Goal: Obtain resource: Obtain resource

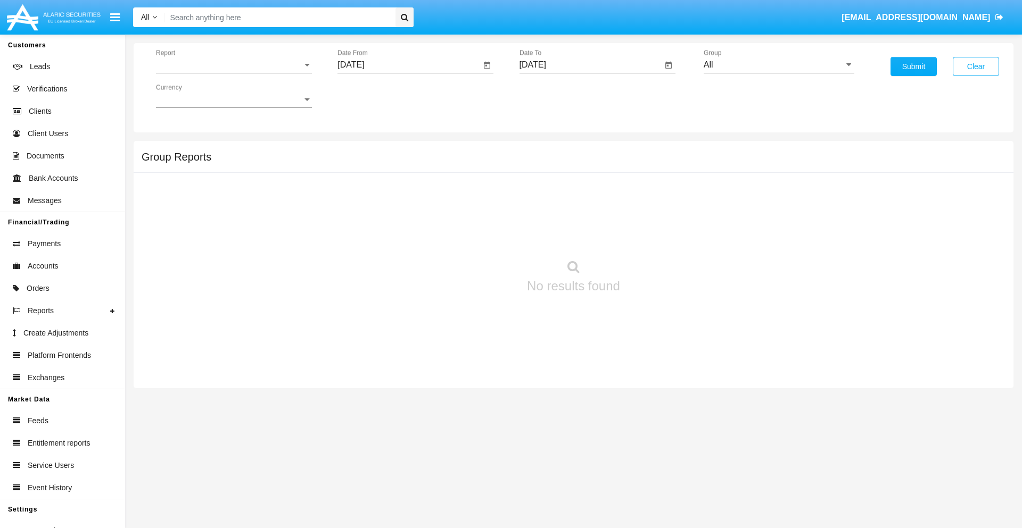
click at [234, 65] on span "Report" at bounding box center [229, 65] width 146 height 10
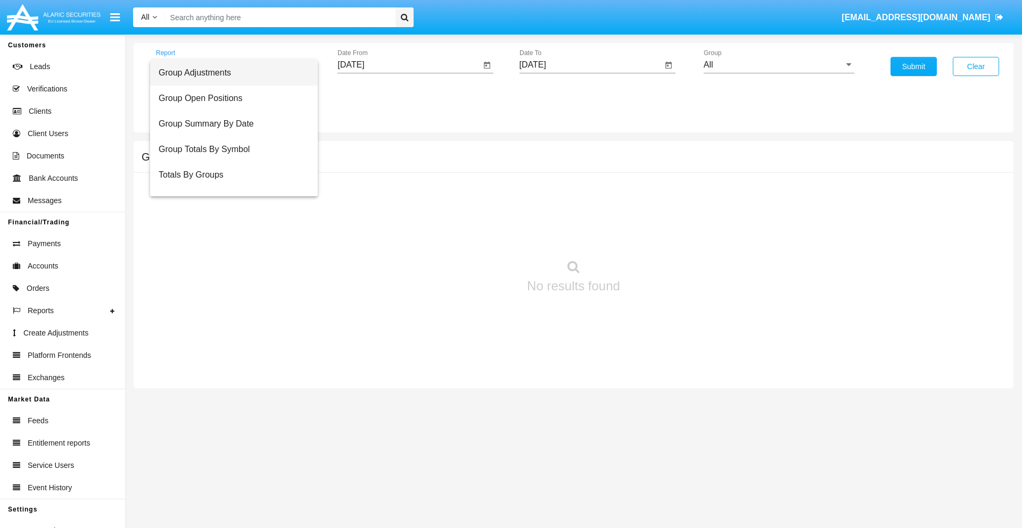
click at [229, 73] on span "Group Adjustments" at bounding box center [234, 73] width 151 height 26
click at [409, 65] on input "[DATE]" at bounding box center [408, 65] width 143 height 10
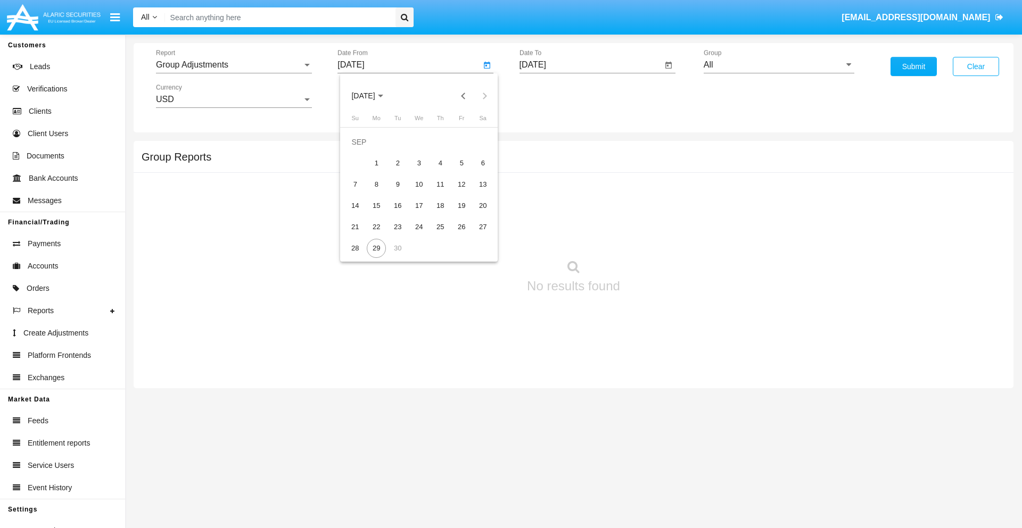
click at [372, 96] on span "[DATE]" at bounding box center [362, 96] width 23 height 9
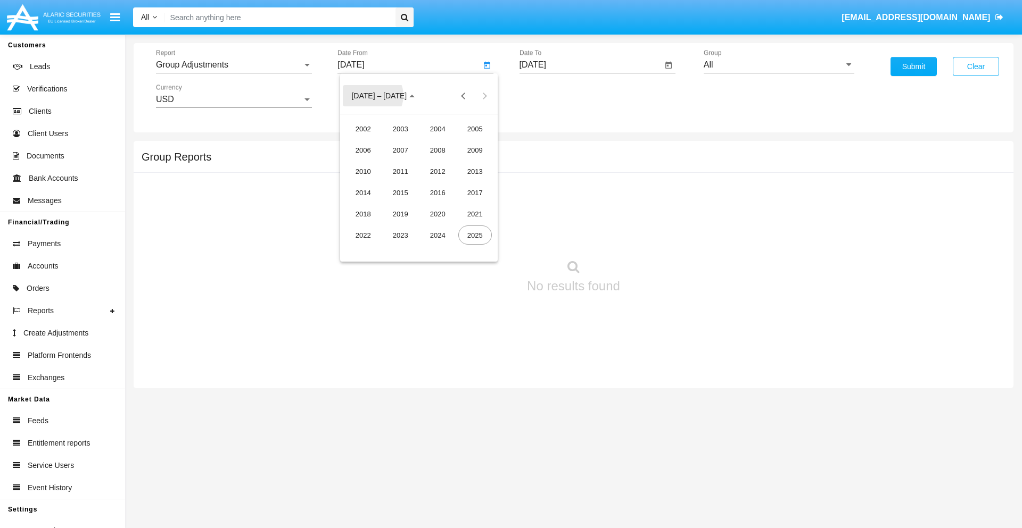
click at [475, 235] on div "2025" at bounding box center [475, 235] width 34 height 19
click at [400, 171] on div "JUN" at bounding box center [401, 171] width 34 height 19
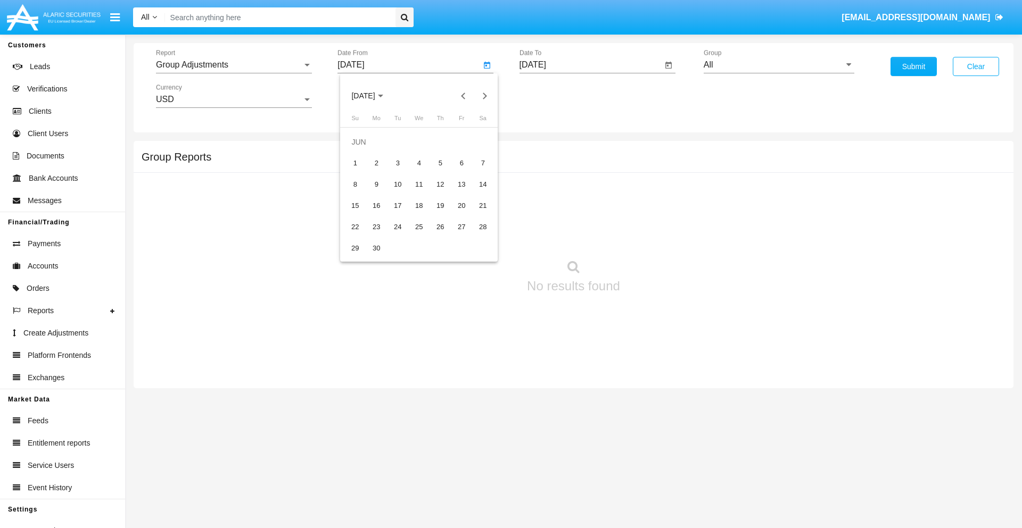
click at [355, 248] on div "29" at bounding box center [354, 248] width 19 height 19
type input "06/29/25"
click at [590, 65] on input "[DATE]" at bounding box center [590, 65] width 143 height 10
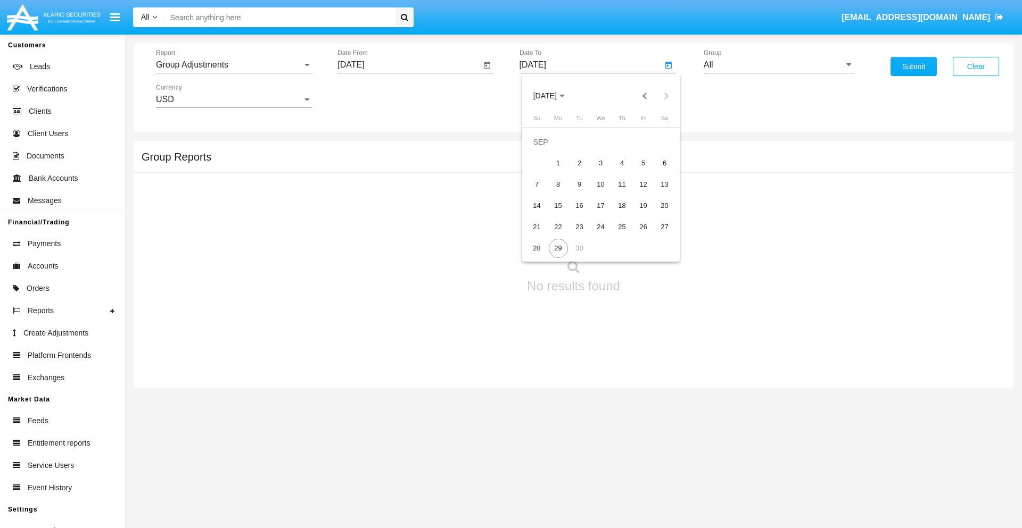
click at [553, 96] on span "[DATE]" at bounding box center [544, 96] width 23 height 9
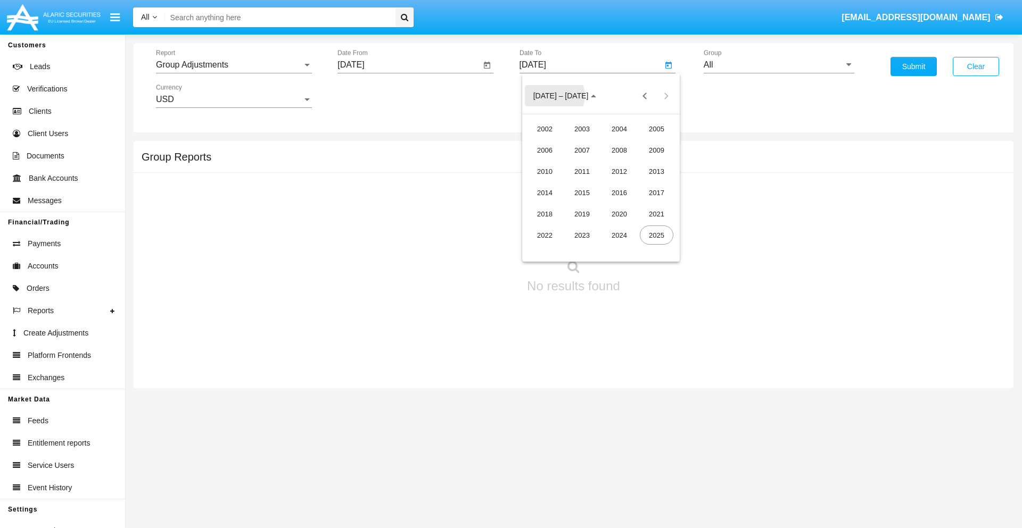
click at [656, 235] on div "2025" at bounding box center [657, 235] width 34 height 19
click at [544, 193] on div "SEP" at bounding box center [545, 192] width 34 height 19
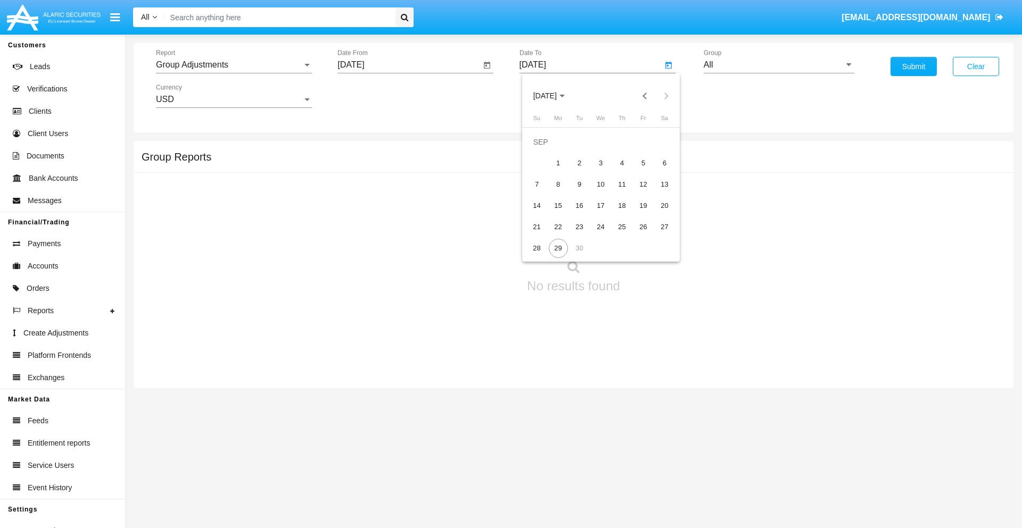
click at [558, 248] on div "29" at bounding box center [558, 248] width 19 height 19
type input "[DATE]"
click at [778, 65] on input "All" at bounding box center [778, 65] width 151 height 10
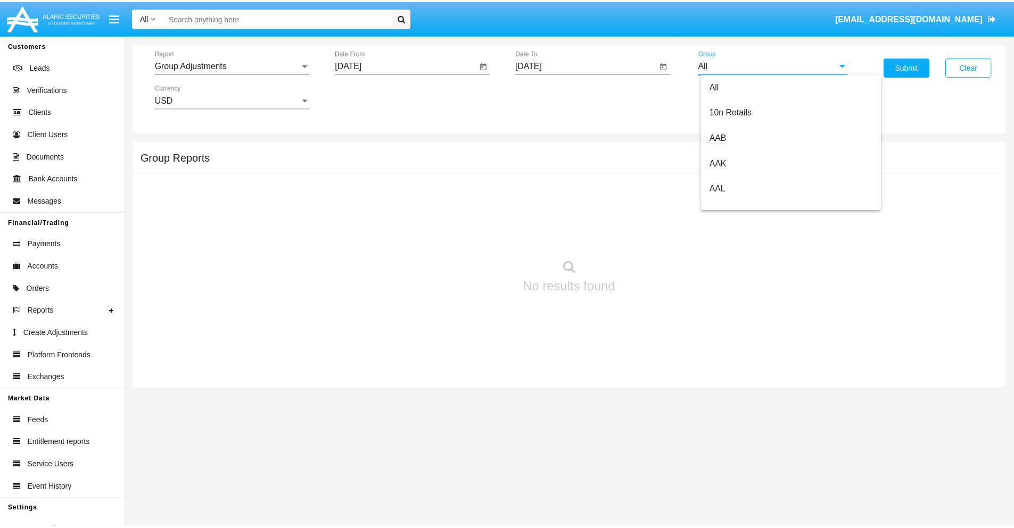
scroll to position [238, 0]
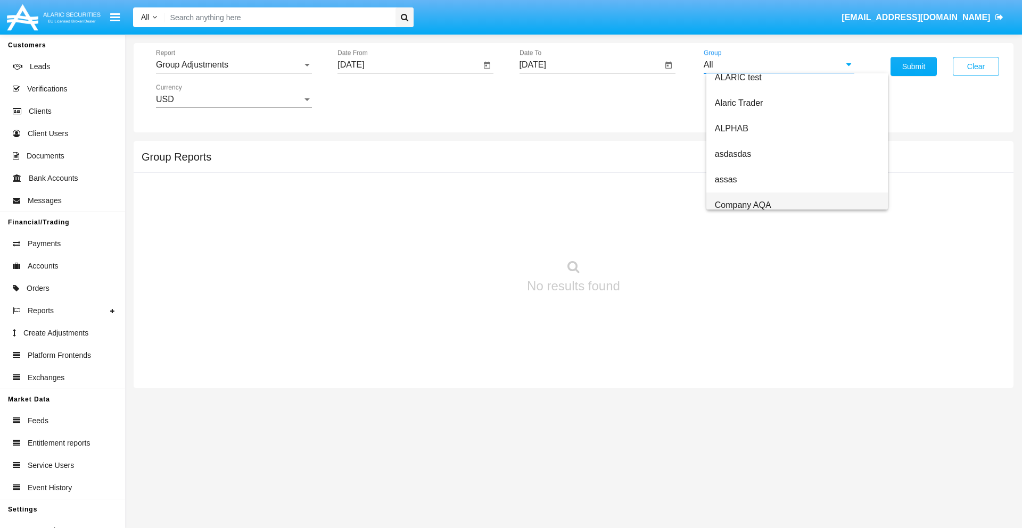
click at [742, 205] on span "Company AQA" at bounding box center [743, 205] width 56 height 9
type input "Company AQA"
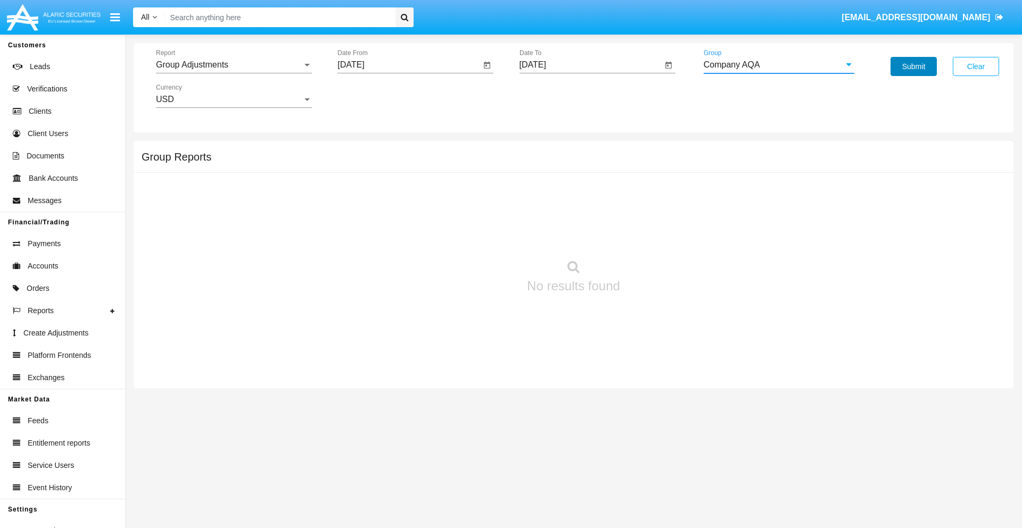
click at [913, 67] on button "Submit" at bounding box center [913, 66] width 46 height 19
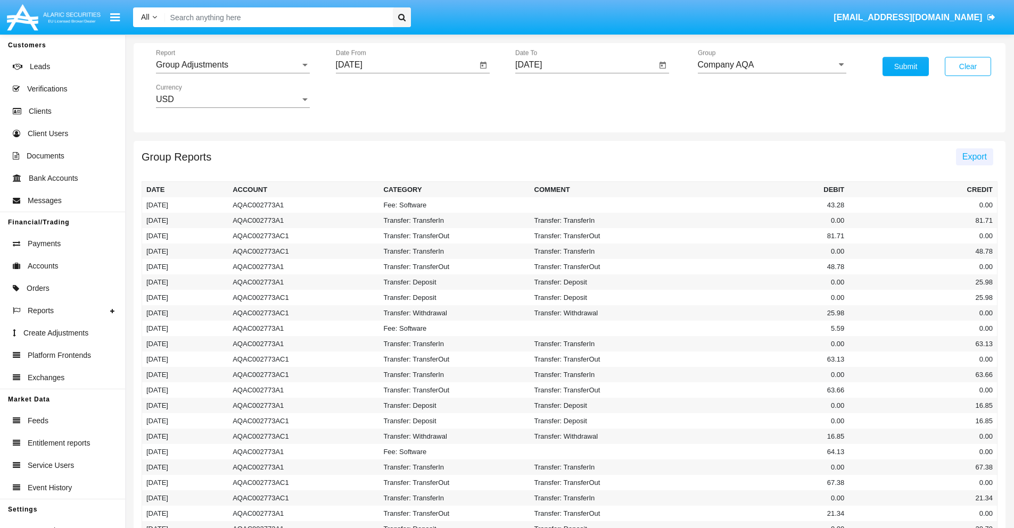
click at [974, 156] on span "Export" at bounding box center [974, 156] width 24 height 9
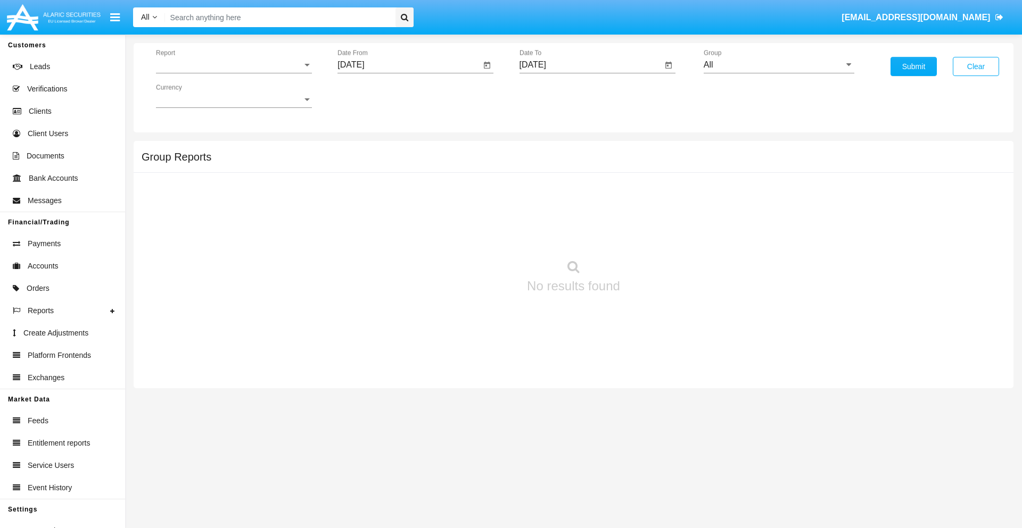
click at [234, 65] on span "Report" at bounding box center [229, 65] width 146 height 10
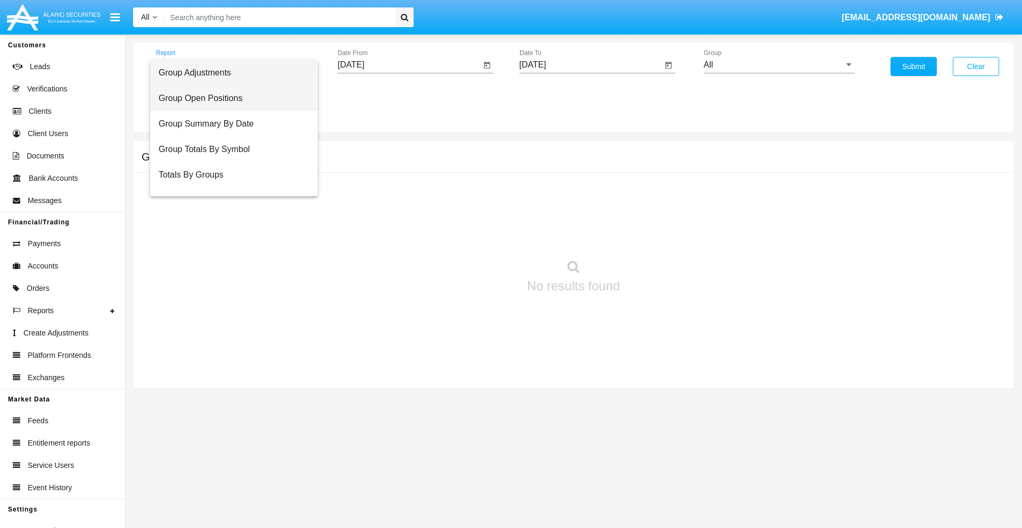
click at [229, 98] on span "Group Open Positions" at bounding box center [234, 99] width 151 height 26
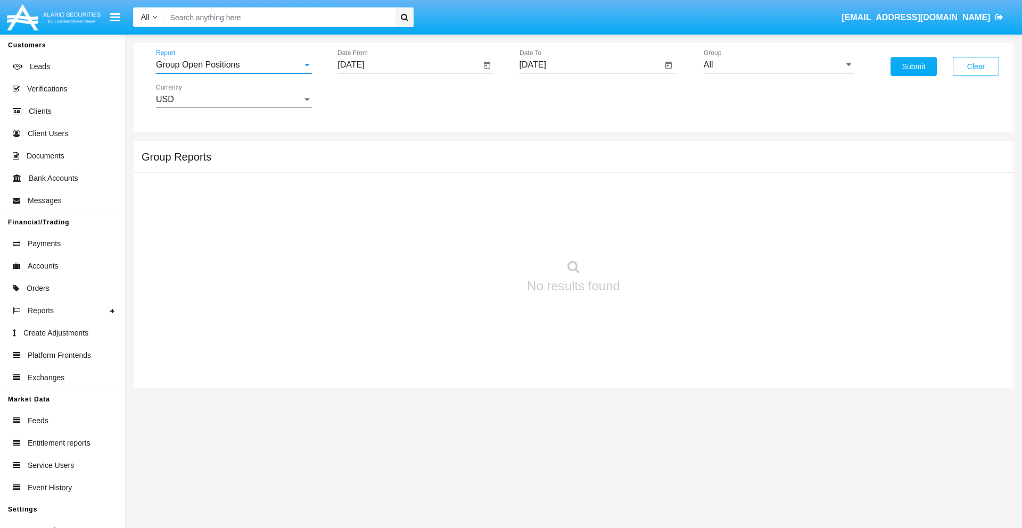
click at [409, 65] on input "[DATE]" at bounding box center [408, 65] width 143 height 10
click at [372, 96] on span "[DATE]" at bounding box center [362, 96] width 23 height 9
click at [475, 235] on div "2025" at bounding box center [475, 235] width 34 height 19
click at [475, 171] on div "AUG" at bounding box center [475, 171] width 34 height 19
click at [461, 227] on div "29" at bounding box center [461, 227] width 19 height 19
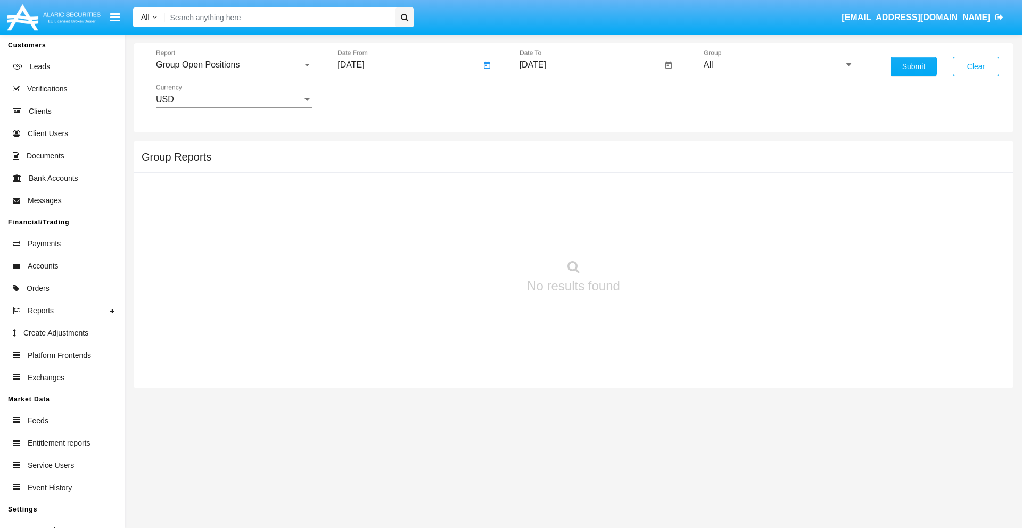
type input "[DATE]"
click at [590, 65] on input "[DATE]" at bounding box center [590, 65] width 143 height 10
click at [553, 96] on span "[DATE]" at bounding box center [544, 96] width 23 height 9
click at [656, 235] on div "2025" at bounding box center [657, 235] width 34 height 19
click at [544, 193] on div "SEP" at bounding box center [545, 192] width 34 height 19
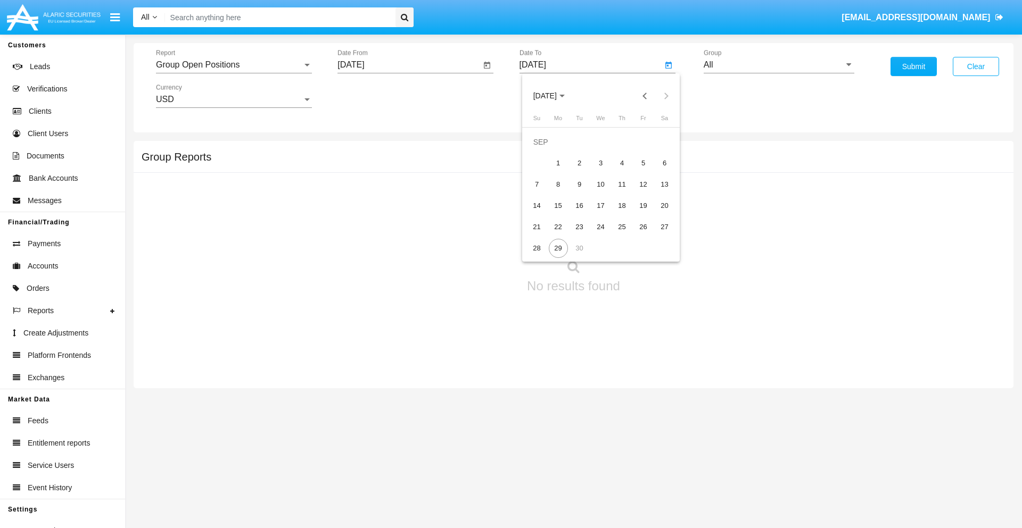
click at [558, 248] on div "29" at bounding box center [558, 248] width 19 height 19
type input "[DATE]"
click at [778, 65] on input "All" at bounding box center [778, 65] width 151 height 10
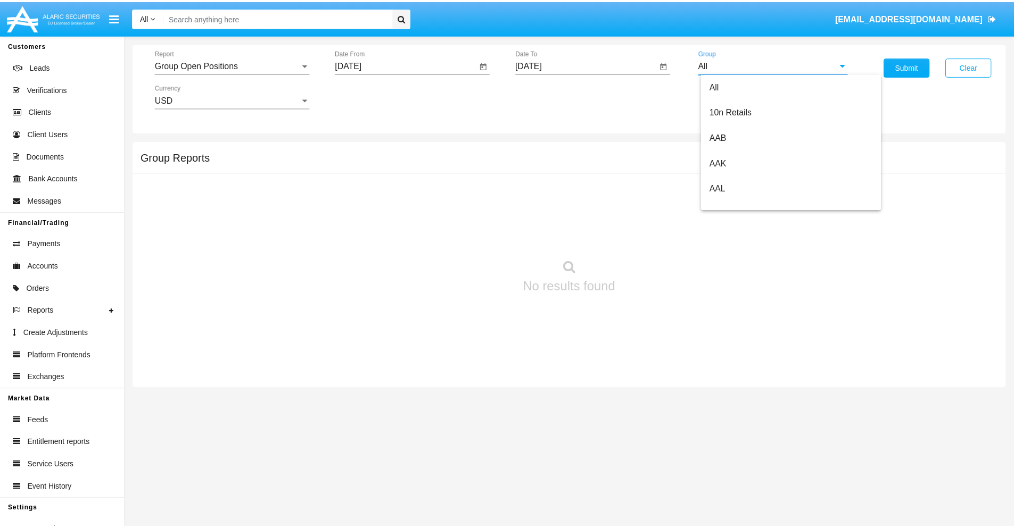
scroll to position [570, 0]
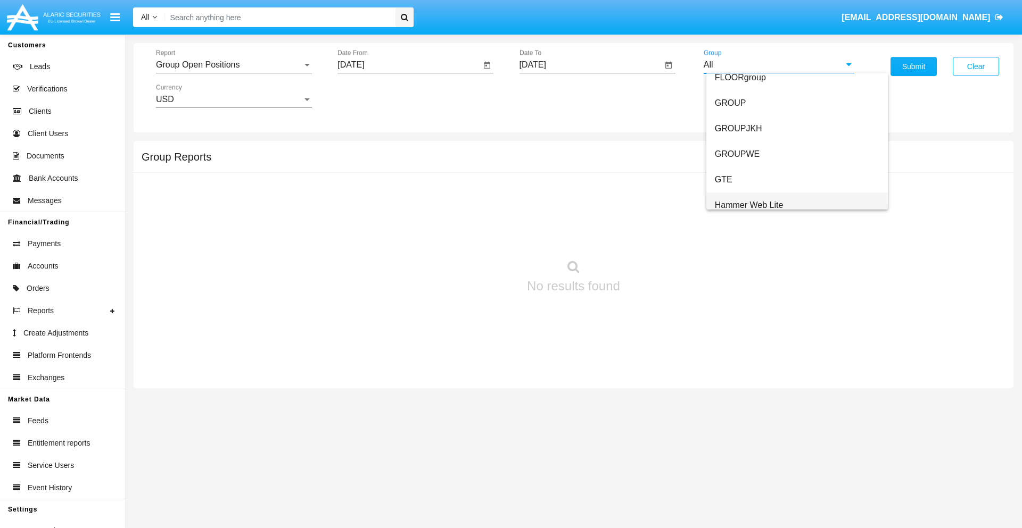
click at [749, 205] on span "Hammer Web Lite" at bounding box center [749, 205] width 69 height 9
type input "Hammer Web Lite"
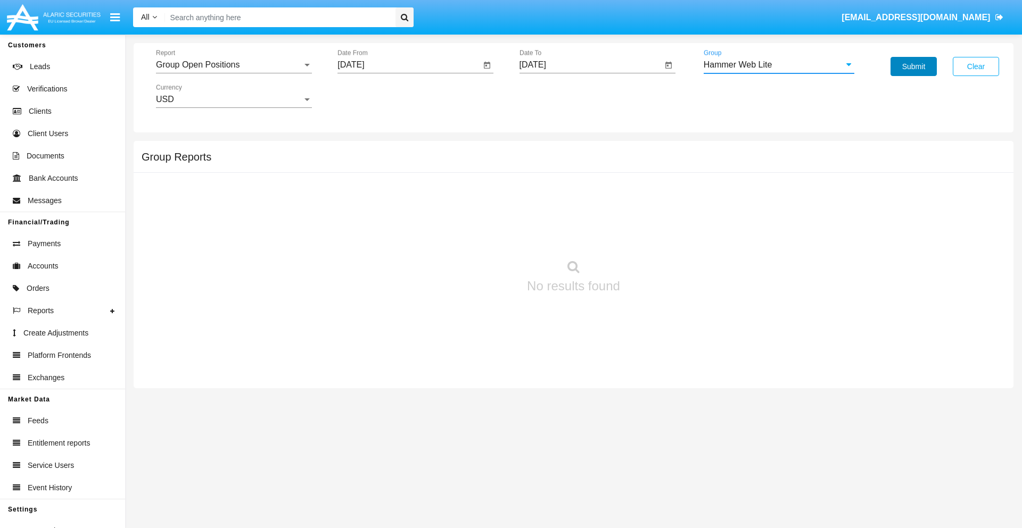
click at [913, 67] on button "Submit" at bounding box center [913, 66] width 46 height 19
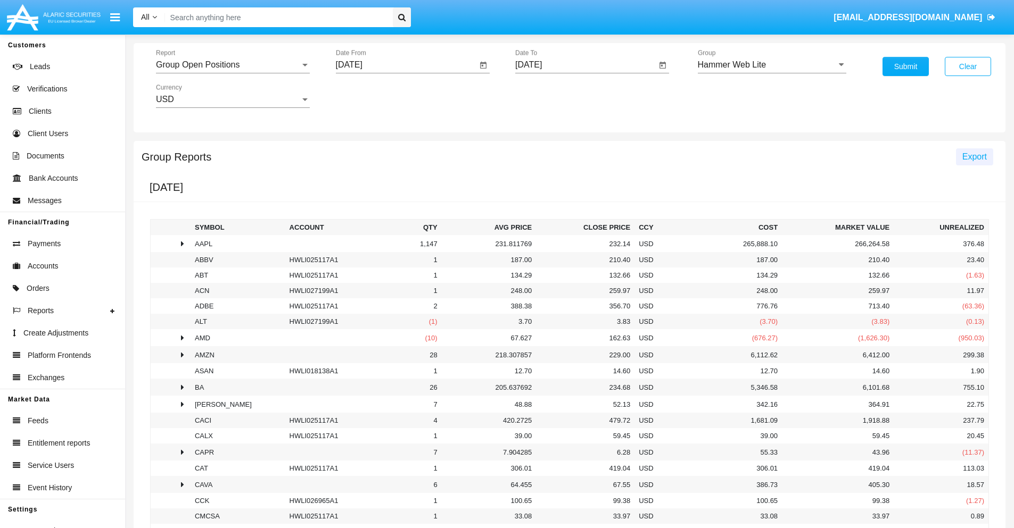
click at [974, 156] on span "Export" at bounding box center [974, 156] width 24 height 9
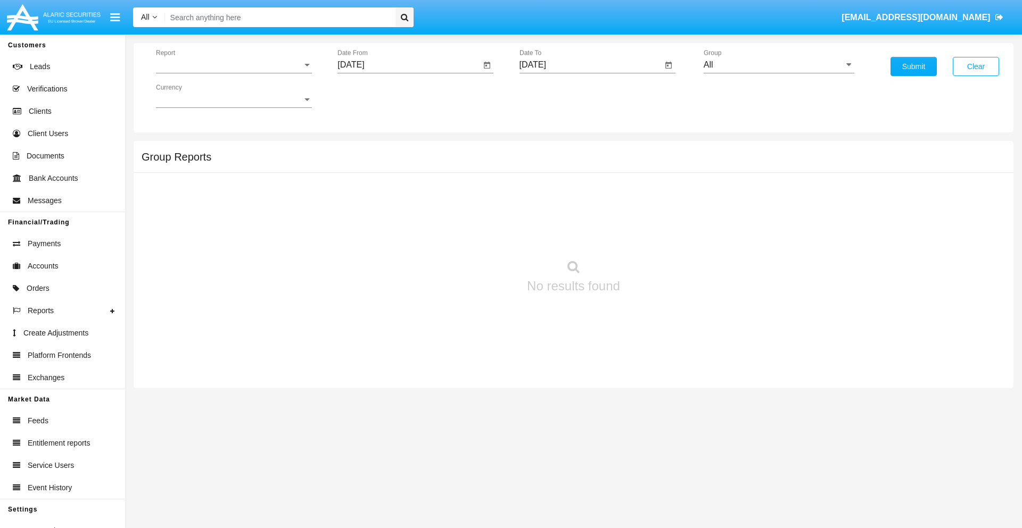
click at [234, 65] on span "Report" at bounding box center [229, 65] width 146 height 10
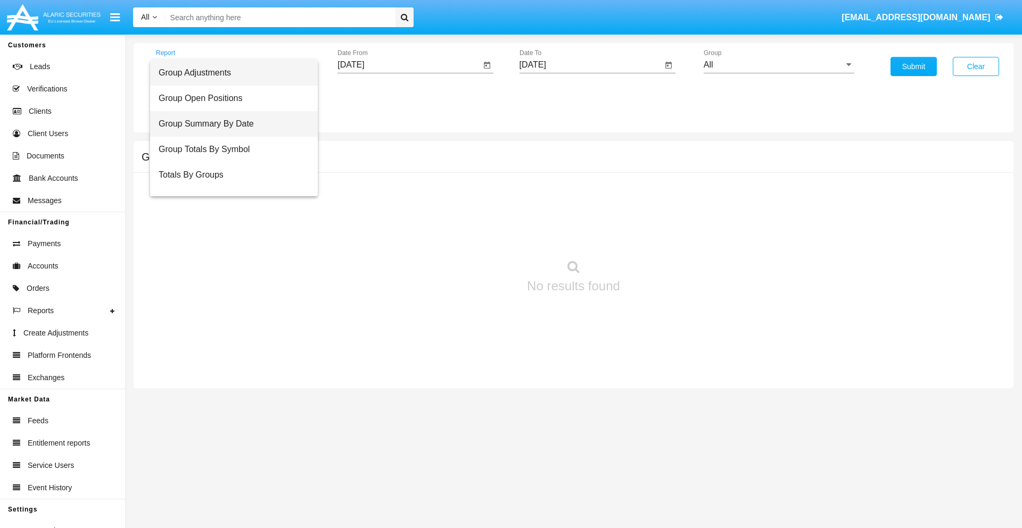
click at [229, 124] on span "Group Summary By Date" at bounding box center [234, 124] width 151 height 26
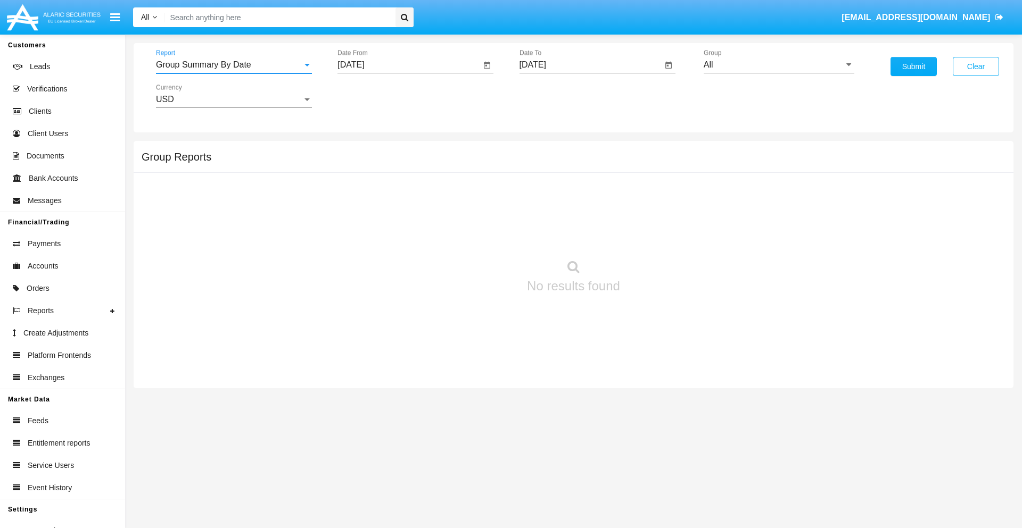
click at [409, 65] on input "[DATE]" at bounding box center [408, 65] width 143 height 10
click at [372, 96] on span "[DATE]" at bounding box center [362, 96] width 23 height 9
click at [475, 235] on div "2025" at bounding box center [475, 235] width 34 height 19
click at [475, 171] on div "AUG" at bounding box center [475, 171] width 34 height 19
click at [461, 227] on div "29" at bounding box center [461, 227] width 19 height 19
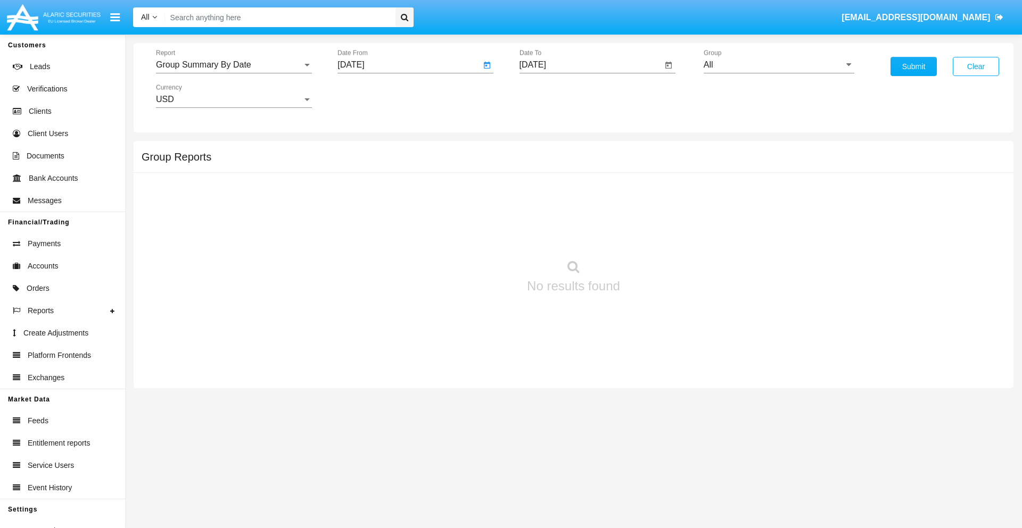
type input "[DATE]"
click at [590, 65] on input "[DATE]" at bounding box center [590, 65] width 143 height 10
click at [553, 96] on span "[DATE]" at bounding box center [544, 96] width 23 height 9
click at [656, 235] on div "2025" at bounding box center [657, 235] width 34 height 19
click at [544, 193] on div "SEP" at bounding box center [545, 192] width 34 height 19
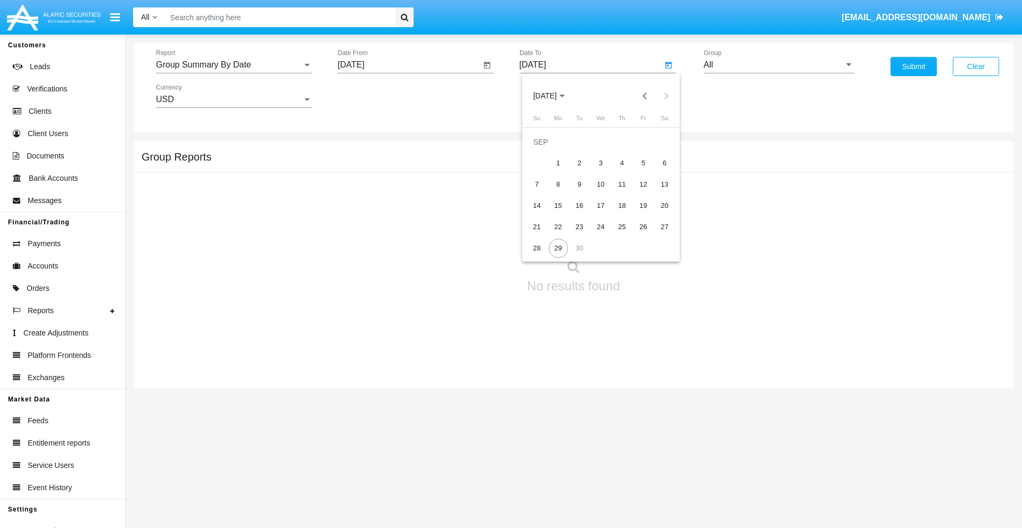
click at [558, 248] on div "29" at bounding box center [558, 248] width 19 height 19
type input "[DATE]"
click at [778, 65] on input "All" at bounding box center [778, 65] width 151 height 10
type input "Hammer Web Lite"
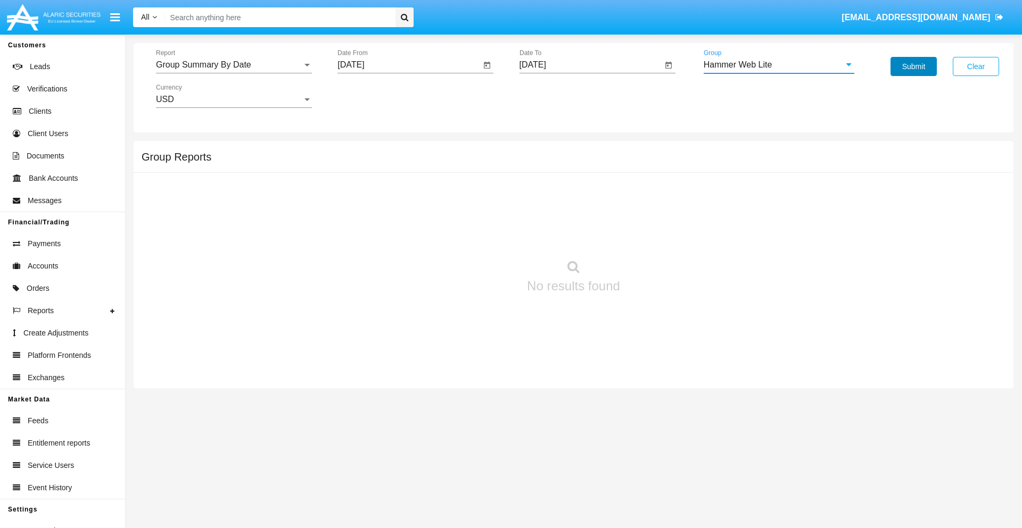
click at [913, 67] on button "Submit" at bounding box center [913, 66] width 46 height 19
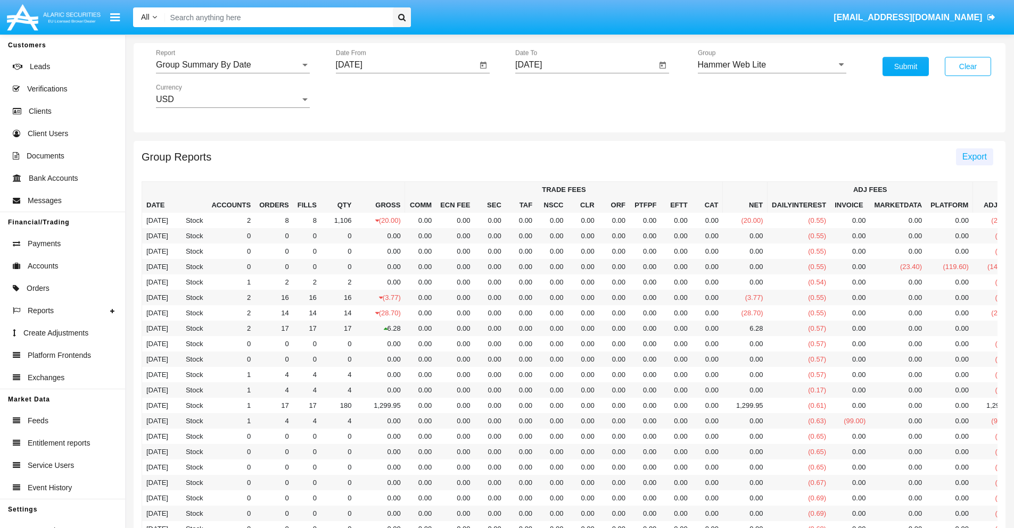
click at [974, 156] on span "Export" at bounding box center [974, 156] width 24 height 9
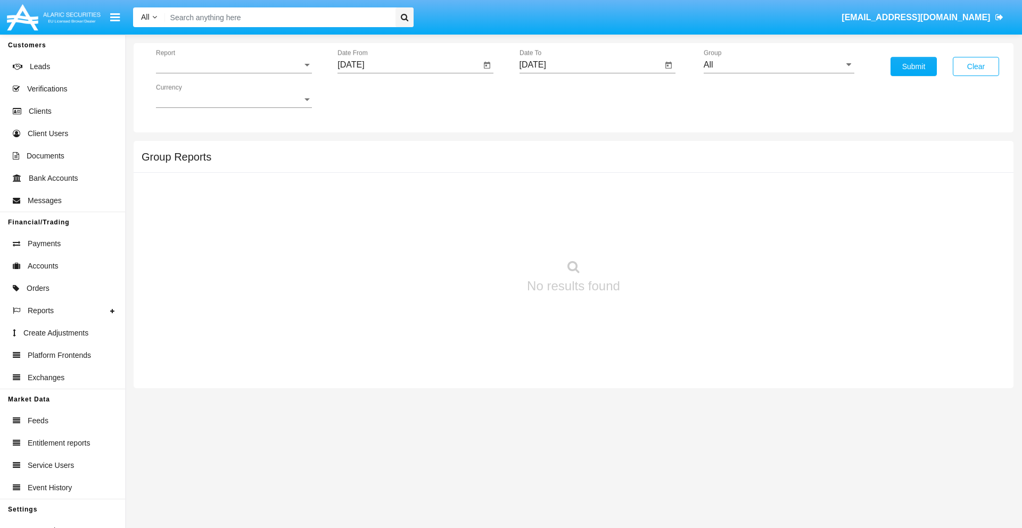
click at [234, 65] on span "Report" at bounding box center [229, 65] width 146 height 10
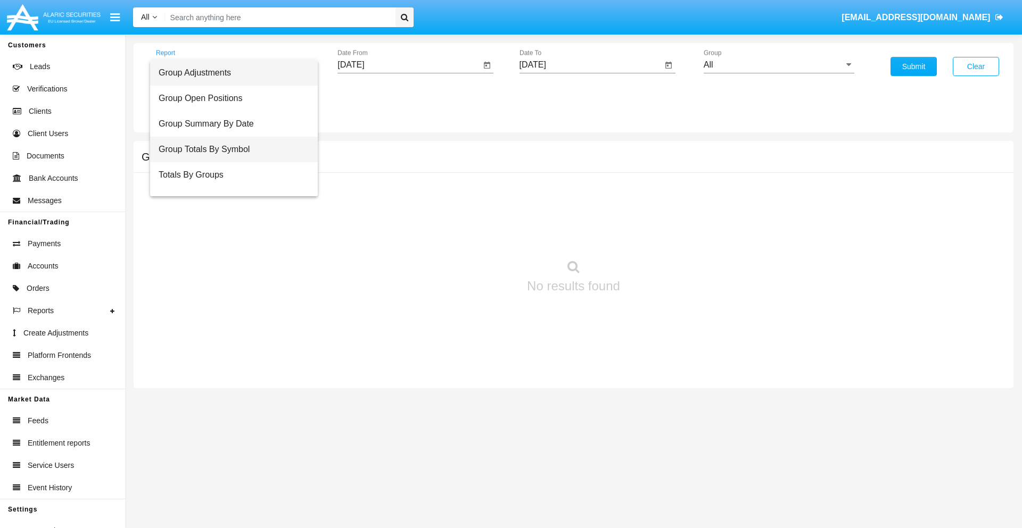
click at [229, 150] on span "Group Totals By Symbol" at bounding box center [234, 150] width 151 height 26
click at [409, 65] on input "[DATE]" at bounding box center [408, 65] width 143 height 10
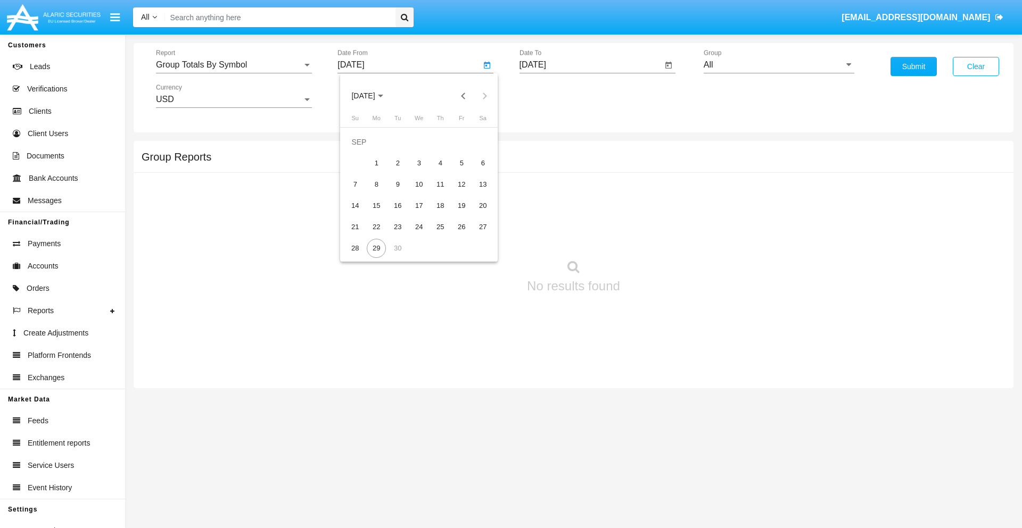
click at [372, 96] on span "[DATE]" at bounding box center [362, 96] width 23 height 9
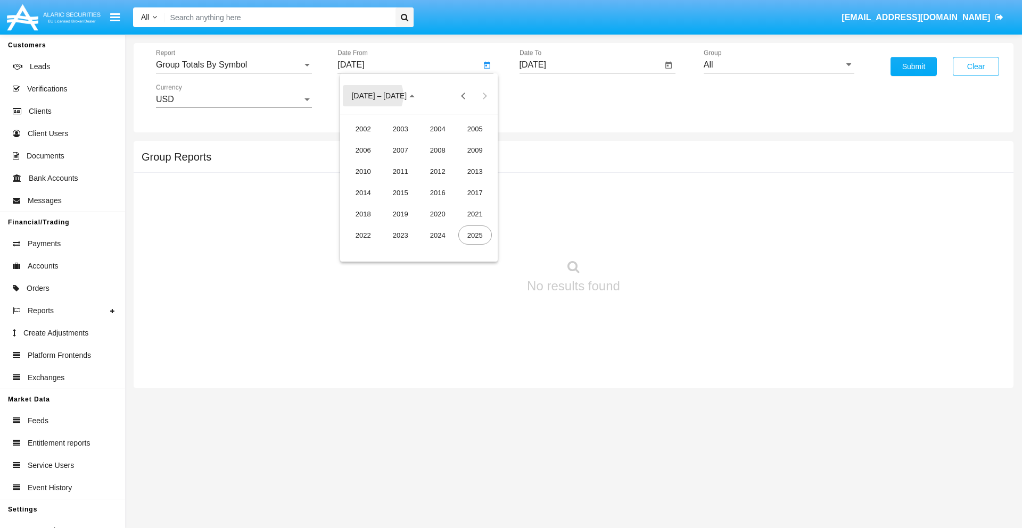
click at [475, 235] on div "2025" at bounding box center [475, 235] width 34 height 19
click at [475, 171] on div "AUG" at bounding box center [475, 171] width 34 height 19
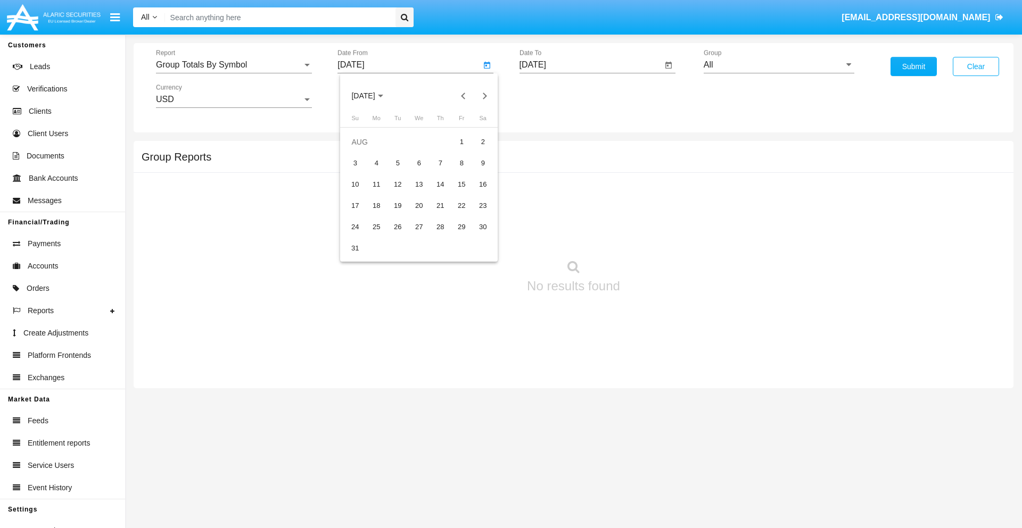
click at [461, 227] on div "29" at bounding box center [461, 227] width 19 height 19
type input "[DATE]"
click at [590, 65] on input "[DATE]" at bounding box center [590, 65] width 143 height 10
click at [553, 96] on span "[DATE]" at bounding box center [544, 96] width 23 height 9
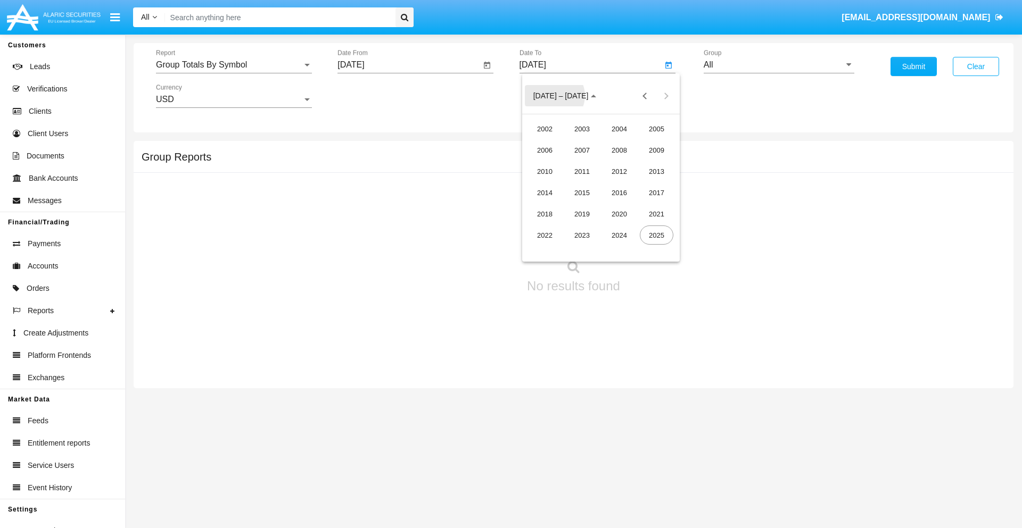
click at [656, 235] on div "2025" at bounding box center [657, 235] width 34 height 19
click at [544, 193] on div "SEP" at bounding box center [545, 192] width 34 height 19
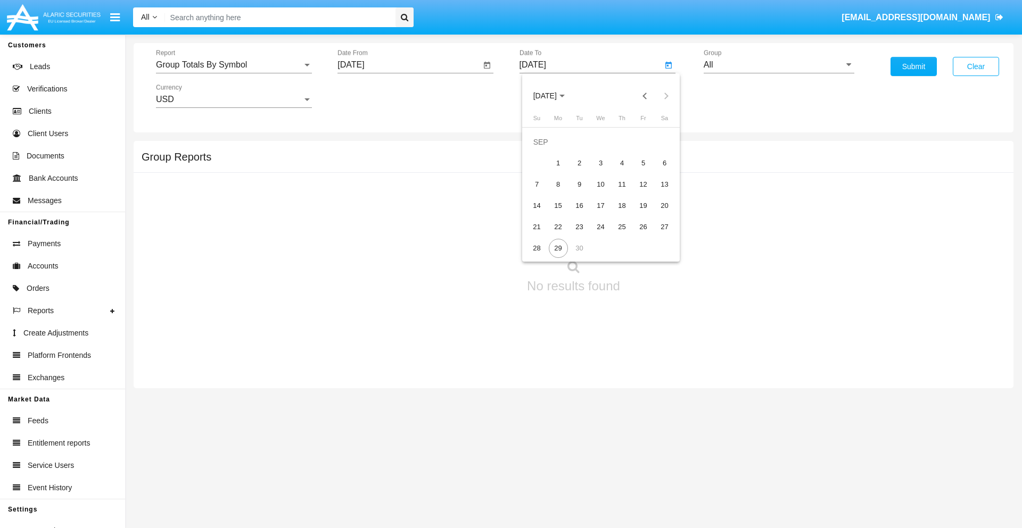
click at [558, 248] on div "29" at bounding box center [558, 248] width 19 height 19
type input "[DATE]"
click at [778, 65] on input "All" at bounding box center [778, 65] width 151 height 10
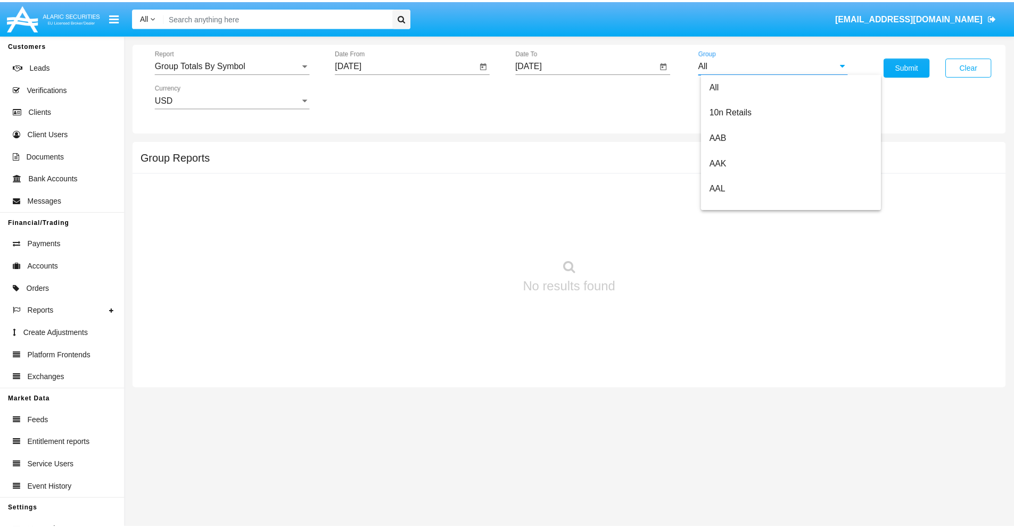
scroll to position [570, 0]
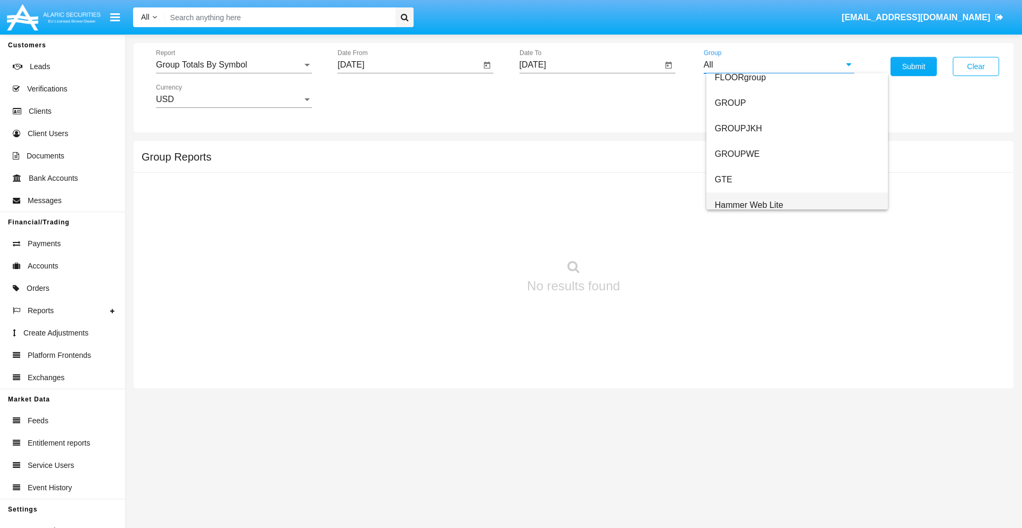
click at [749, 205] on span "Hammer Web Lite" at bounding box center [749, 205] width 69 height 9
type input "Hammer Web Lite"
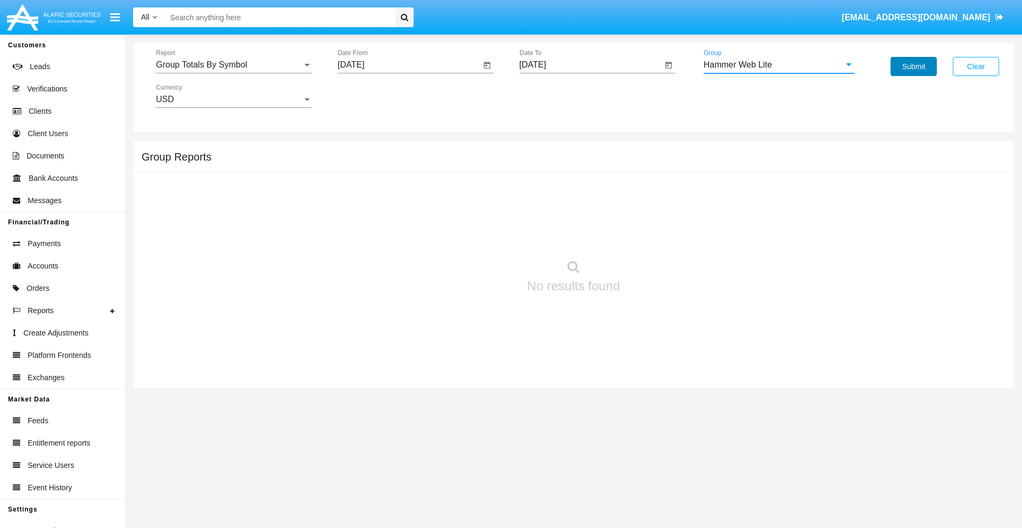
click at [913, 67] on button "Submit" at bounding box center [913, 66] width 46 height 19
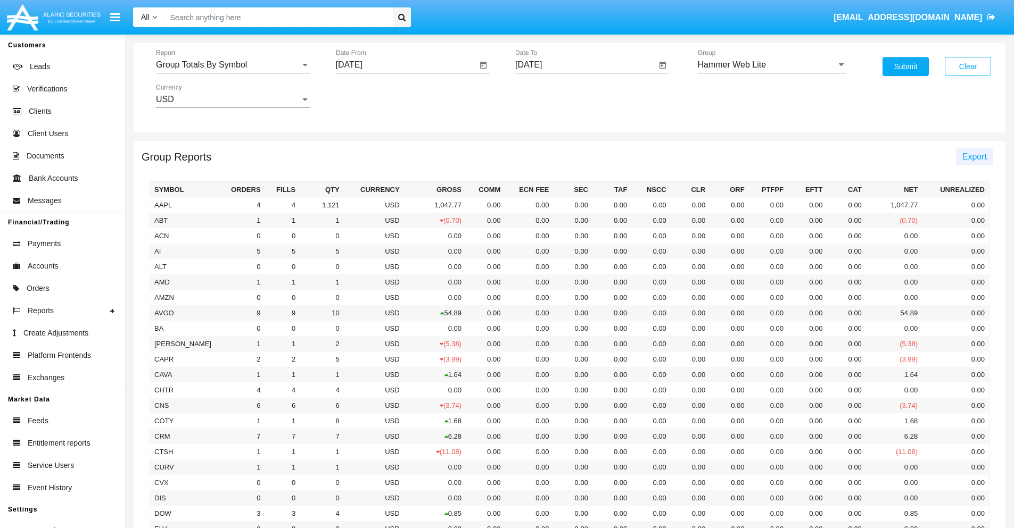
click at [974, 156] on span "Export" at bounding box center [974, 156] width 24 height 9
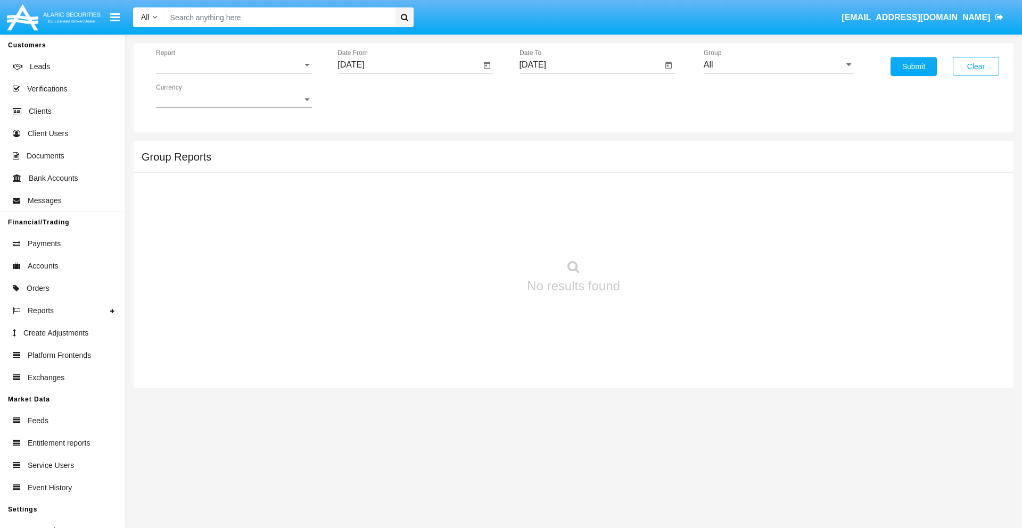
click at [234, 65] on span "Report" at bounding box center [229, 65] width 146 height 10
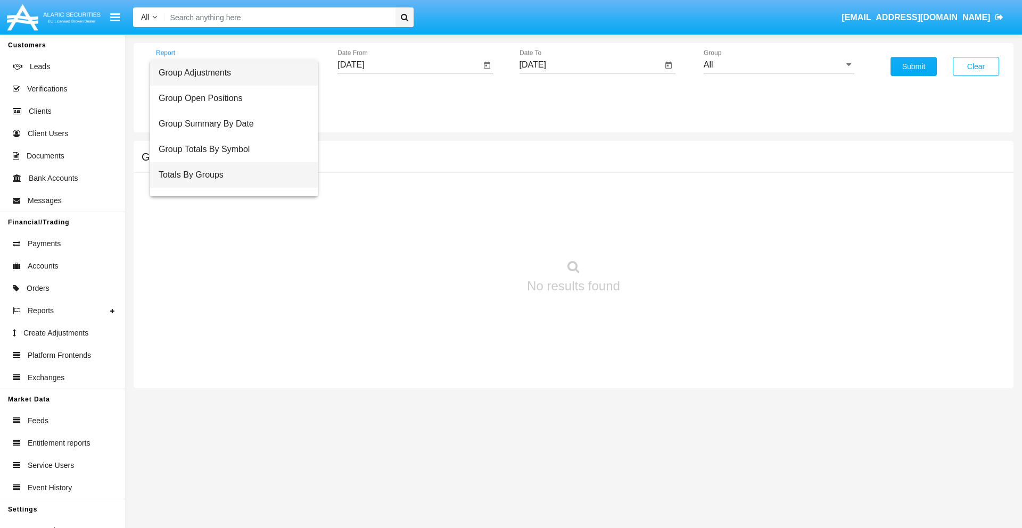
click at [229, 175] on span "Totals By Groups" at bounding box center [234, 175] width 151 height 26
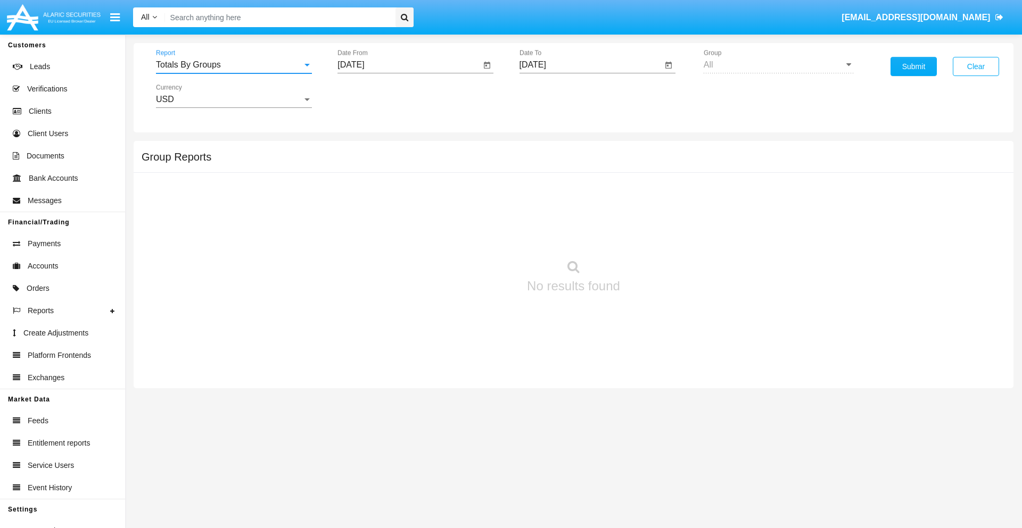
click at [409, 65] on input "[DATE]" at bounding box center [408, 65] width 143 height 10
click at [372, 96] on span "[DATE]" at bounding box center [362, 96] width 23 height 9
click at [475, 235] on div "2025" at bounding box center [475, 235] width 34 height 19
click at [363, 193] on div "SEP" at bounding box center [363, 192] width 34 height 19
click at [355, 205] on div "14" at bounding box center [354, 205] width 19 height 19
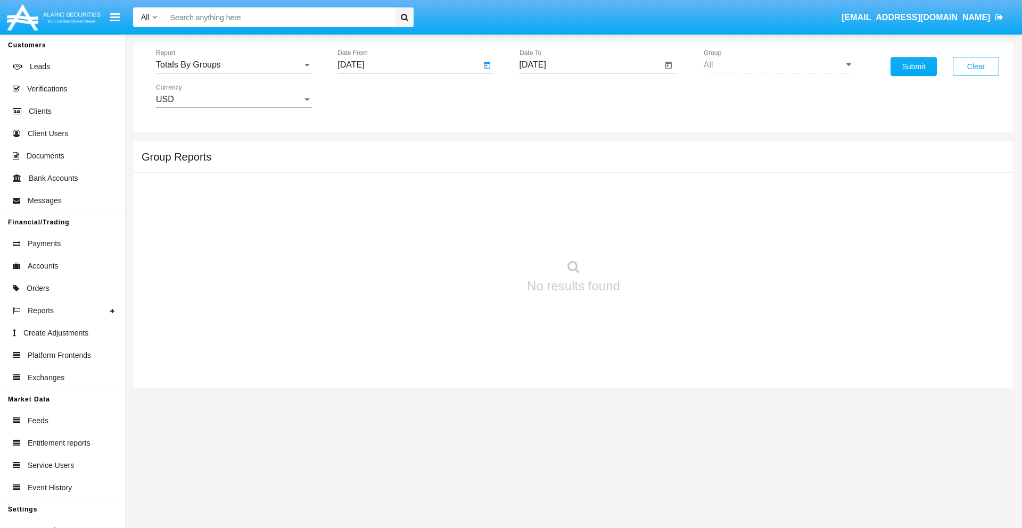
type input "[DATE]"
click at [590, 65] on input "[DATE]" at bounding box center [590, 65] width 143 height 10
click at [553, 96] on span "[DATE]" at bounding box center [544, 96] width 23 height 9
click at [656, 235] on div "2025" at bounding box center [657, 235] width 34 height 19
click at [544, 193] on div "SEP" at bounding box center [545, 192] width 34 height 19
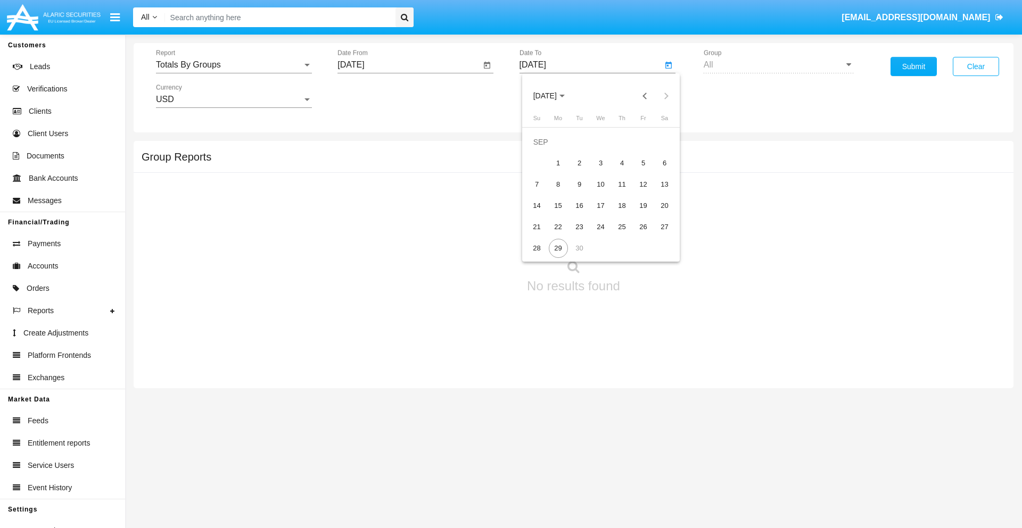
click at [558, 248] on div "29" at bounding box center [558, 248] width 19 height 19
type input "[DATE]"
click at [913, 67] on button "Submit" at bounding box center [913, 66] width 46 height 19
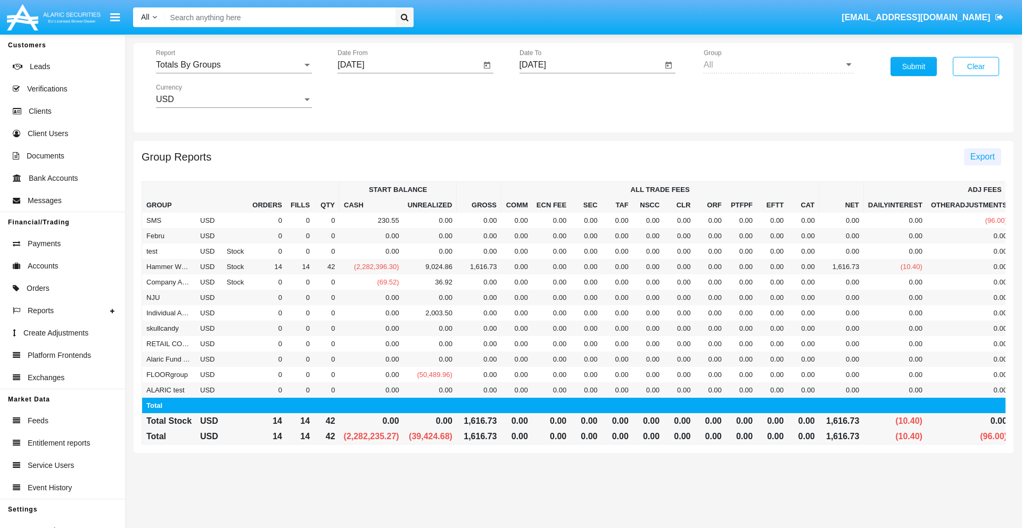
click at [982, 156] on span "Export" at bounding box center [982, 156] width 24 height 9
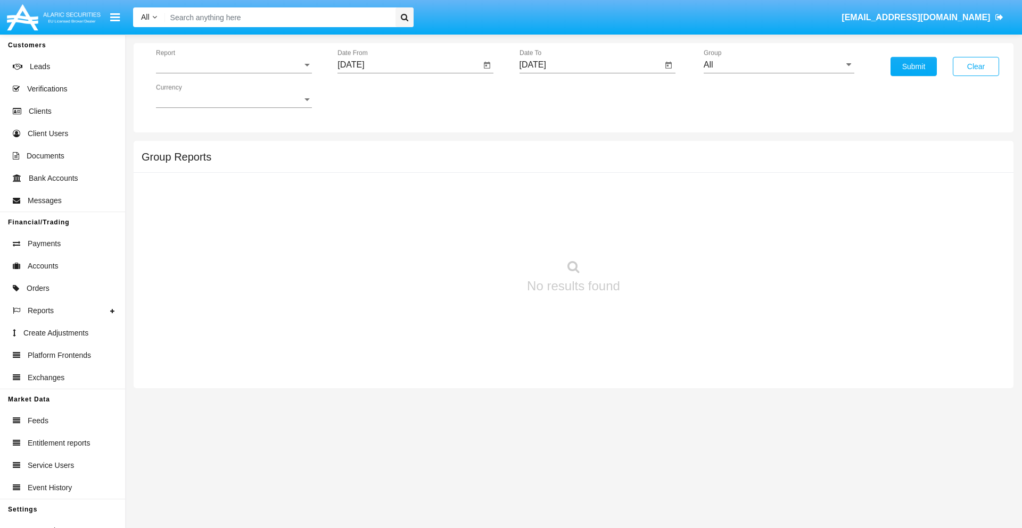
click at [234, 65] on span "Report" at bounding box center [229, 65] width 146 height 10
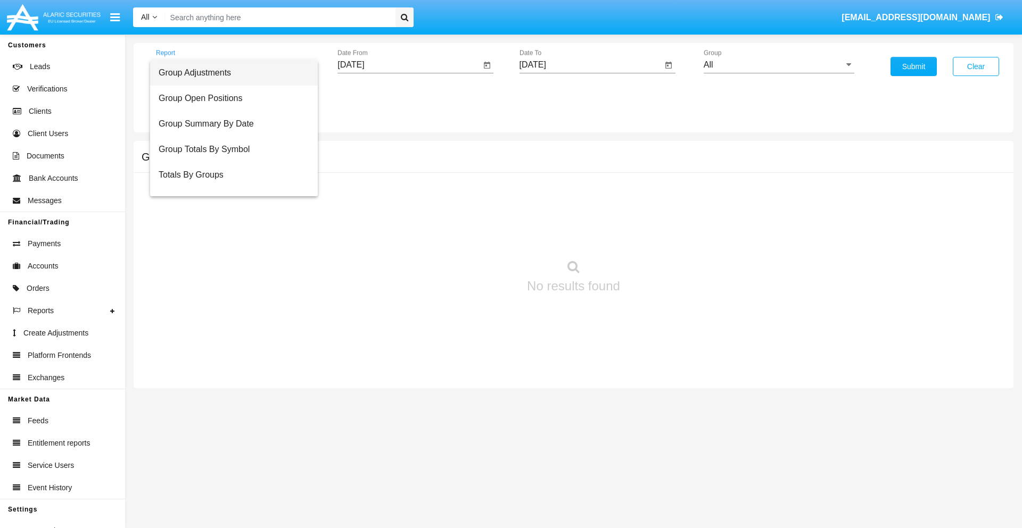
scroll to position [17, 0]
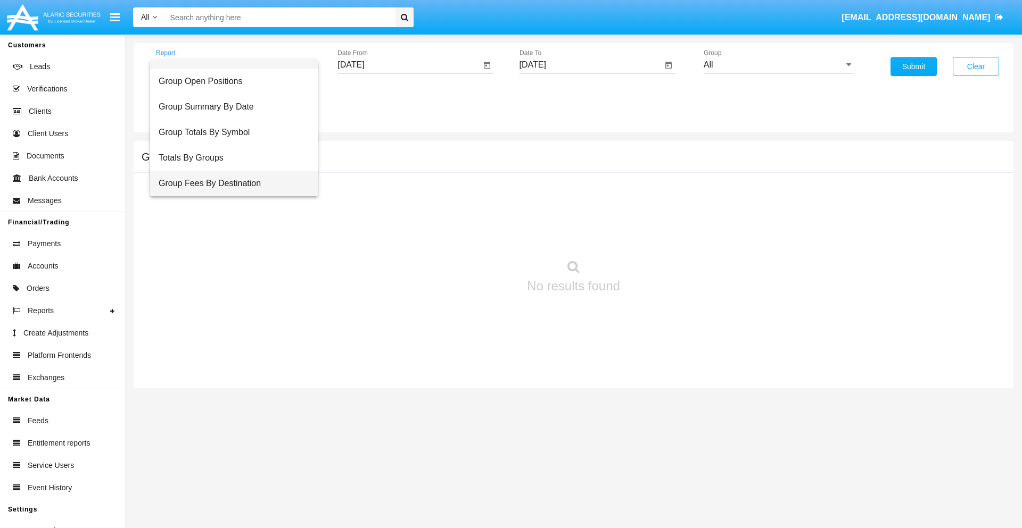
click at [229, 184] on span "Group Fees By Destination" at bounding box center [234, 184] width 151 height 26
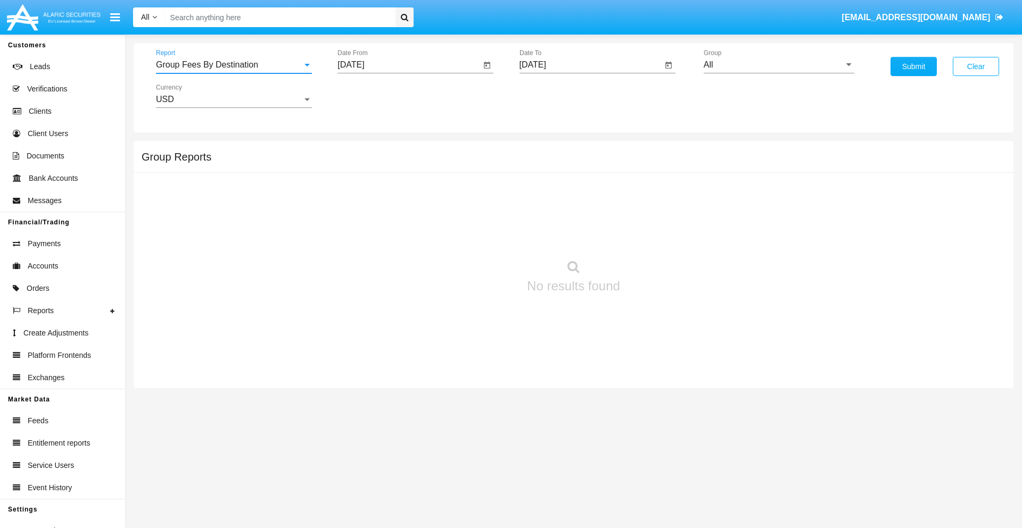
click at [409, 65] on input "[DATE]" at bounding box center [408, 65] width 143 height 10
click at [372, 96] on span "[DATE]" at bounding box center [362, 96] width 23 height 9
click at [475, 235] on div "2025" at bounding box center [475, 235] width 34 height 19
click at [437, 171] on div "[DATE]" at bounding box center [438, 171] width 34 height 19
click at [397, 248] on div "29" at bounding box center [397, 248] width 19 height 19
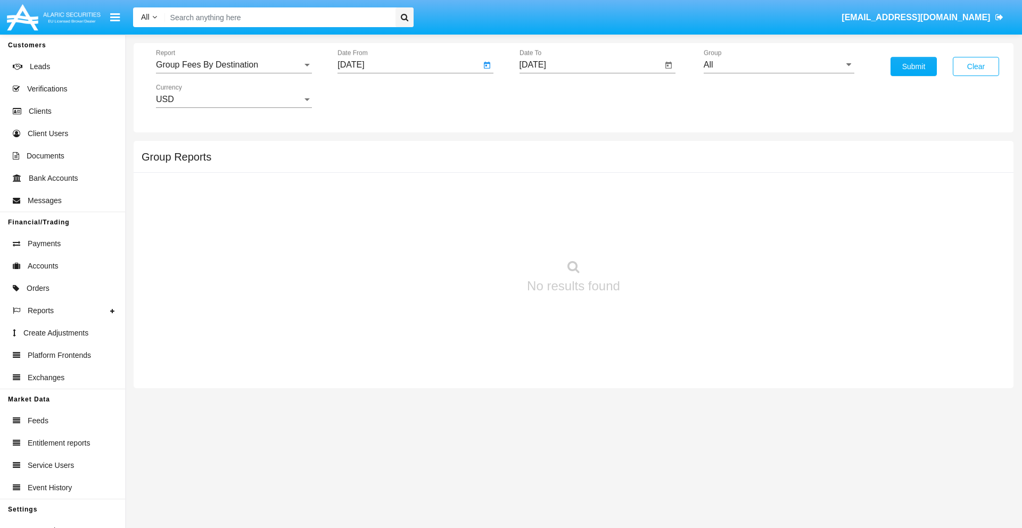
type input "07/29/25"
click at [590, 65] on input "[DATE]" at bounding box center [590, 65] width 143 height 10
click at [553, 96] on span "[DATE]" at bounding box center [544, 96] width 23 height 9
click at [656, 235] on div "2025" at bounding box center [657, 235] width 34 height 19
click at [544, 193] on div "SEP" at bounding box center [545, 192] width 34 height 19
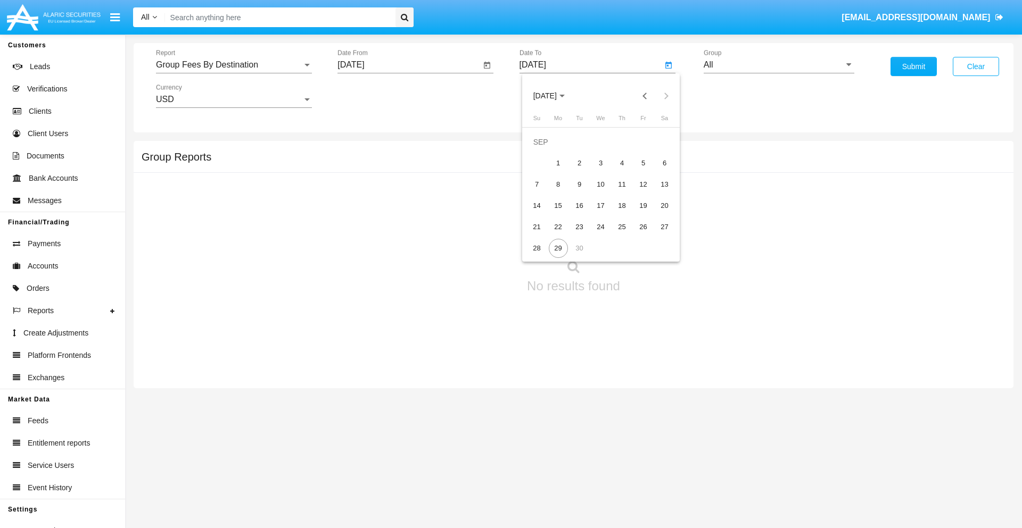
click at [558, 248] on div "29" at bounding box center [558, 248] width 19 height 19
type input "[DATE]"
click at [778, 65] on input "All" at bounding box center [778, 65] width 151 height 10
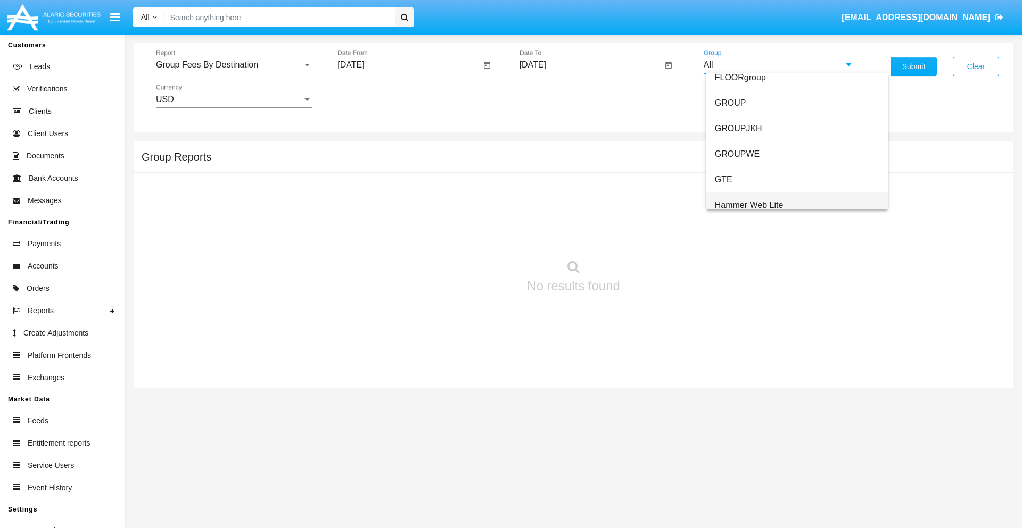
click at [749, 205] on span "Hammer Web Lite" at bounding box center [749, 205] width 69 height 9
type input "Hammer Web Lite"
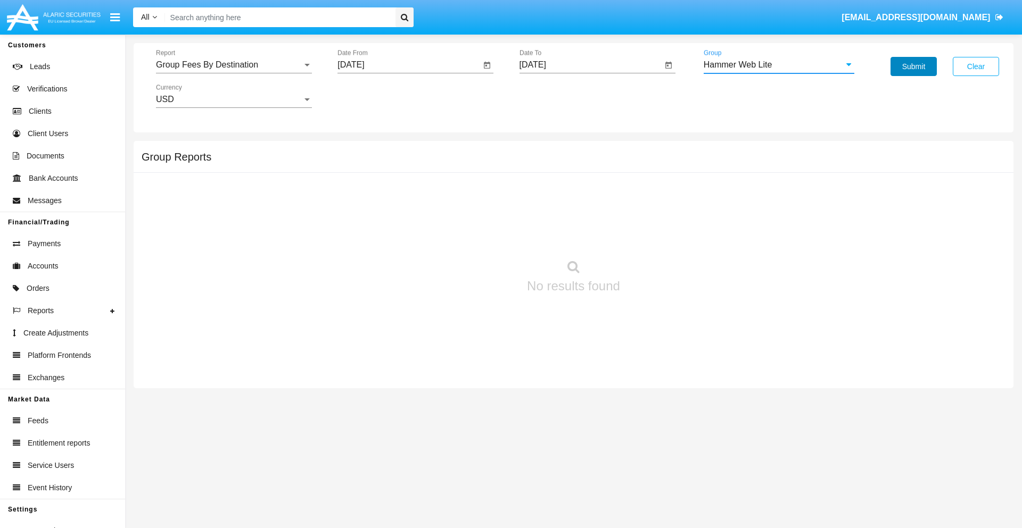
click at [913, 67] on button "Submit" at bounding box center [913, 66] width 46 height 19
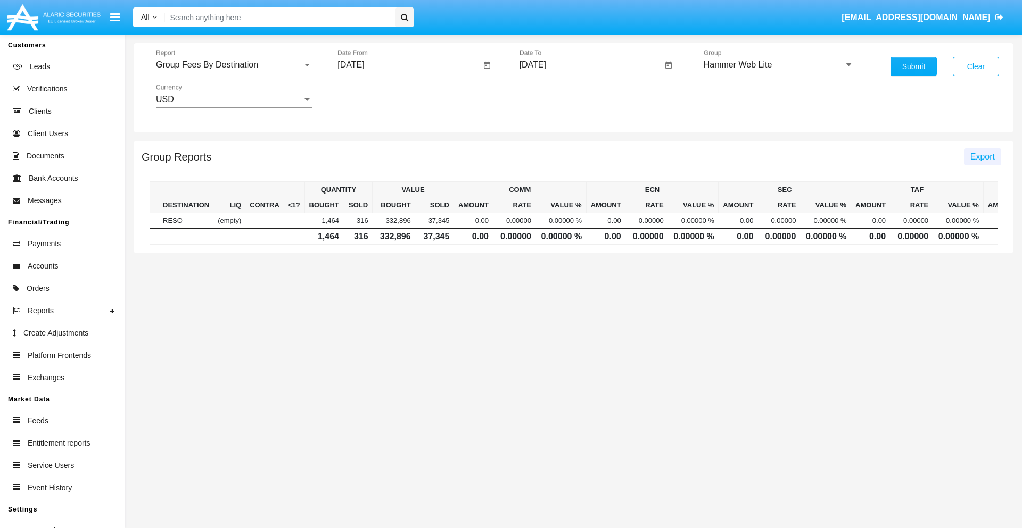
click at [982, 156] on span "Export" at bounding box center [982, 156] width 24 height 9
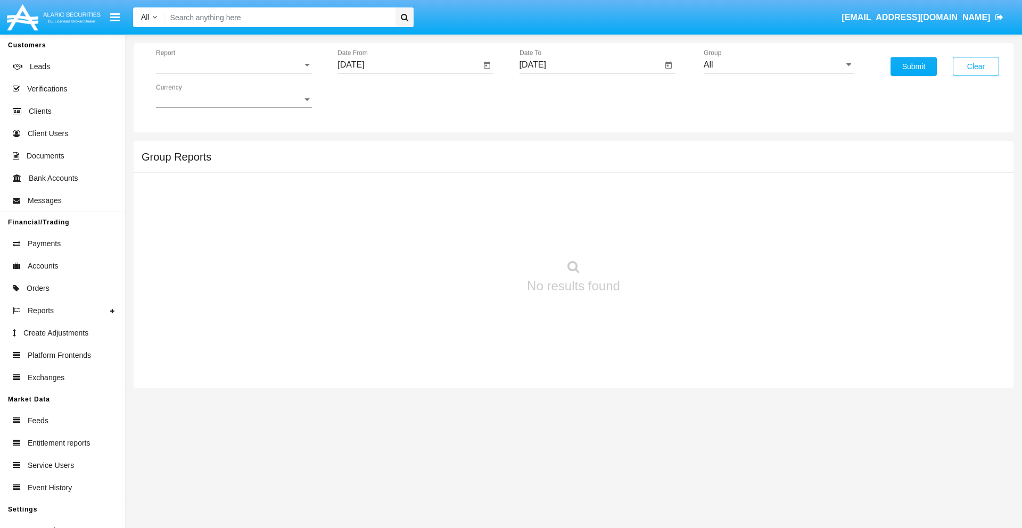
click at [234, 65] on span "Report" at bounding box center [229, 65] width 146 height 10
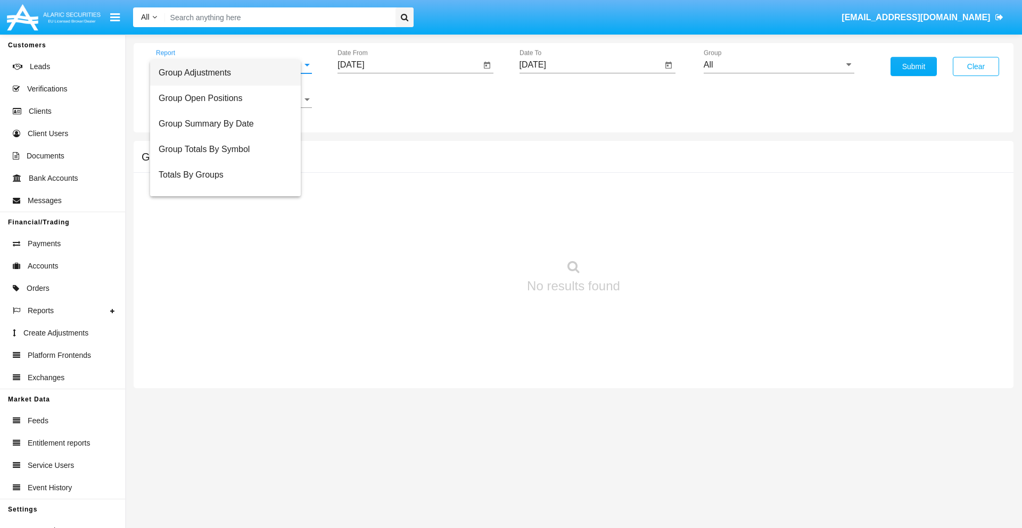
click at [229, 213] on span "Totals By Accounts" at bounding box center [226, 226] width 134 height 26
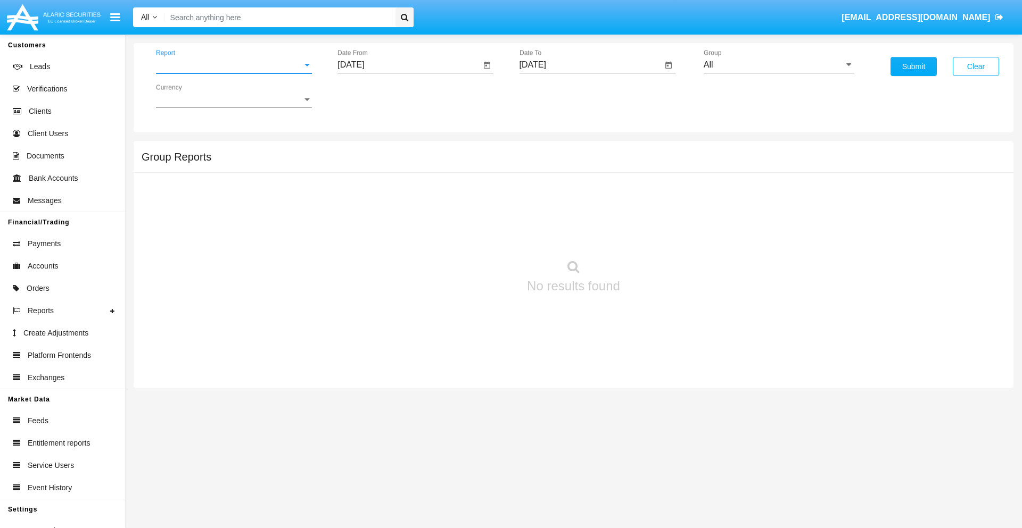
scroll to position [43, 0]
click at [409, 65] on input "[DATE]" at bounding box center [408, 65] width 143 height 10
click at [372, 96] on span "[DATE]" at bounding box center [362, 96] width 23 height 9
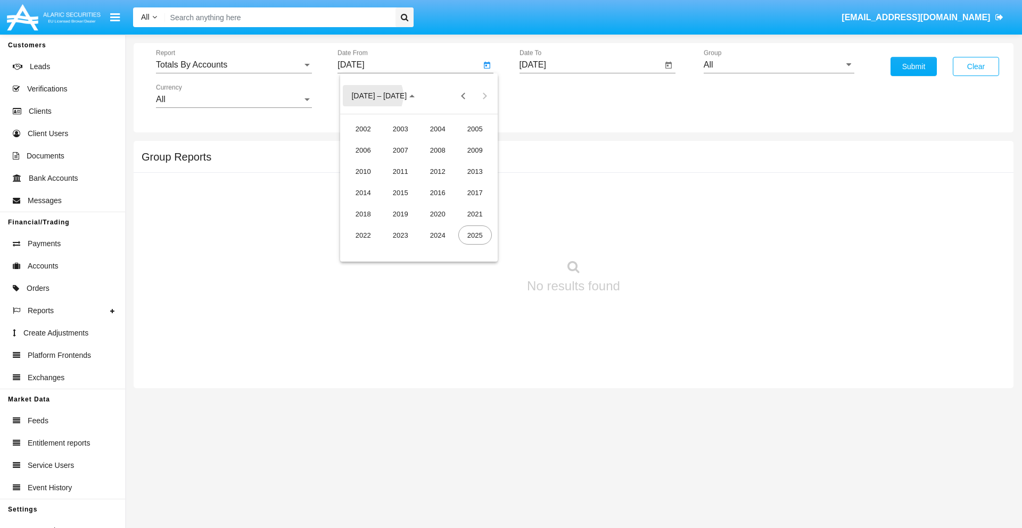
click at [475, 235] on div "2025" at bounding box center [475, 235] width 34 height 19
click at [363, 193] on div "SEP" at bounding box center [363, 192] width 34 height 19
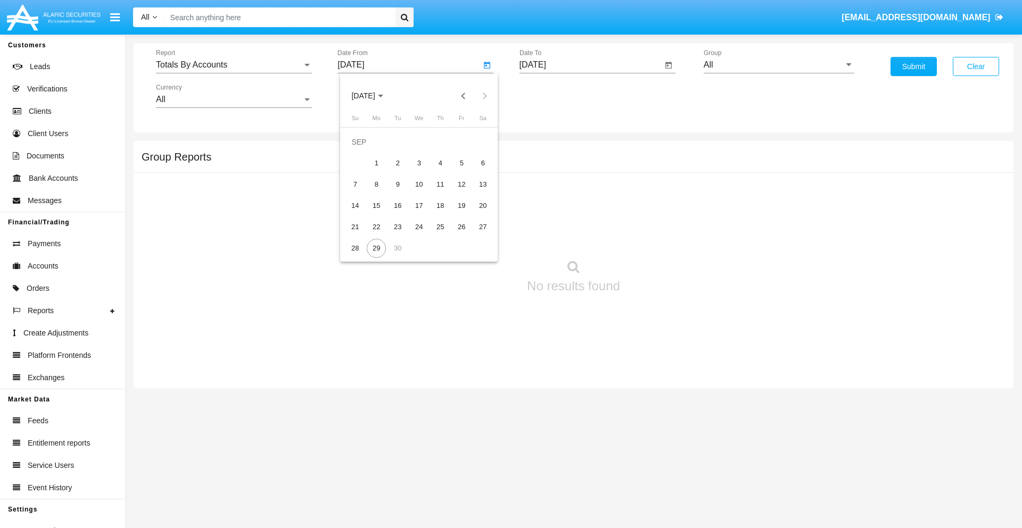
click at [355, 205] on div "14" at bounding box center [354, 205] width 19 height 19
type input "09/14/25"
click at [590, 65] on input "[DATE]" at bounding box center [590, 65] width 143 height 10
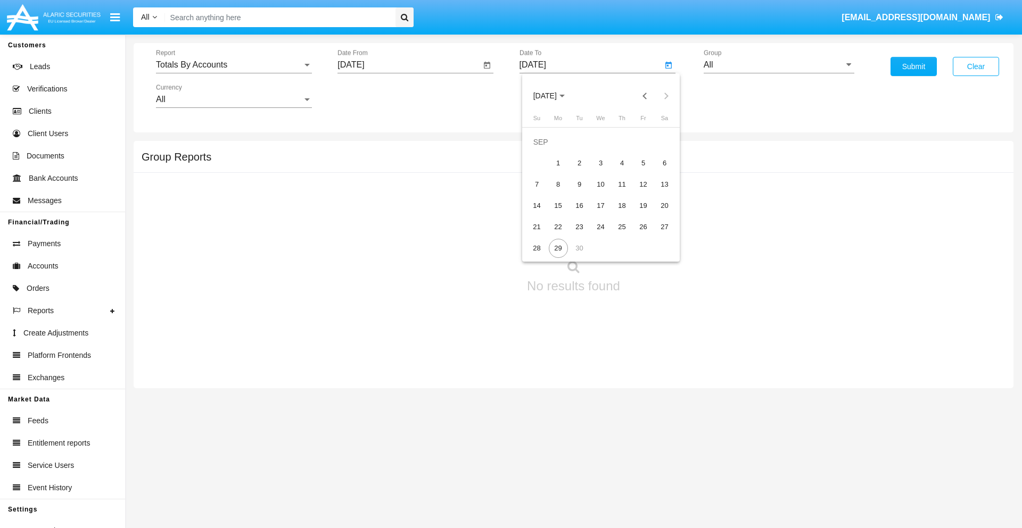
click at [553, 96] on span "[DATE]" at bounding box center [544, 96] width 23 height 9
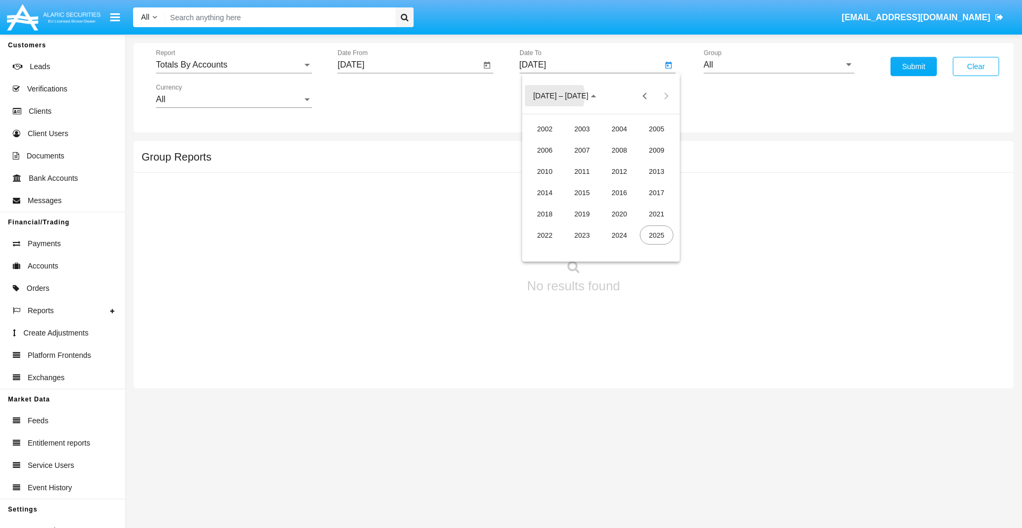
click at [656, 235] on div "2025" at bounding box center [657, 235] width 34 height 19
click at [544, 193] on div "SEP" at bounding box center [545, 192] width 34 height 19
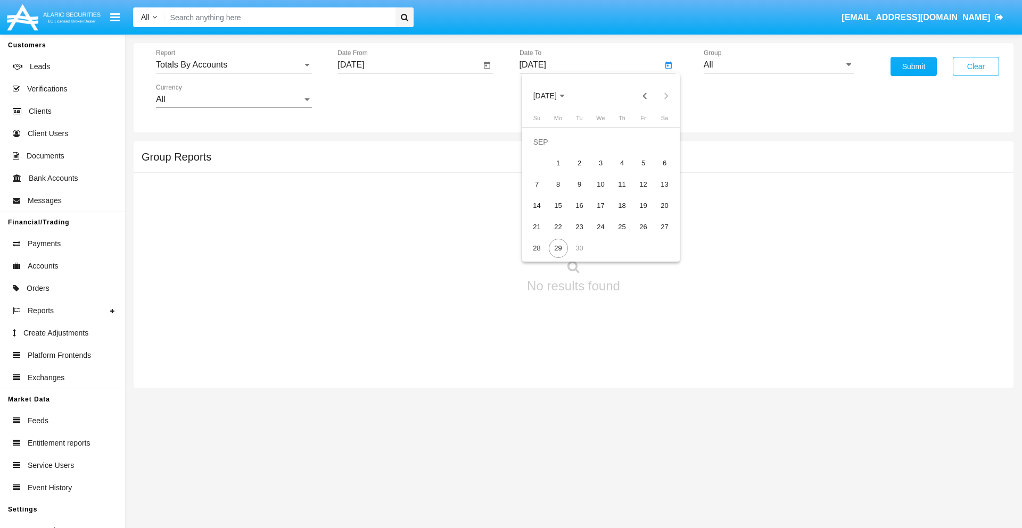
click at [558, 248] on div "29" at bounding box center [558, 248] width 19 height 19
type input "[DATE]"
click at [778, 65] on input "All" at bounding box center [778, 65] width 151 height 10
type input "Hammer Web Lite"
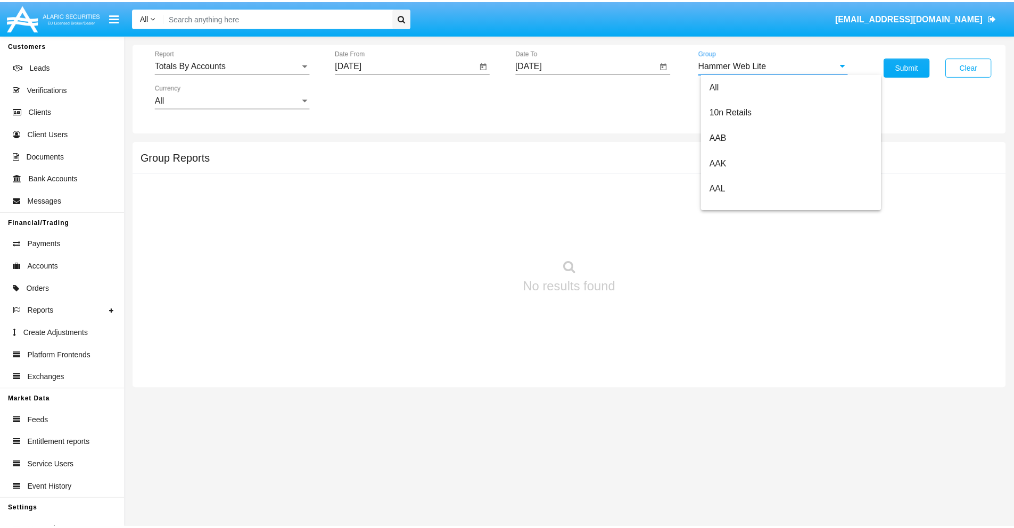
scroll to position [0, 0]
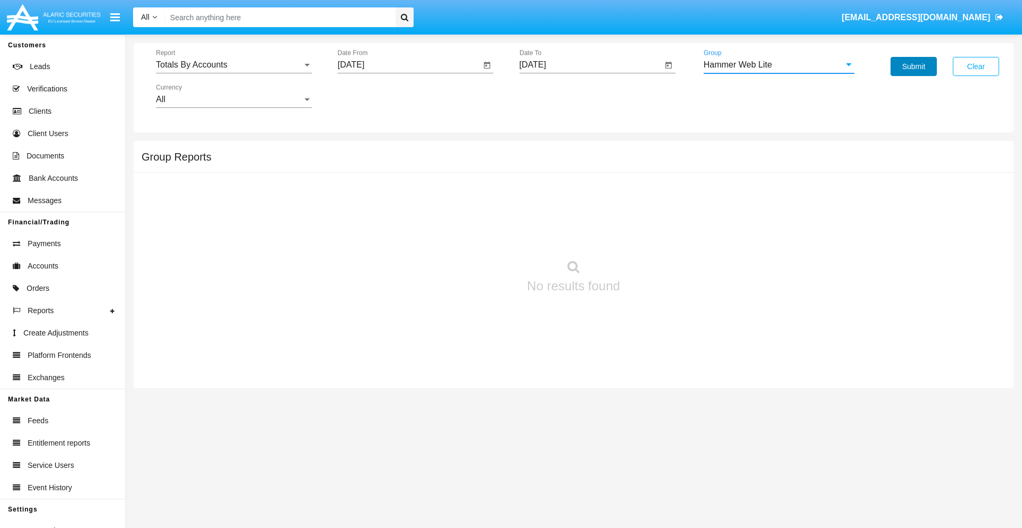
click at [913, 67] on button "Submit" at bounding box center [913, 66] width 46 height 19
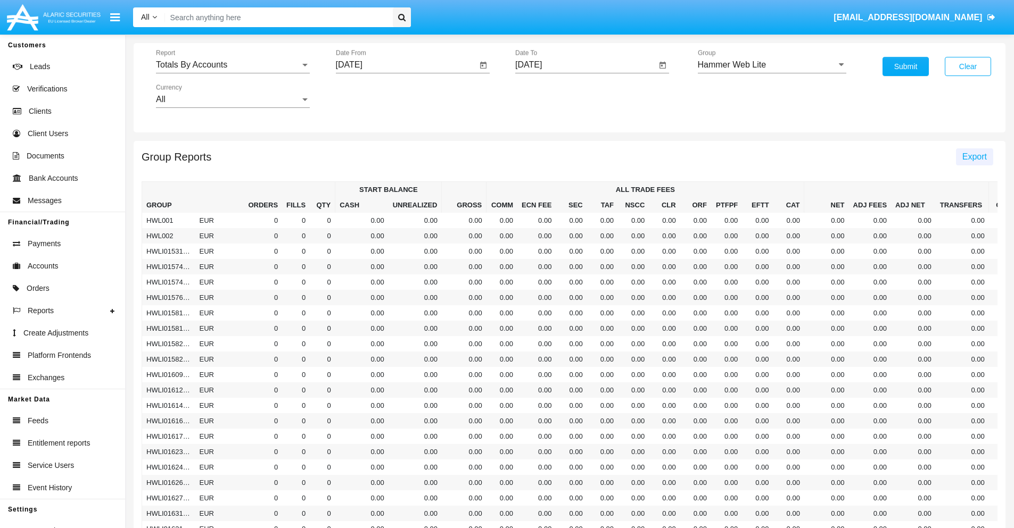
click at [974, 156] on span "Export" at bounding box center [974, 156] width 24 height 9
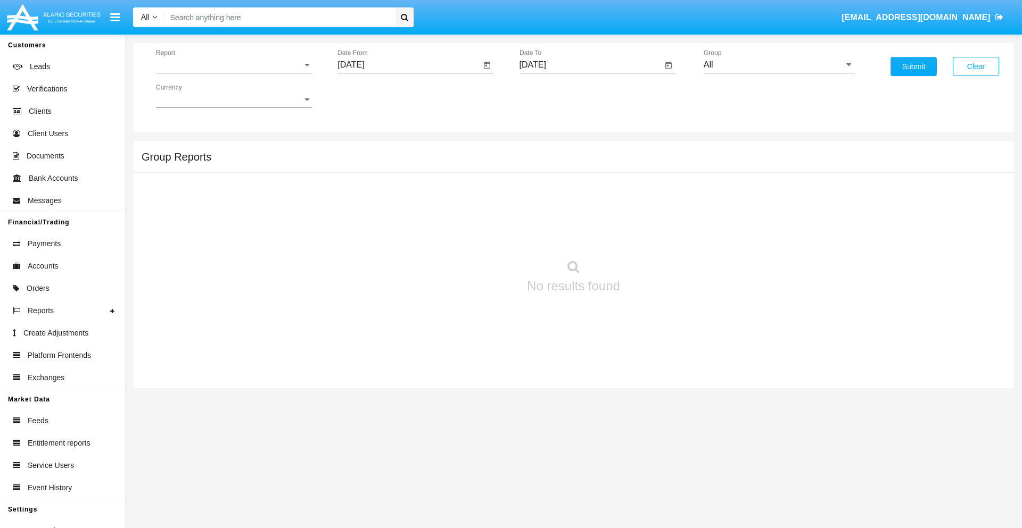
click at [234, 65] on span "Report" at bounding box center [229, 65] width 146 height 10
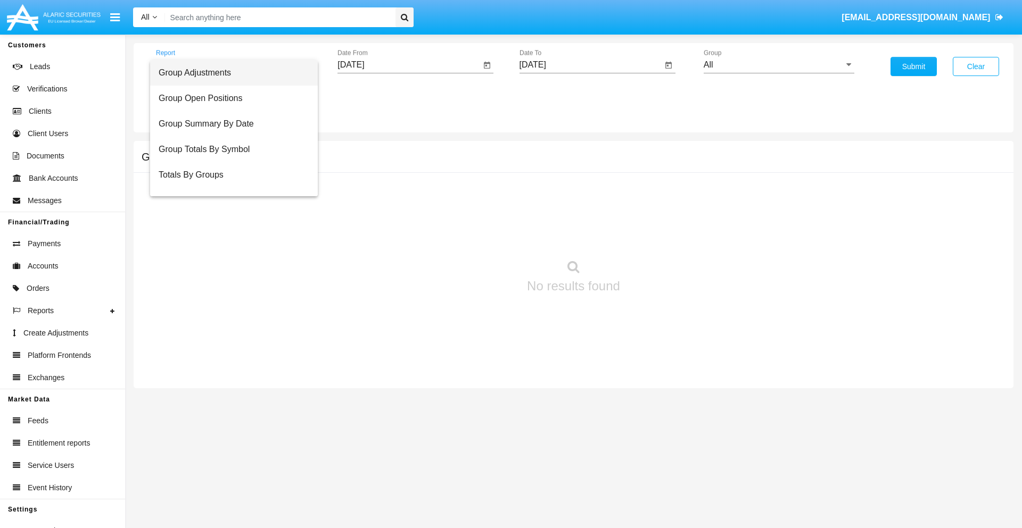
click at [229, 73] on span "Group Adjustments" at bounding box center [234, 73] width 151 height 26
click at [409, 65] on input "[DATE]" at bounding box center [408, 65] width 143 height 10
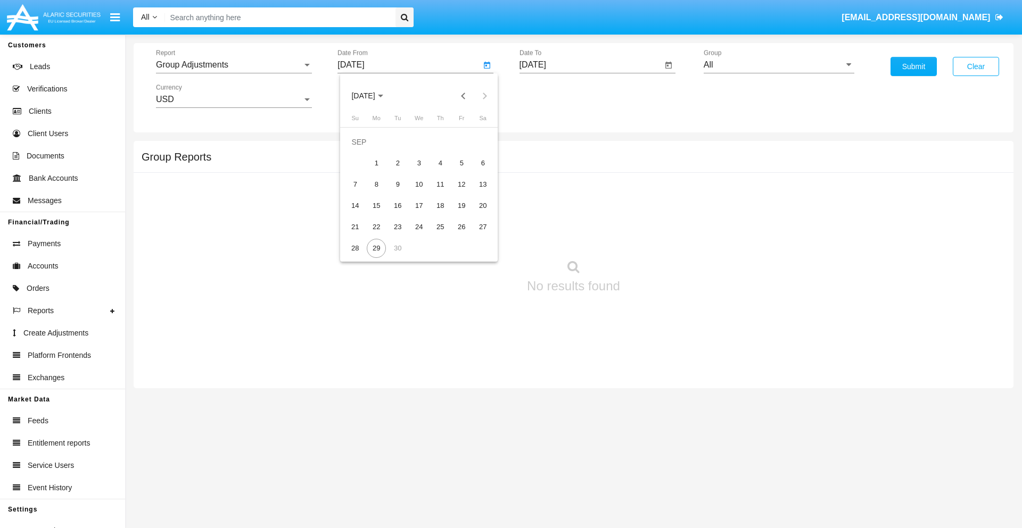
click at [372, 96] on span "[DATE]" at bounding box center [362, 96] width 23 height 9
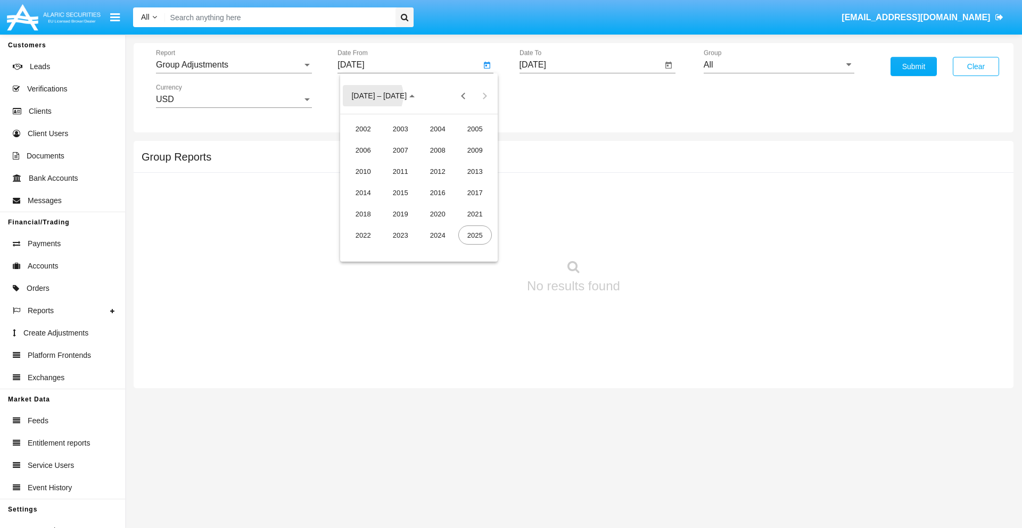
click at [400, 214] on div "2019" at bounding box center [401, 213] width 34 height 19
click at [363, 150] on div "JAN" at bounding box center [363, 149] width 34 height 19
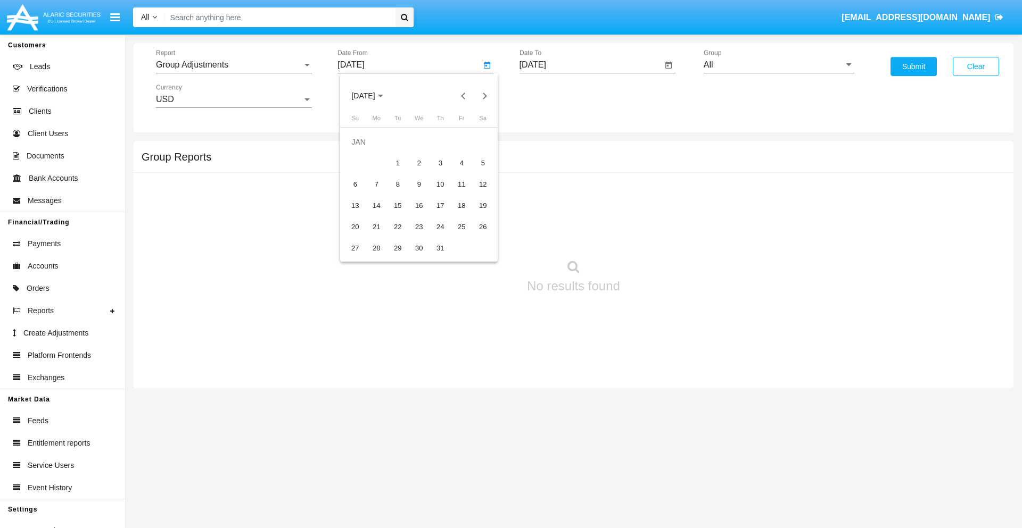
click at [397, 163] on div "1" at bounding box center [397, 163] width 19 height 19
type input "[DATE]"
click at [590, 65] on input "[DATE]" at bounding box center [590, 65] width 143 height 10
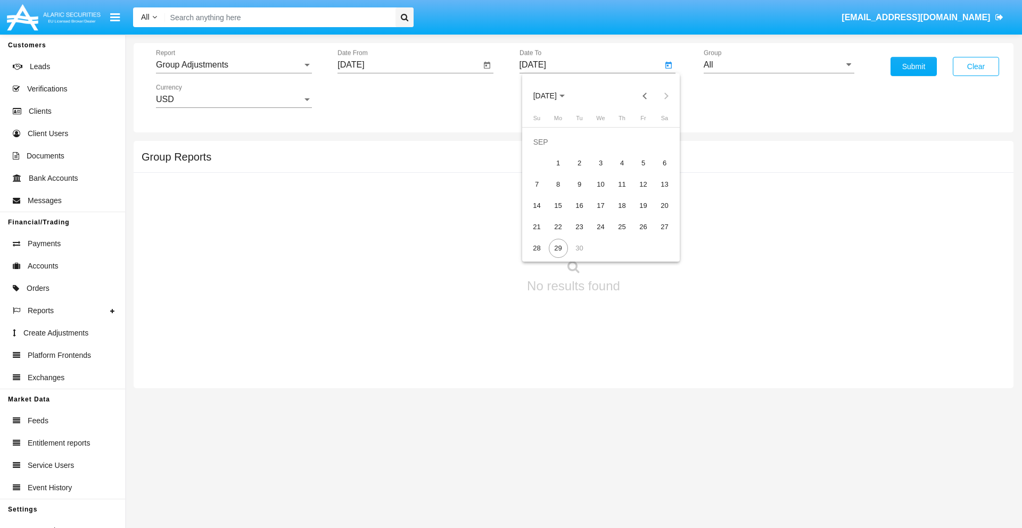
click at [553, 96] on span "[DATE]" at bounding box center [544, 96] width 23 height 9
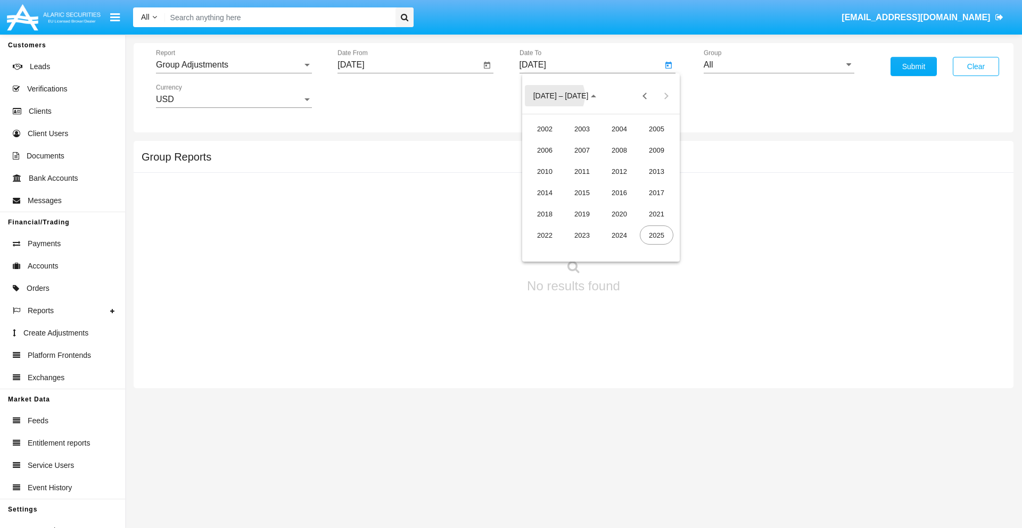
click at [582, 214] on div "2019" at bounding box center [582, 213] width 34 height 19
click at [544, 150] on div "JAN" at bounding box center [545, 149] width 34 height 19
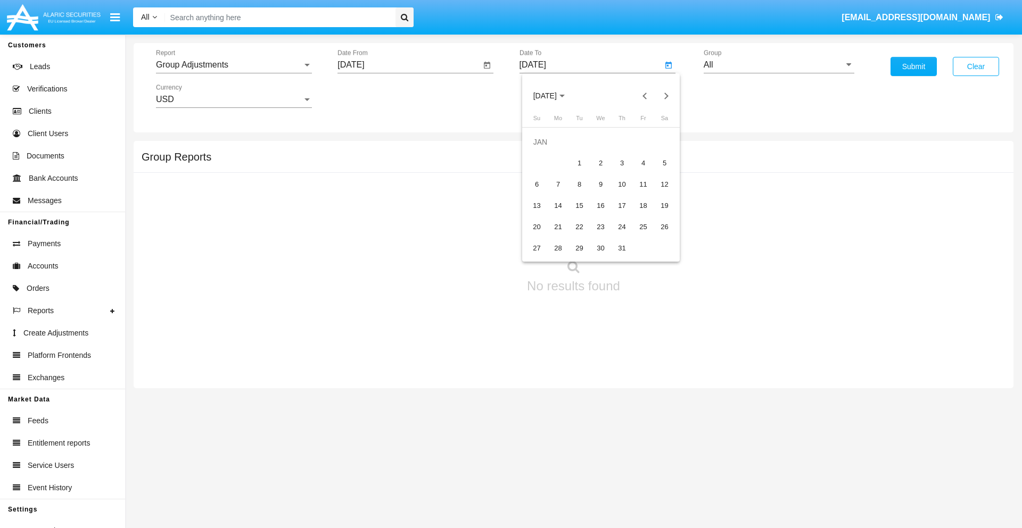
click at [579, 163] on div "1" at bounding box center [579, 163] width 19 height 19
type input "[DATE]"
click at [778, 65] on input "All" at bounding box center [778, 65] width 151 height 10
click at [742, 439] on span "Company AQA" at bounding box center [743, 443] width 56 height 9
type input "Company AQA"
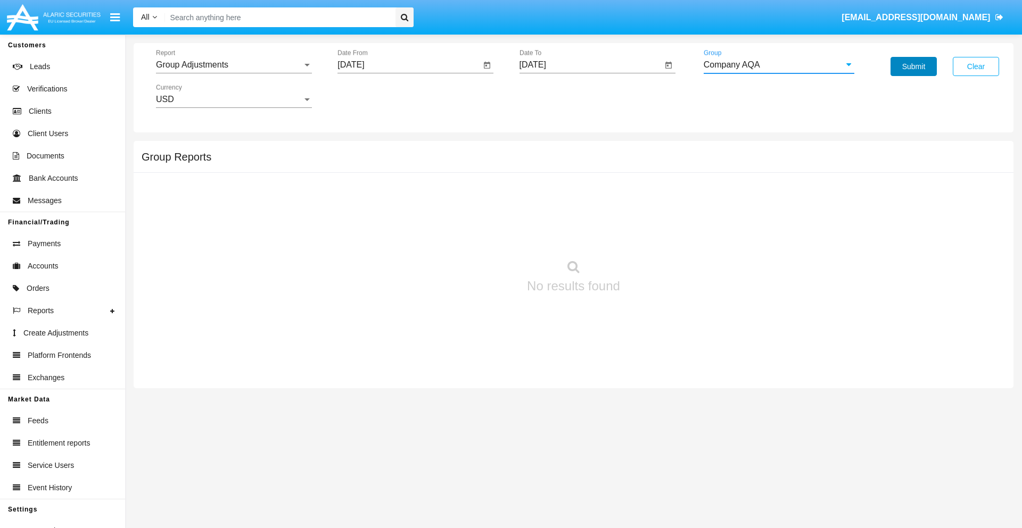
click at [913, 67] on button "Submit" at bounding box center [913, 66] width 46 height 19
click at [234, 65] on span "Report" at bounding box center [229, 65] width 146 height 10
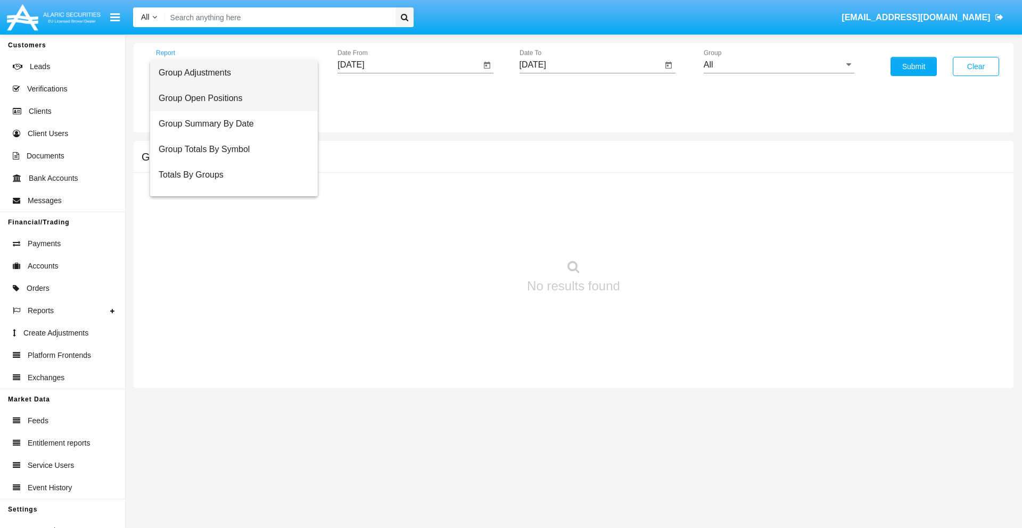
click at [229, 98] on span "Group Open Positions" at bounding box center [234, 99] width 151 height 26
click at [409, 65] on input "[DATE]" at bounding box center [408, 65] width 143 height 10
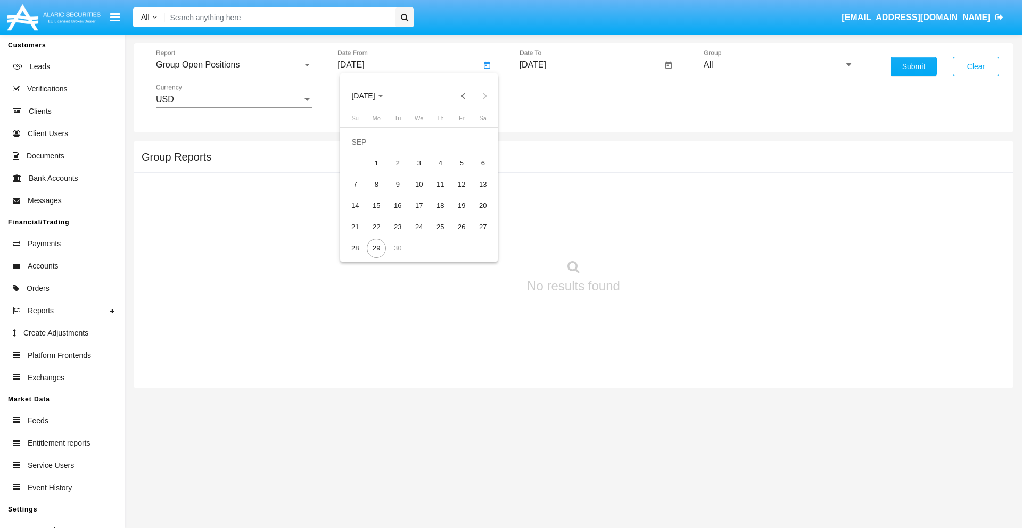
click at [372, 96] on span "[DATE]" at bounding box center [362, 96] width 23 height 9
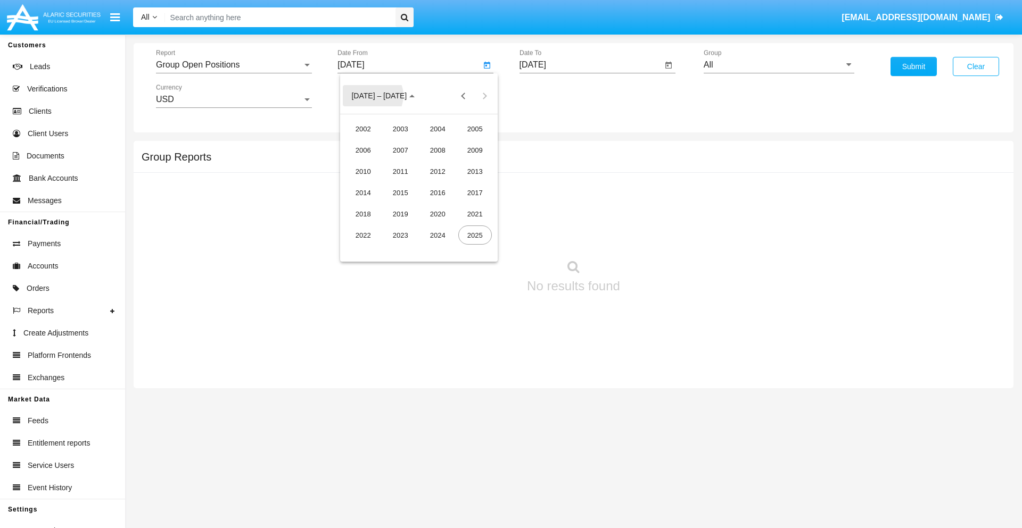
click at [400, 214] on div "2019" at bounding box center [401, 213] width 34 height 19
click at [363, 150] on div "JAN" at bounding box center [363, 149] width 34 height 19
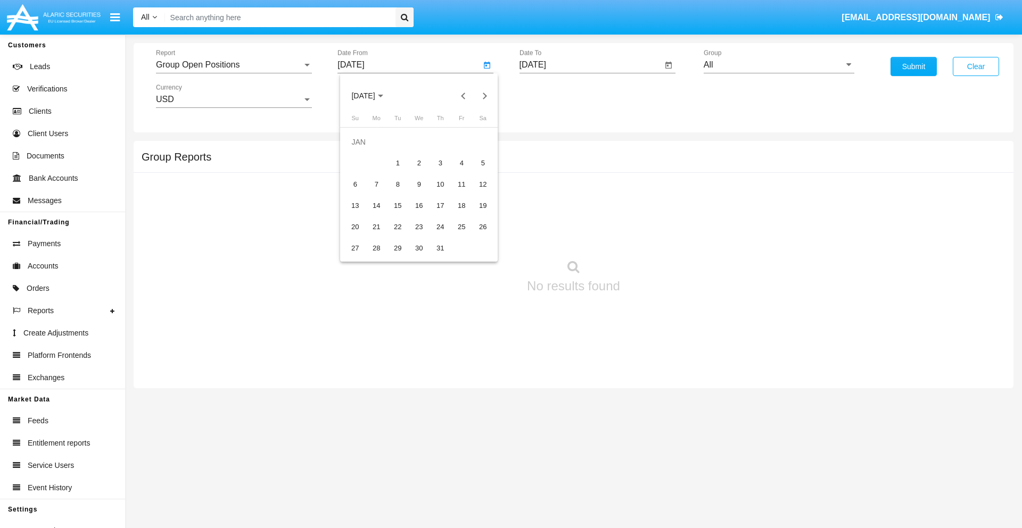
click at [397, 163] on div "1" at bounding box center [397, 163] width 19 height 19
type input "[DATE]"
click at [590, 65] on input "[DATE]" at bounding box center [590, 65] width 143 height 10
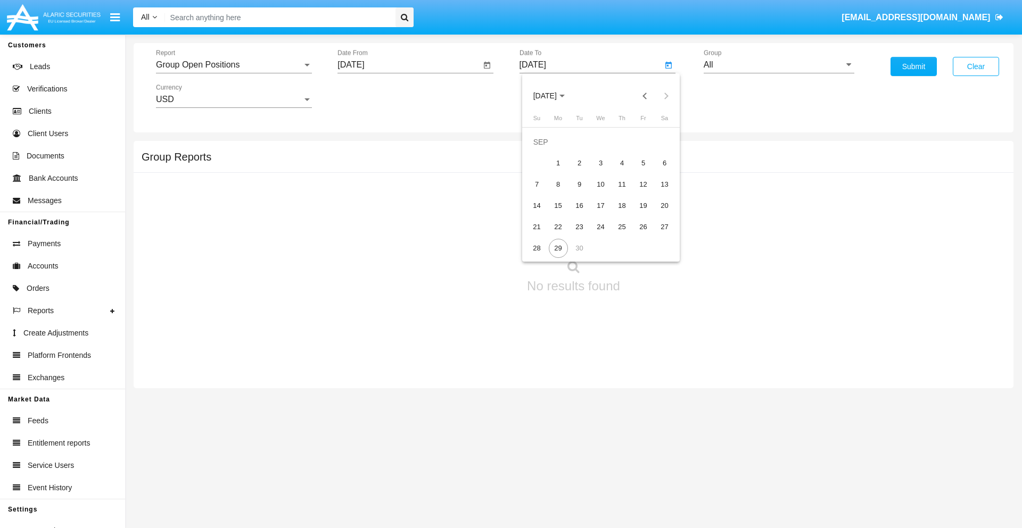
click at [553, 96] on span "[DATE]" at bounding box center [544, 96] width 23 height 9
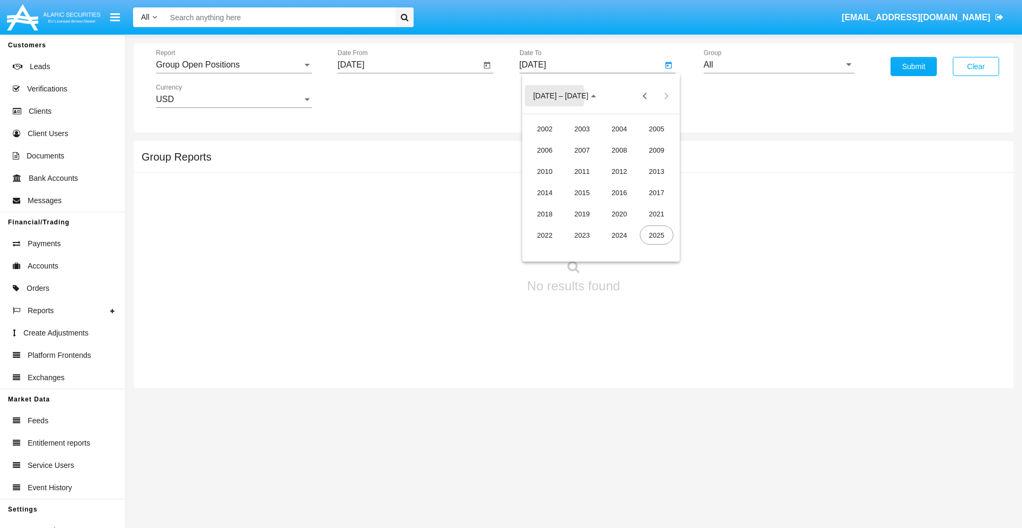
click at [582, 214] on div "2019" at bounding box center [582, 213] width 34 height 19
click at [544, 150] on div "JAN" at bounding box center [545, 149] width 34 height 19
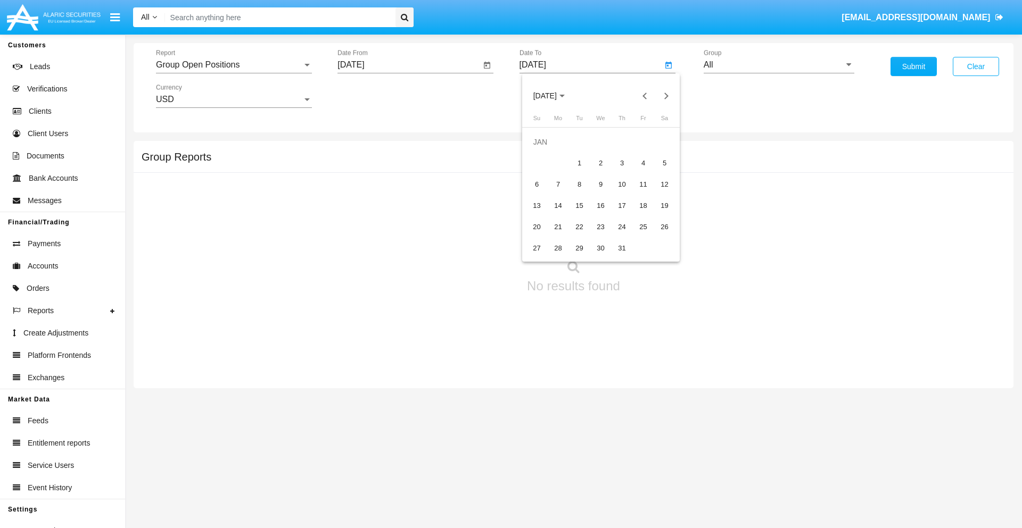
click at [579, 163] on div "1" at bounding box center [579, 163] width 19 height 19
type input "[DATE]"
click at [778, 65] on input "All" at bounding box center [778, 65] width 151 height 10
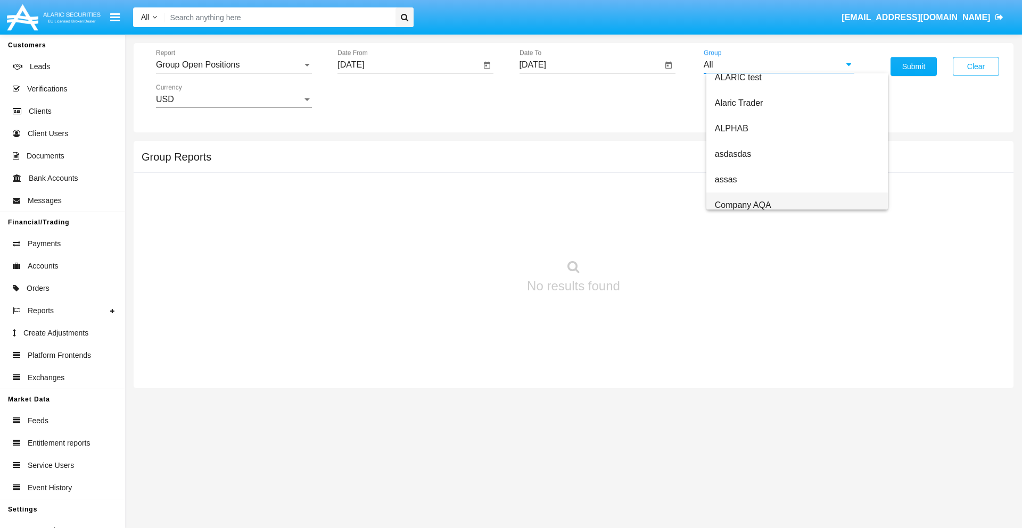
click at [742, 205] on span "Company AQA" at bounding box center [743, 205] width 56 height 9
type input "Company AQA"
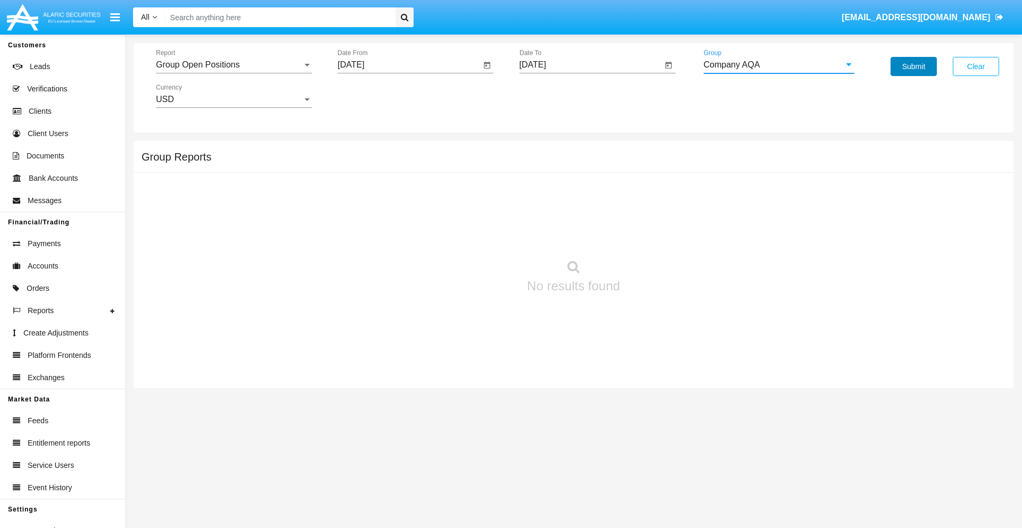
click at [913, 67] on button "Submit" at bounding box center [913, 66] width 46 height 19
click at [234, 65] on span "Report" at bounding box center [229, 65] width 146 height 10
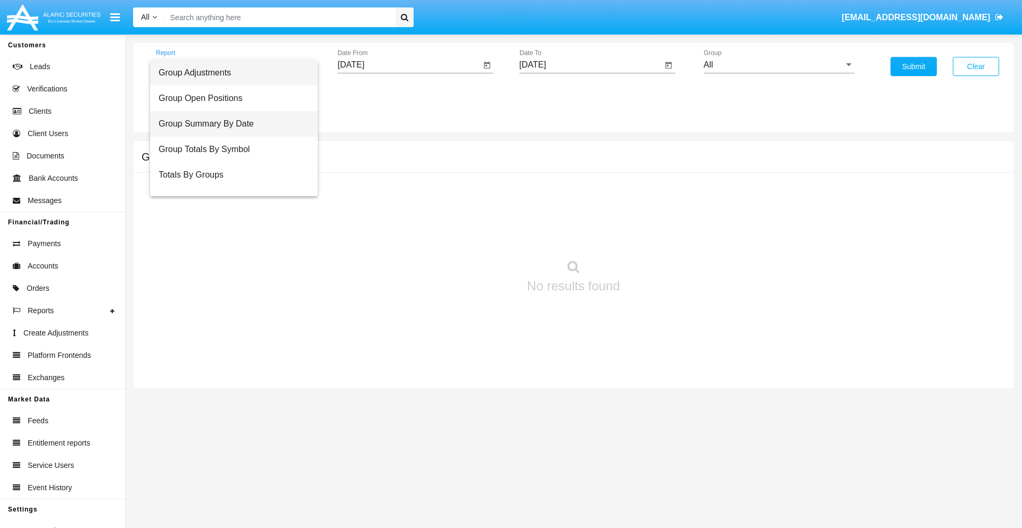
click at [229, 124] on span "Group Summary By Date" at bounding box center [234, 124] width 151 height 26
click at [409, 65] on input "[DATE]" at bounding box center [408, 65] width 143 height 10
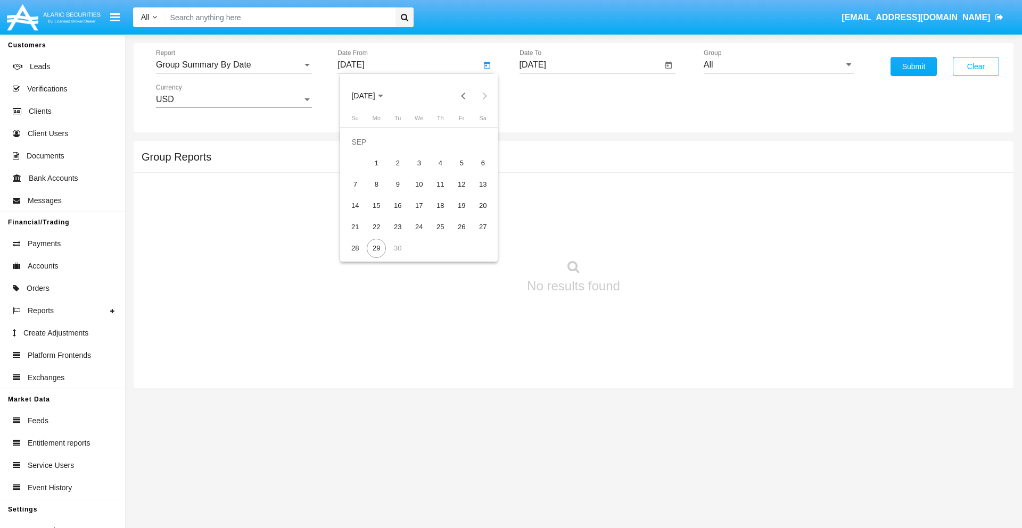
click at [372, 96] on span "[DATE]" at bounding box center [362, 96] width 23 height 9
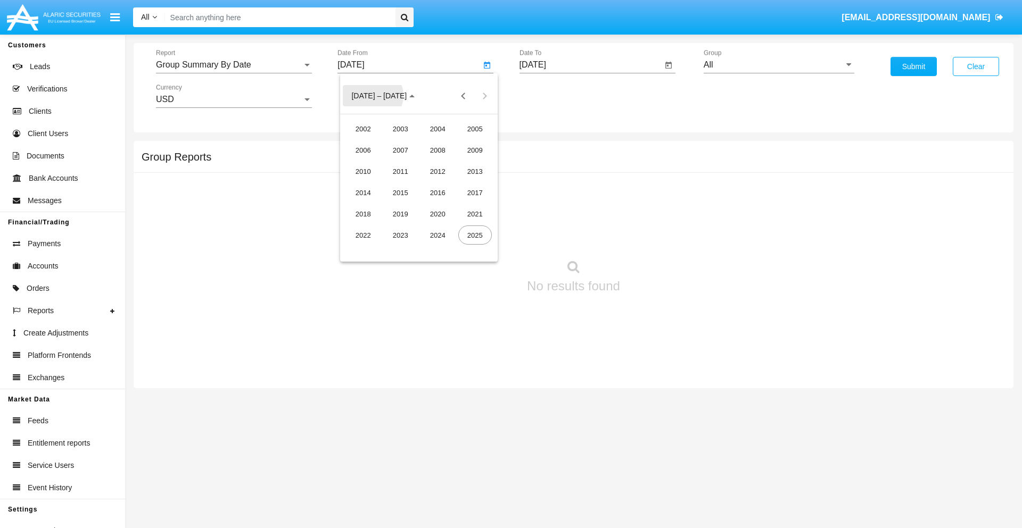
click at [400, 214] on div "2019" at bounding box center [401, 213] width 34 height 19
click at [363, 150] on div "JAN" at bounding box center [363, 149] width 34 height 19
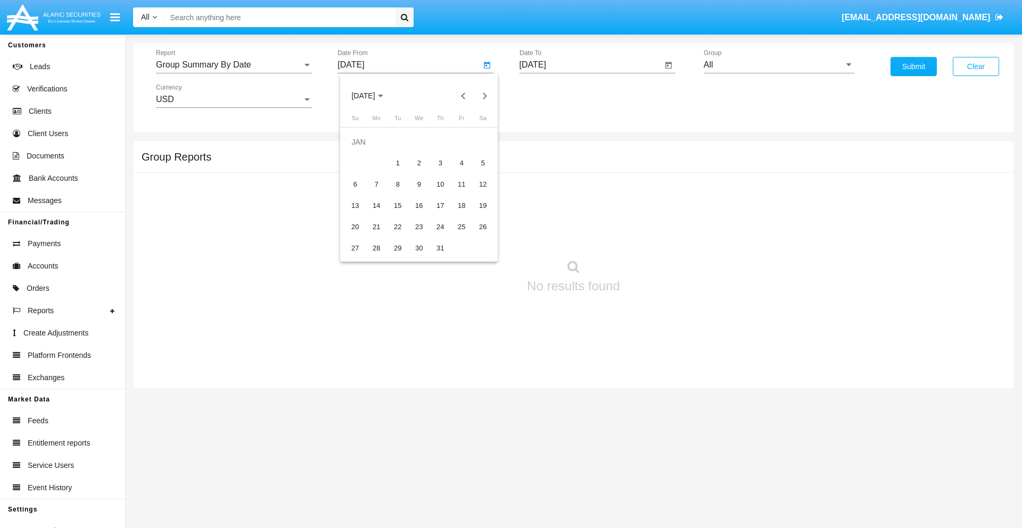
click at [397, 163] on div "1" at bounding box center [397, 163] width 19 height 19
type input "[DATE]"
click at [590, 65] on input "[DATE]" at bounding box center [590, 65] width 143 height 10
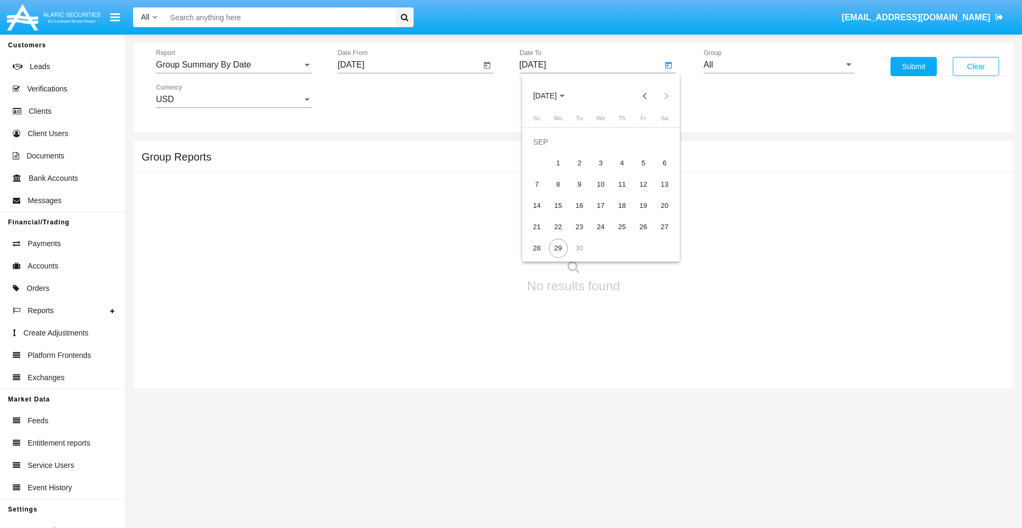
click at [553, 96] on span "[DATE]" at bounding box center [544, 96] width 23 height 9
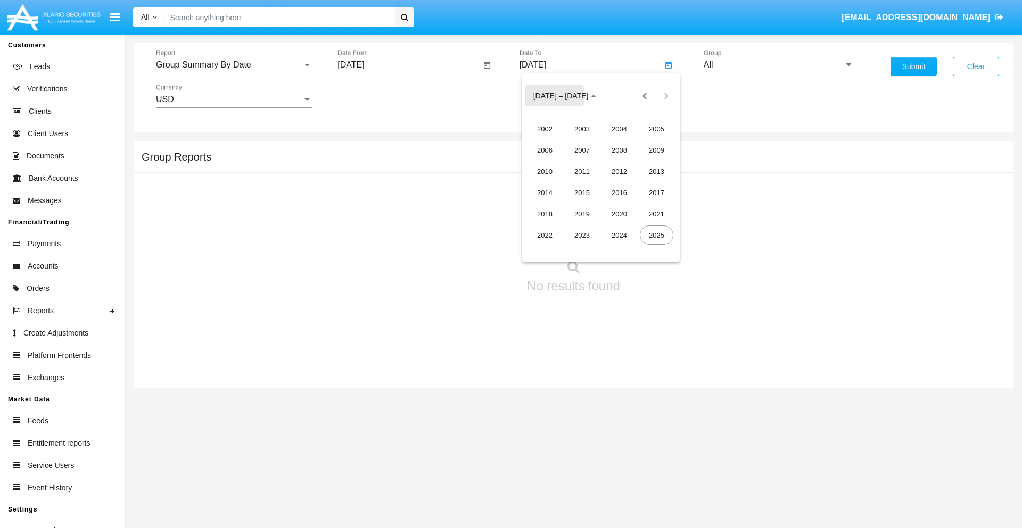
click at [582, 214] on div "2019" at bounding box center [582, 213] width 34 height 19
click at [544, 150] on div "JAN" at bounding box center [545, 149] width 34 height 19
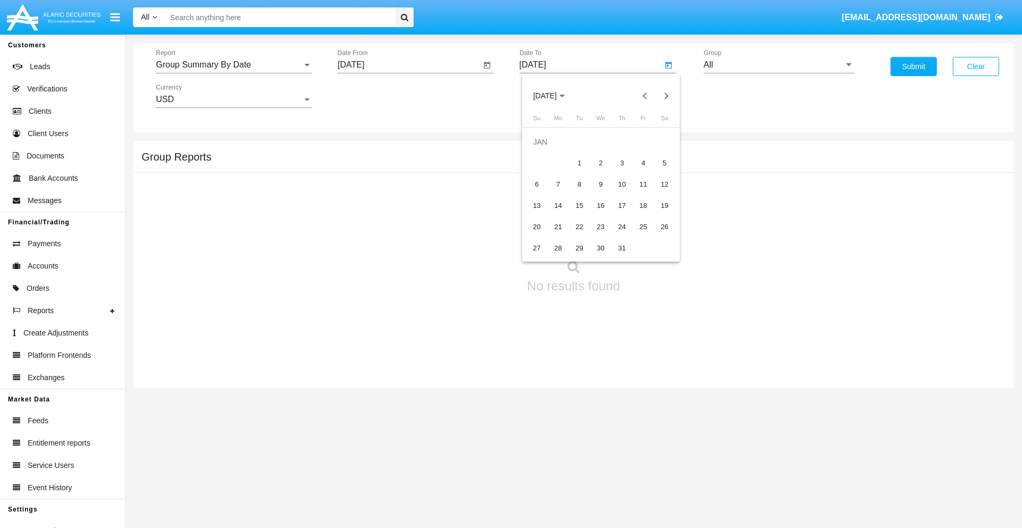
click at [579, 163] on div "1" at bounding box center [579, 163] width 19 height 19
type input "[DATE]"
click at [778, 65] on input "All" at bounding box center [778, 65] width 151 height 10
click at [742, 439] on span "Company AQA" at bounding box center [743, 443] width 56 height 9
type input "Company AQA"
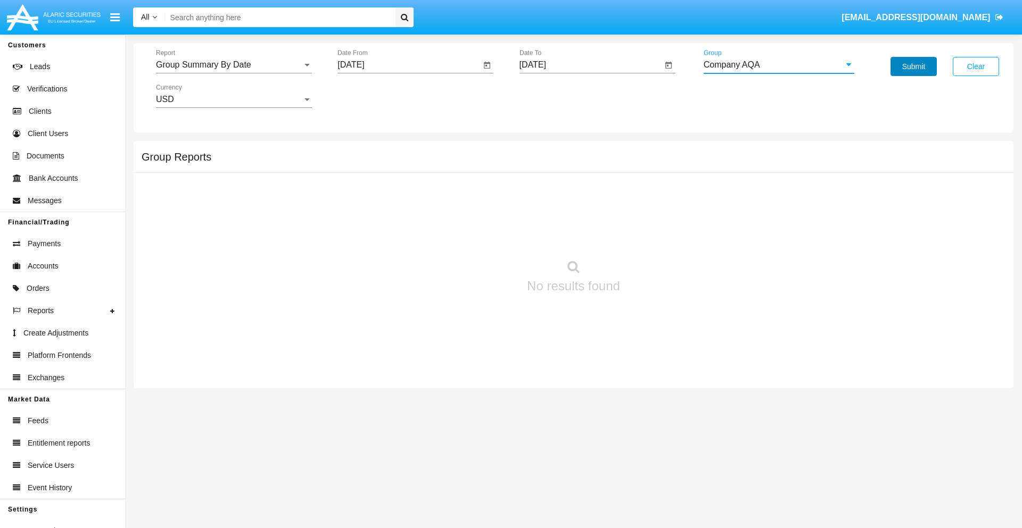
click at [913, 67] on button "Submit" at bounding box center [913, 66] width 46 height 19
click at [234, 65] on span "Report" at bounding box center [229, 65] width 146 height 10
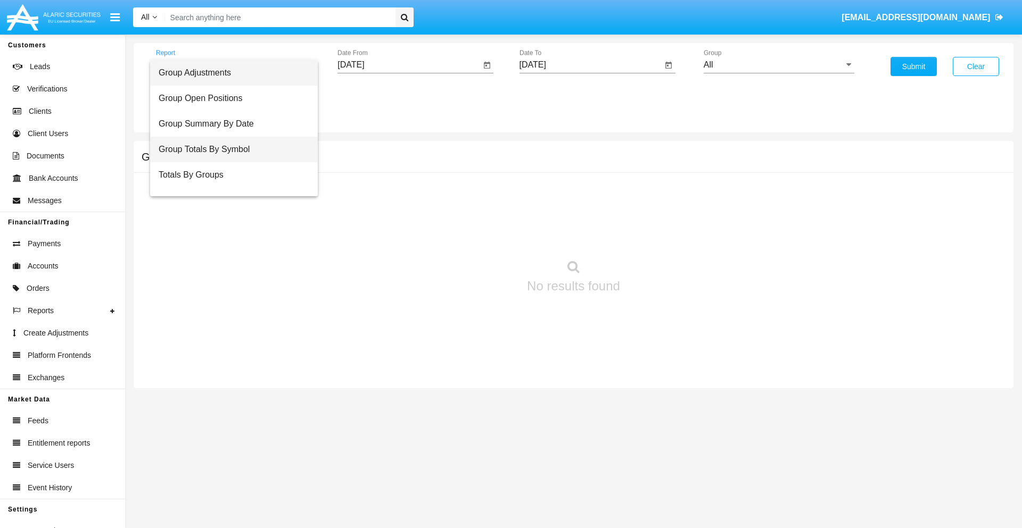
click at [229, 150] on span "Group Totals By Symbol" at bounding box center [234, 150] width 151 height 26
click at [409, 65] on input "[DATE]" at bounding box center [408, 65] width 143 height 10
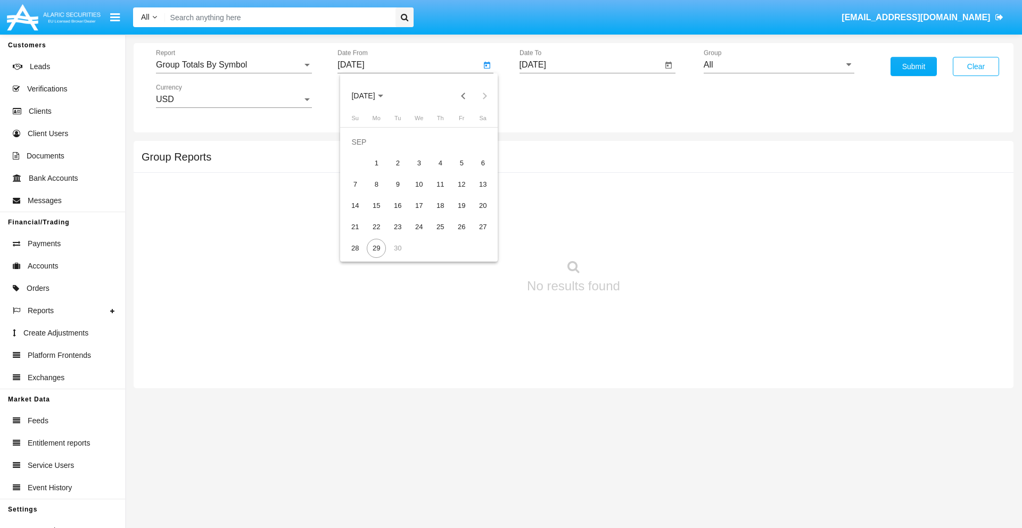
click at [372, 96] on span "[DATE]" at bounding box center [362, 96] width 23 height 9
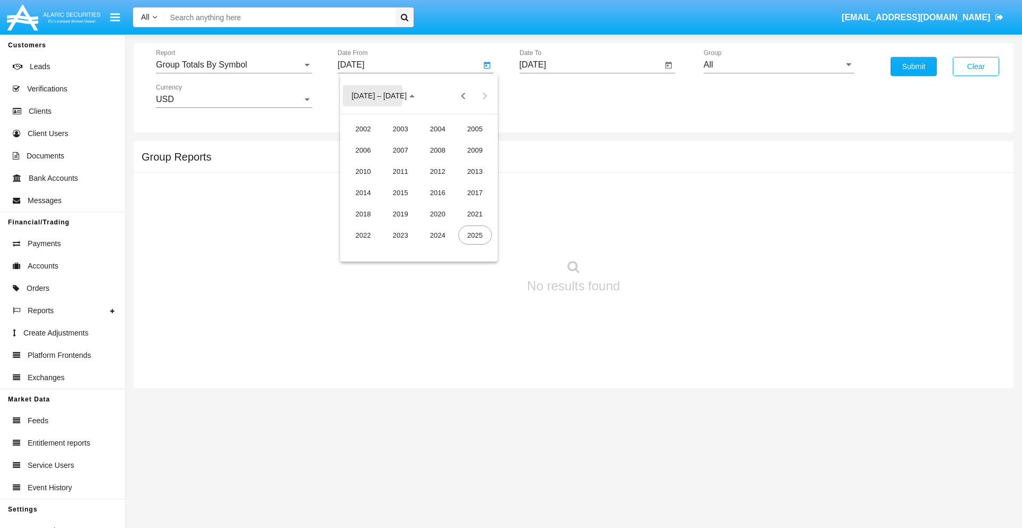
click at [400, 214] on div "2019" at bounding box center [401, 213] width 34 height 19
click at [363, 150] on div "JAN" at bounding box center [363, 149] width 34 height 19
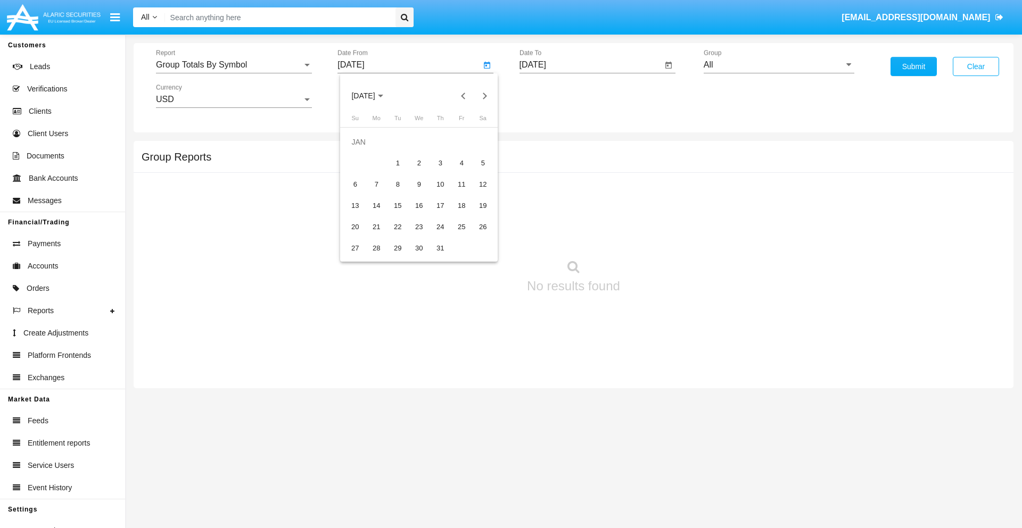
click at [397, 163] on div "1" at bounding box center [397, 163] width 19 height 19
type input "[DATE]"
click at [590, 65] on input "[DATE]" at bounding box center [590, 65] width 143 height 10
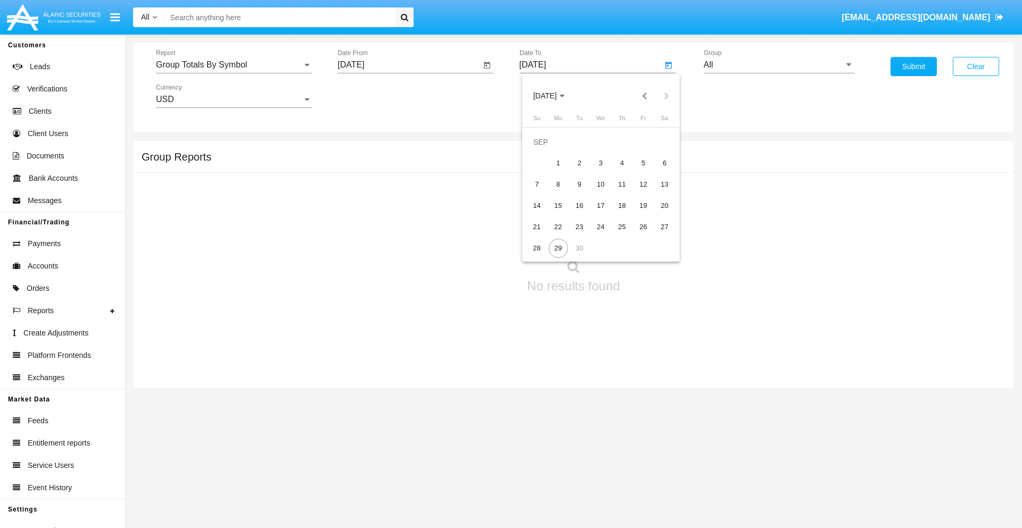
click at [553, 96] on span "[DATE]" at bounding box center [544, 96] width 23 height 9
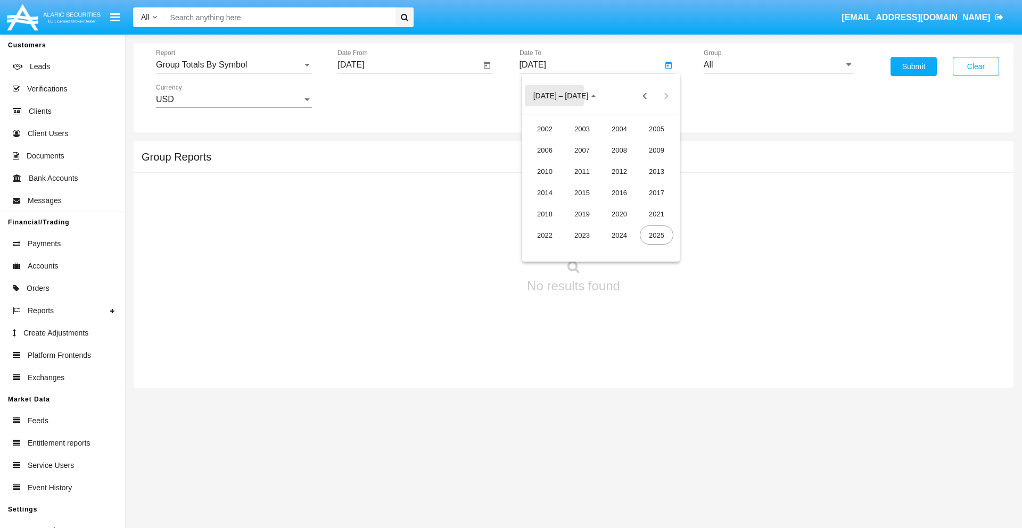
click at [582, 214] on div "2019" at bounding box center [582, 213] width 34 height 19
click at [544, 150] on div "JAN" at bounding box center [545, 149] width 34 height 19
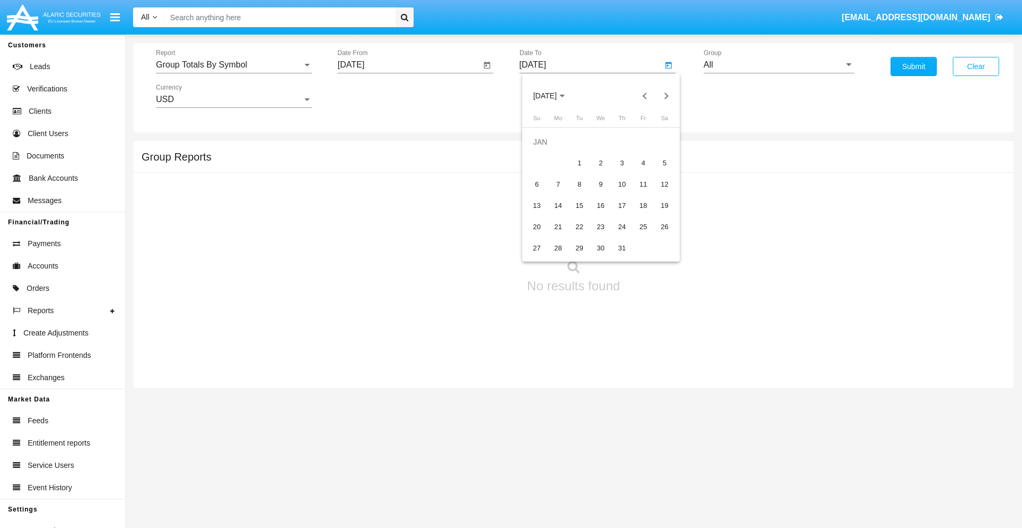
click at [579, 163] on div "1" at bounding box center [579, 163] width 19 height 19
type input "[DATE]"
click at [778, 65] on input "All" at bounding box center [778, 65] width 151 height 10
click at [742, 439] on span "Company AQA" at bounding box center [743, 443] width 56 height 9
type input "Company AQA"
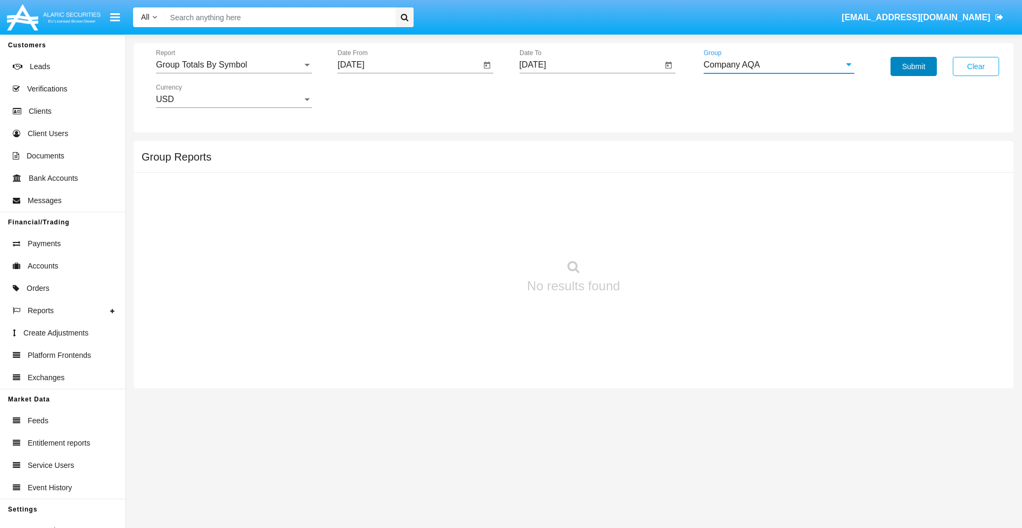
click at [913, 67] on button "Submit" at bounding box center [913, 66] width 46 height 19
click at [234, 65] on span "Report" at bounding box center [229, 65] width 146 height 10
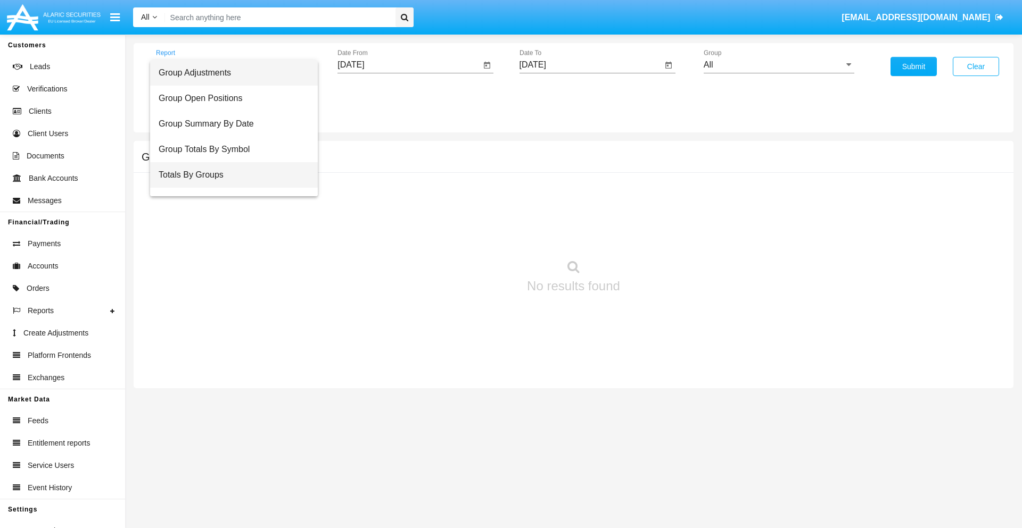
click at [229, 175] on span "Totals By Groups" at bounding box center [234, 175] width 151 height 26
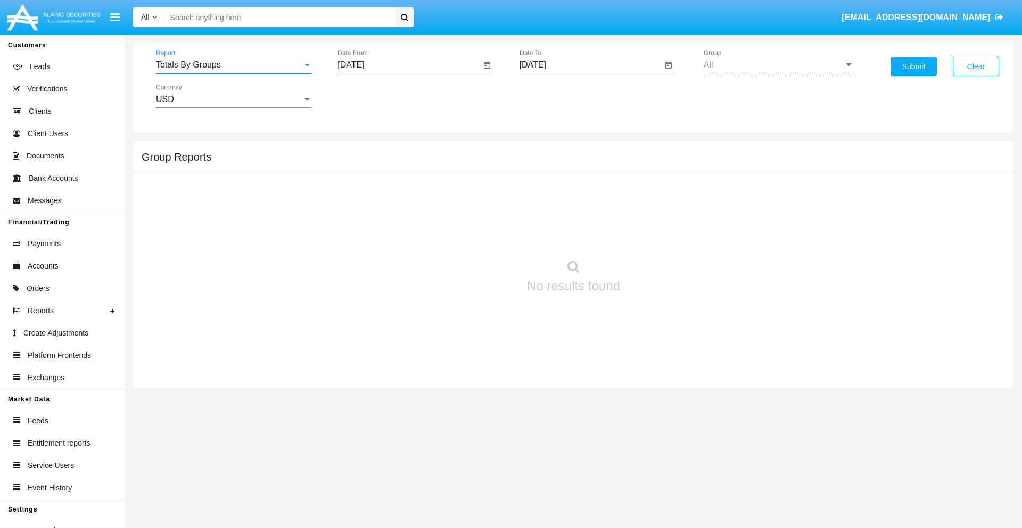
click at [409, 65] on input "[DATE]" at bounding box center [408, 65] width 143 height 10
click at [372, 96] on span "[DATE]" at bounding box center [362, 96] width 23 height 9
click at [400, 214] on div "2019" at bounding box center [401, 213] width 34 height 19
click at [363, 150] on div "JAN" at bounding box center [363, 149] width 34 height 19
click at [397, 163] on div "1" at bounding box center [397, 163] width 19 height 19
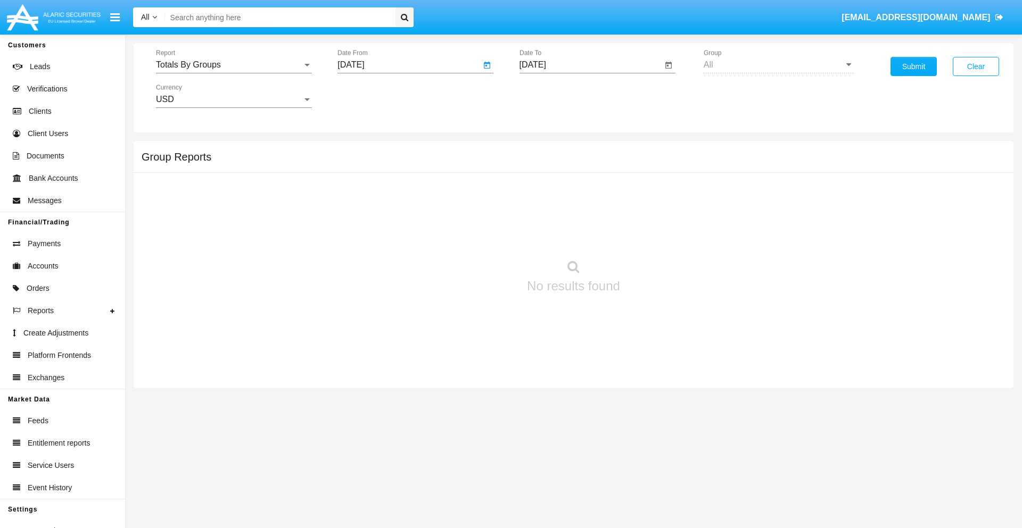
type input "[DATE]"
click at [590, 65] on input "[DATE]" at bounding box center [590, 65] width 143 height 10
click at [553, 96] on span "[DATE]" at bounding box center [544, 96] width 23 height 9
click at [582, 214] on div "2019" at bounding box center [582, 213] width 34 height 19
click at [544, 150] on div "JAN" at bounding box center [545, 149] width 34 height 19
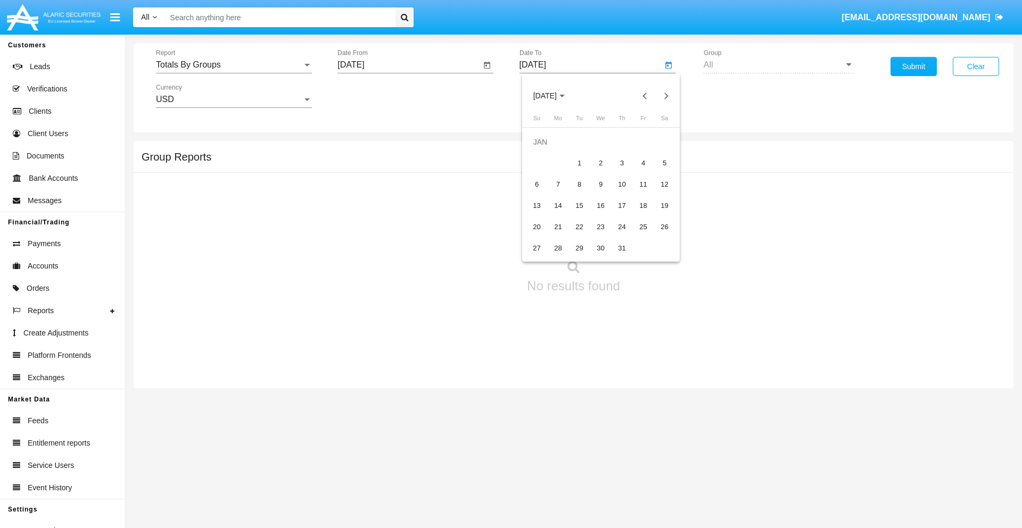
click at [579, 163] on div "1" at bounding box center [579, 163] width 19 height 19
type input "01/01/19"
click at [913, 67] on button "Submit" at bounding box center [913, 66] width 46 height 19
click at [234, 65] on span "Report" at bounding box center [229, 65] width 146 height 10
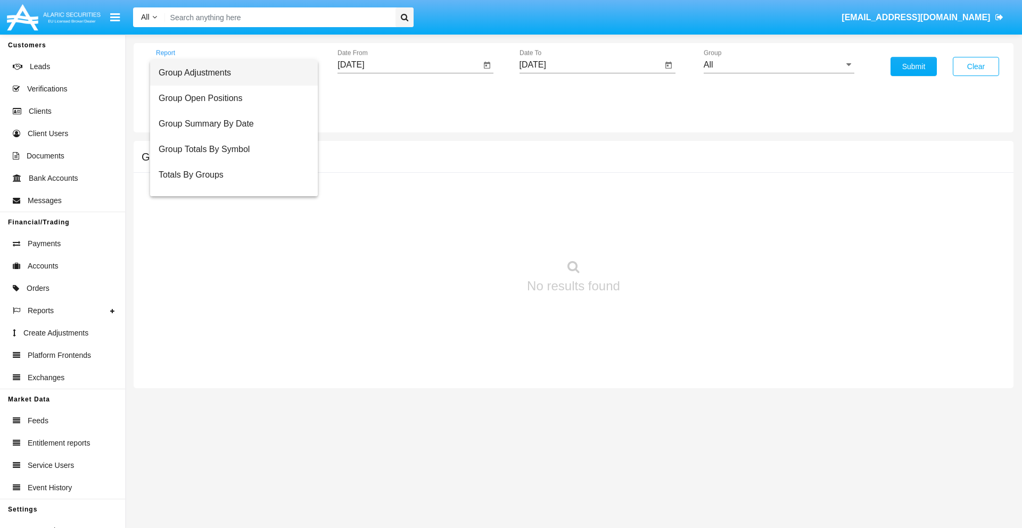
scroll to position [17, 0]
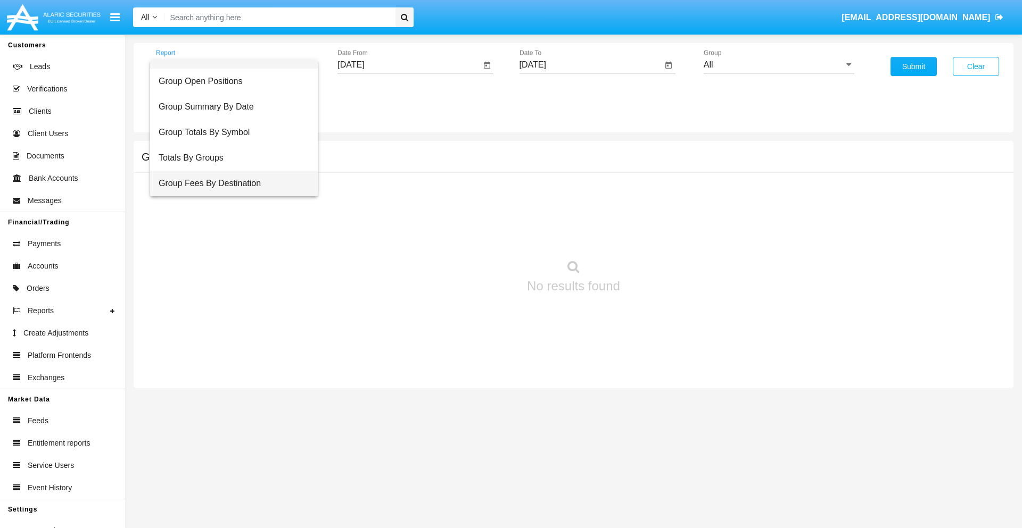
click at [229, 184] on span "Group Fees By Destination" at bounding box center [234, 184] width 151 height 26
click at [409, 65] on input "[DATE]" at bounding box center [408, 65] width 143 height 10
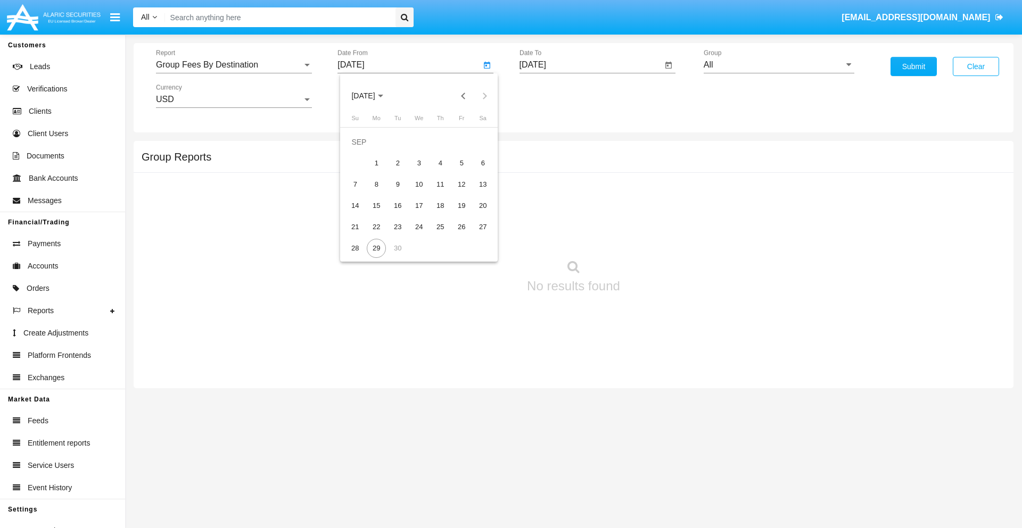
click at [372, 96] on span "[DATE]" at bounding box center [362, 96] width 23 height 9
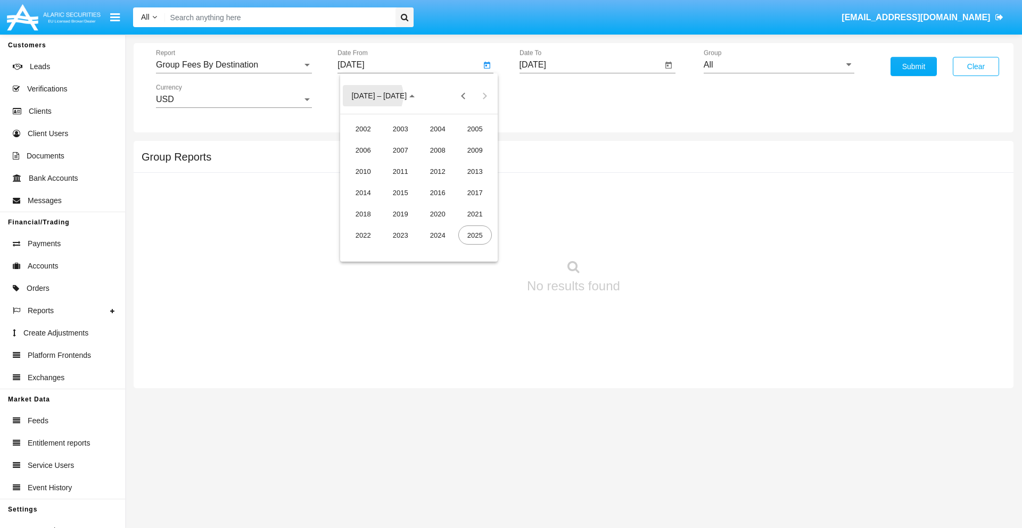
click at [400, 214] on div "2019" at bounding box center [401, 213] width 34 height 19
click at [363, 150] on div "JAN" at bounding box center [363, 149] width 34 height 19
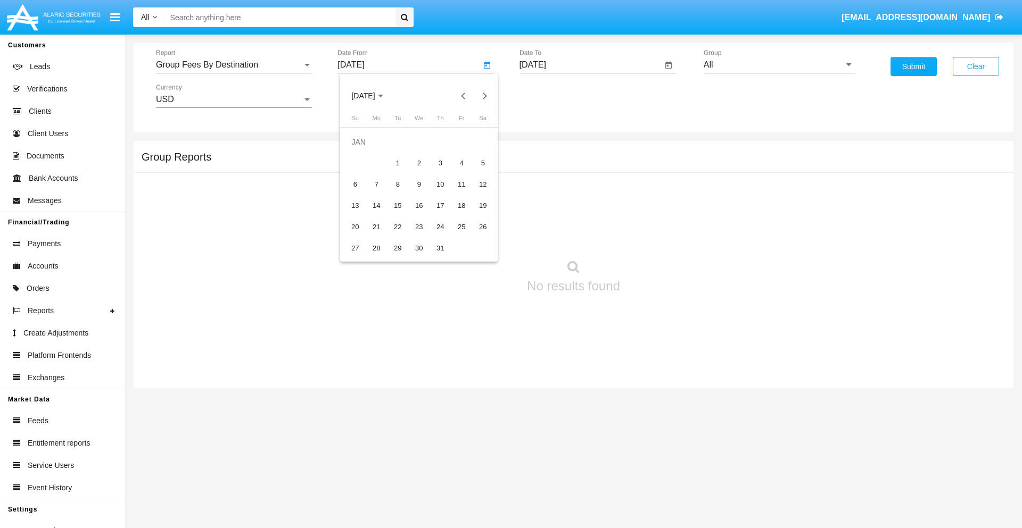
click at [397, 163] on div "1" at bounding box center [397, 163] width 19 height 19
type input "01/01/19"
click at [590, 65] on input "[DATE]" at bounding box center [590, 65] width 143 height 10
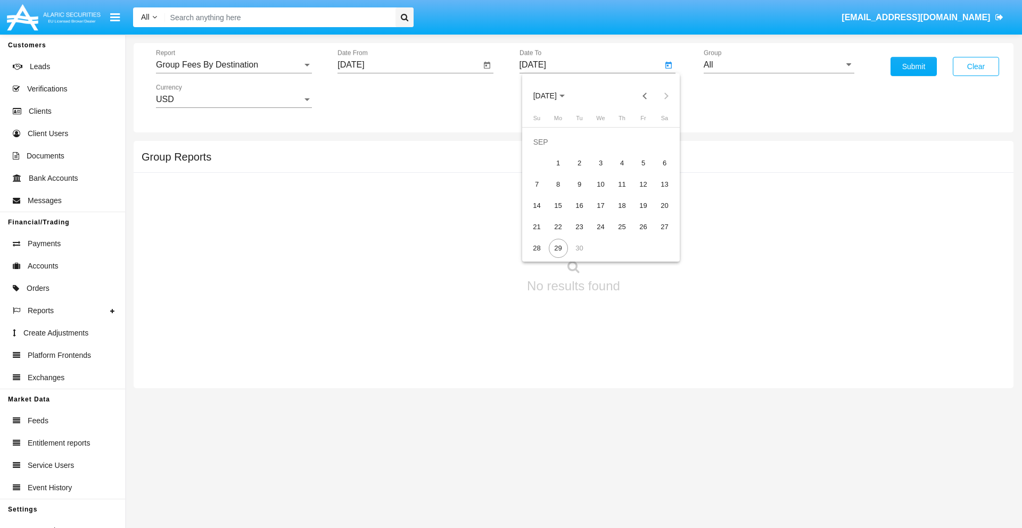
click at [553, 96] on span "[DATE]" at bounding box center [544, 96] width 23 height 9
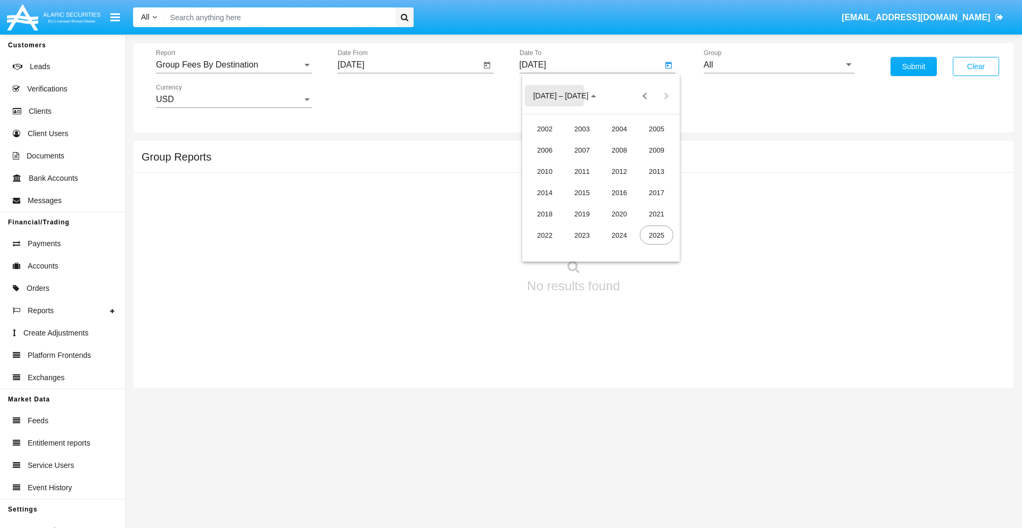
click at [582, 214] on div "2019" at bounding box center [582, 213] width 34 height 19
click at [544, 150] on div "JAN" at bounding box center [545, 149] width 34 height 19
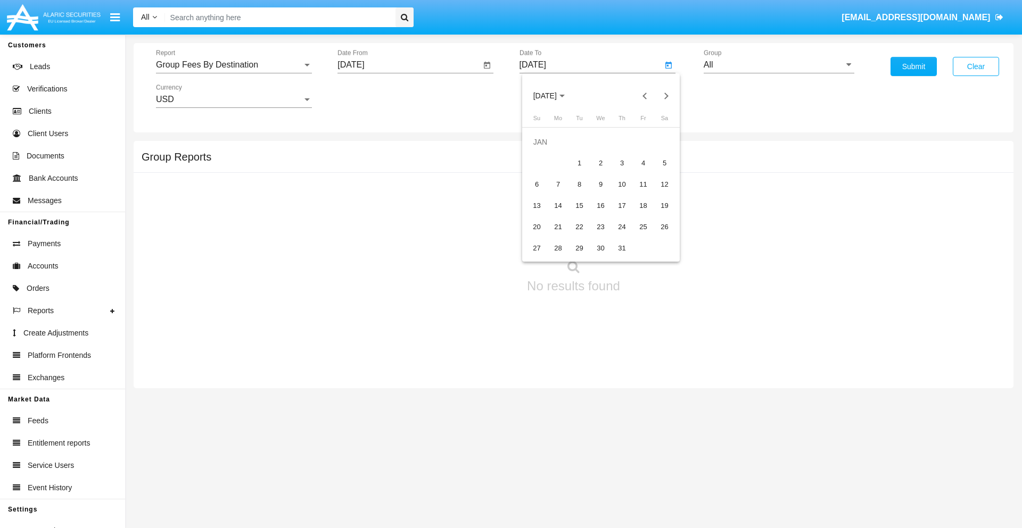
click at [579, 163] on div "1" at bounding box center [579, 163] width 19 height 19
type input "01/01/19"
click at [778, 65] on input "All" at bounding box center [778, 65] width 151 height 10
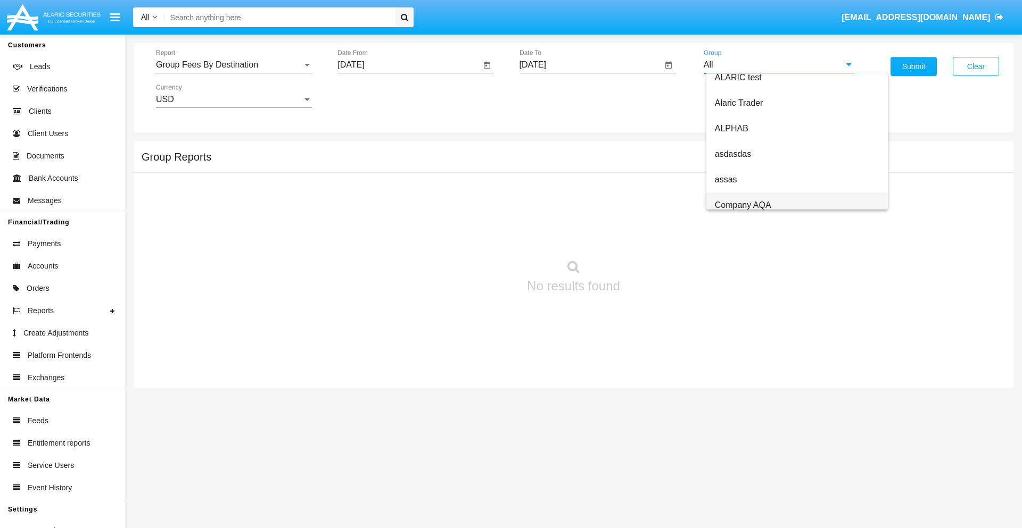
click at [742, 205] on span "Company AQA" at bounding box center [743, 205] width 56 height 9
type input "Company AQA"
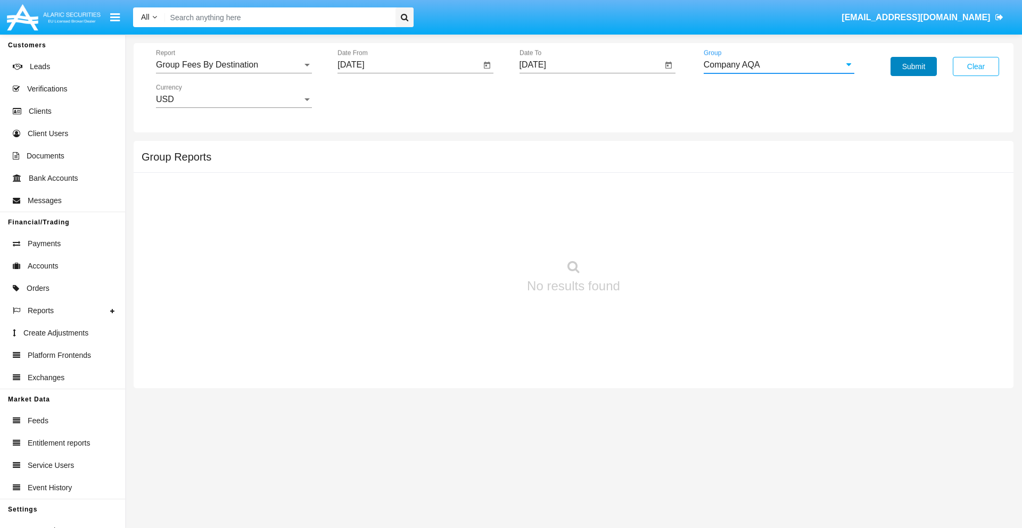
click at [913, 67] on button "Submit" at bounding box center [913, 66] width 46 height 19
click at [234, 65] on span "Report" at bounding box center [229, 65] width 146 height 10
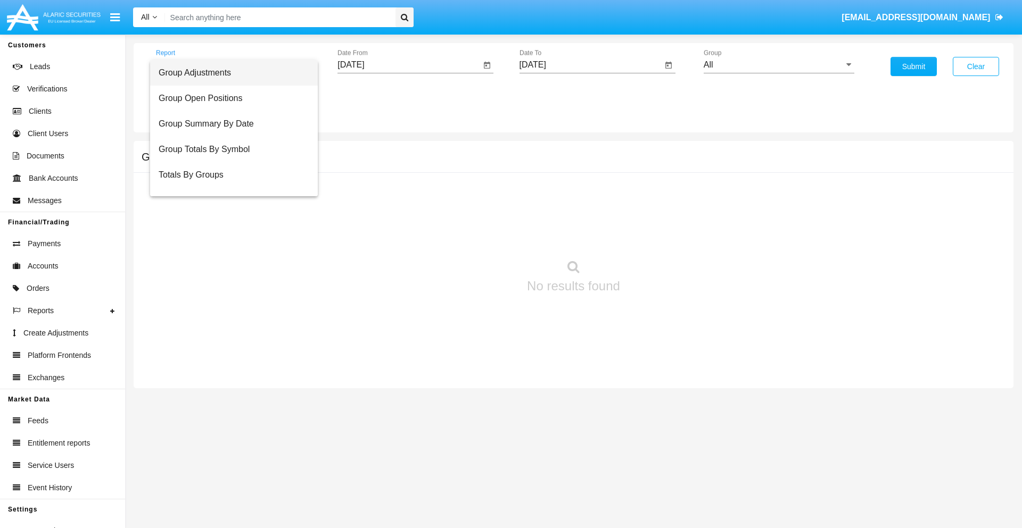
scroll to position [43, 0]
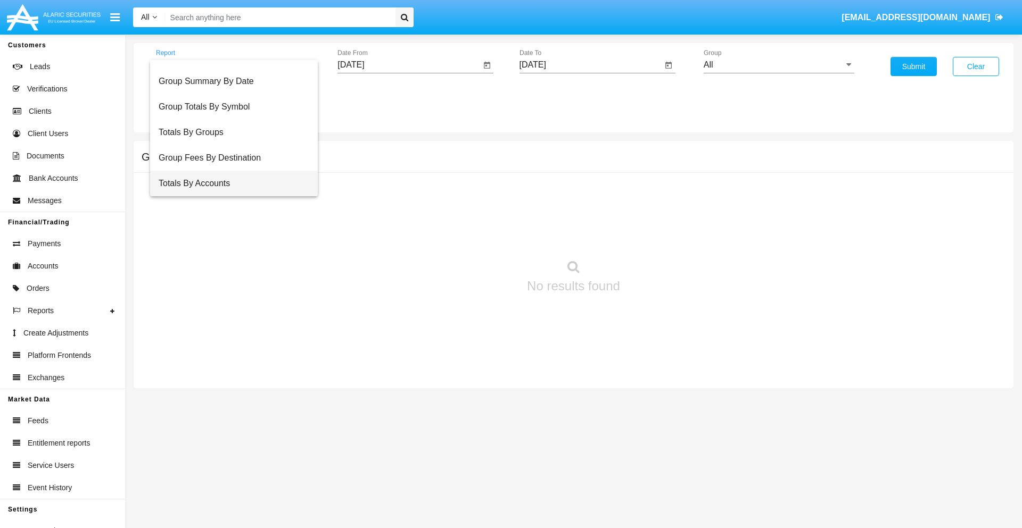
click at [229, 184] on span "Totals By Accounts" at bounding box center [234, 184] width 151 height 26
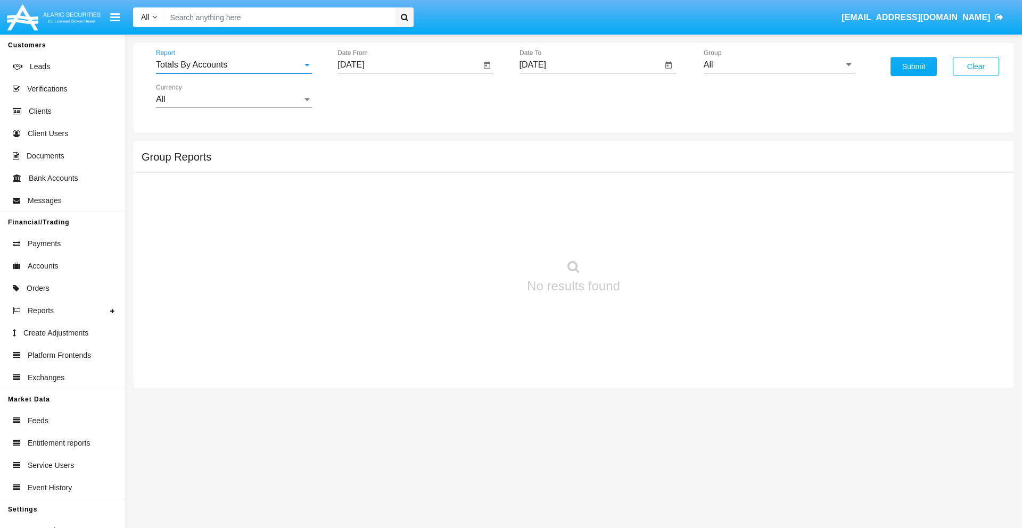
click at [409, 65] on input "[DATE]" at bounding box center [408, 65] width 143 height 10
click at [372, 96] on span "[DATE]" at bounding box center [362, 96] width 23 height 9
click at [400, 214] on div "2019" at bounding box center [401, 213] width 34 height 19
click at [363, 150] on div "JAN" at bounding box center [363, 149] width 34 height 19
click at [397, 163] on div "1" at bounding box center [397, 163] width 19 height 19
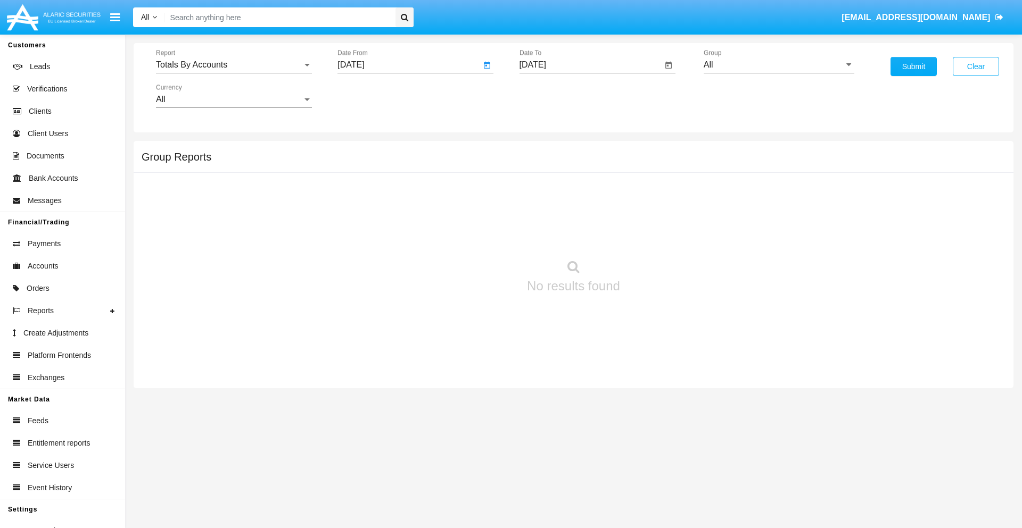
type input "01/01/19"
click at [590, 65] on input "[DATE]" at bounding box center [590, 65] width 143 height 10
click at [553, 96] on span "[DATE]" at bounding box center [544, 96] width 23 height 9
click at [582, 214] on div "2019" at bounding box center [582, 213] width 34 height 19
click at [544, 150] on div "JAN" at bounding box center [545, 149] width 34 height 19
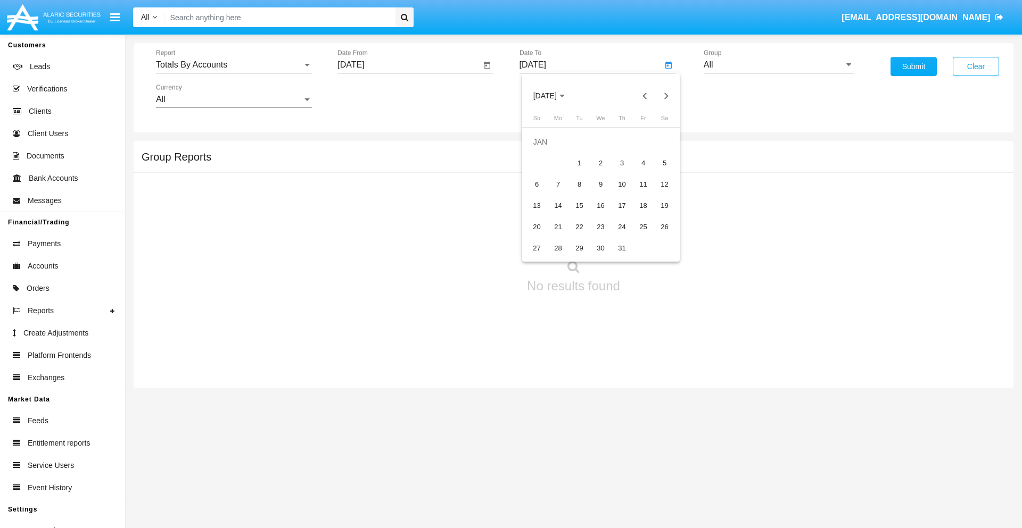
click at [579, 163] on div "1" at bounding box center [579, 163] width 19 height 19
type input "01/01/19"
click at [778, 65] on input "All" at bounding box center [778, 65] width 151 height 10
click at [742, 439] on span "Company AQA" at bounding box center [743, 443] width 56 height 9
type input "Company AQA"
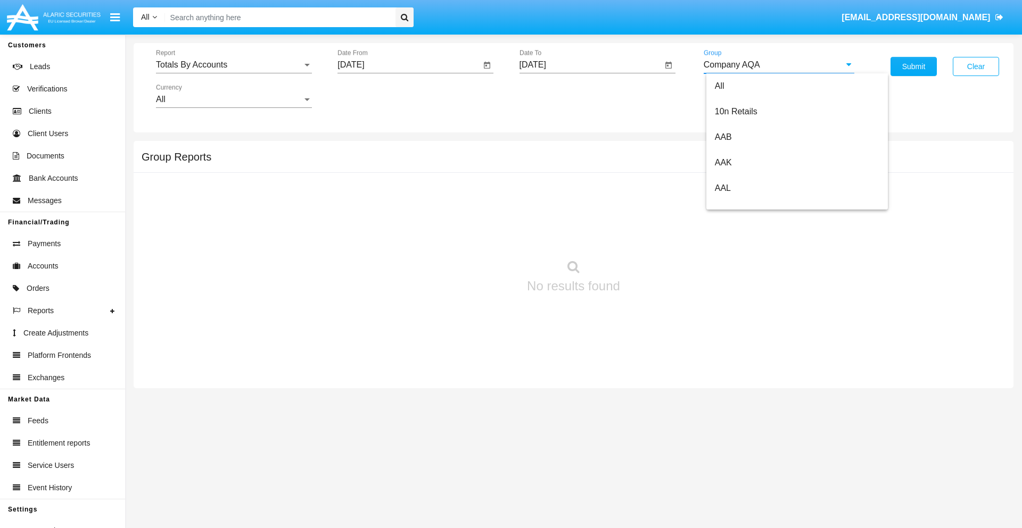
scroll to position [0, 0]
click at [913, 67] on button "Submit" at bounding box center [913, 66] width 46 height 19
click at [234, 65] on span "Report" at bounding box center [229, 65] width 146 height 10
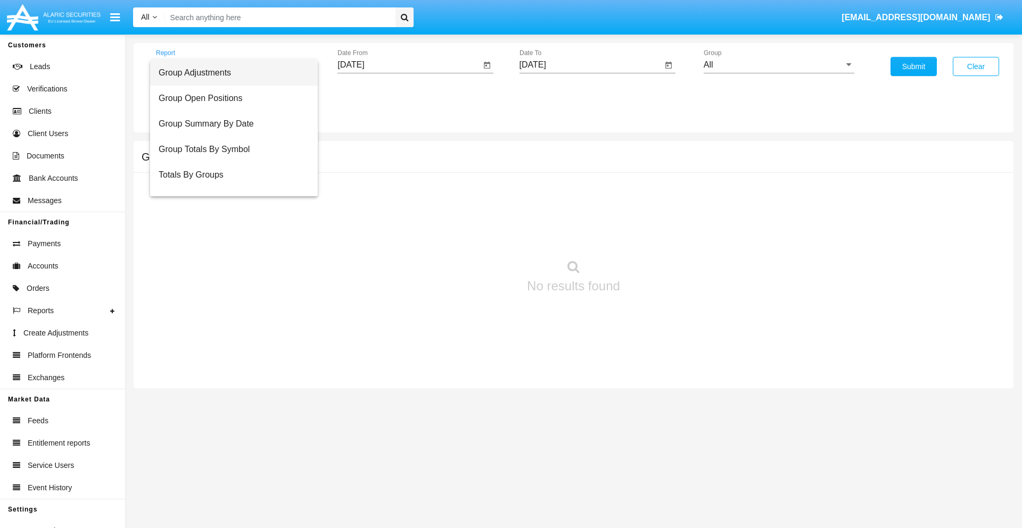
click at [229, 73] on span "Group Adjustments" at bounding box center [234, 73] width 151 height 26
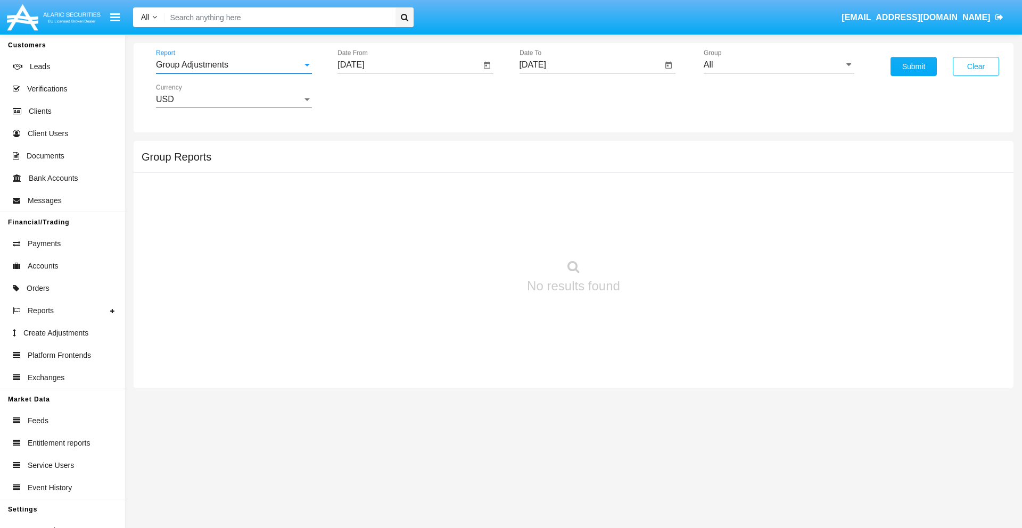
click at [409, 65] on input "[DATE]" at bounding box center [408, 65] width 143 height 10
click at [372, 96] on span "[DATE]" at bounding box center [362, 96] width 23 height 9
click at [475, 235] on div "2025" at bounding box center [475, 235] width 34 height 19
click at [400, 171] on div "JUN" at bounding box center [401, 171] width 34 height 19
click at [355, 248] on div "29" at bounding box center [354, 248] width 19 height 19
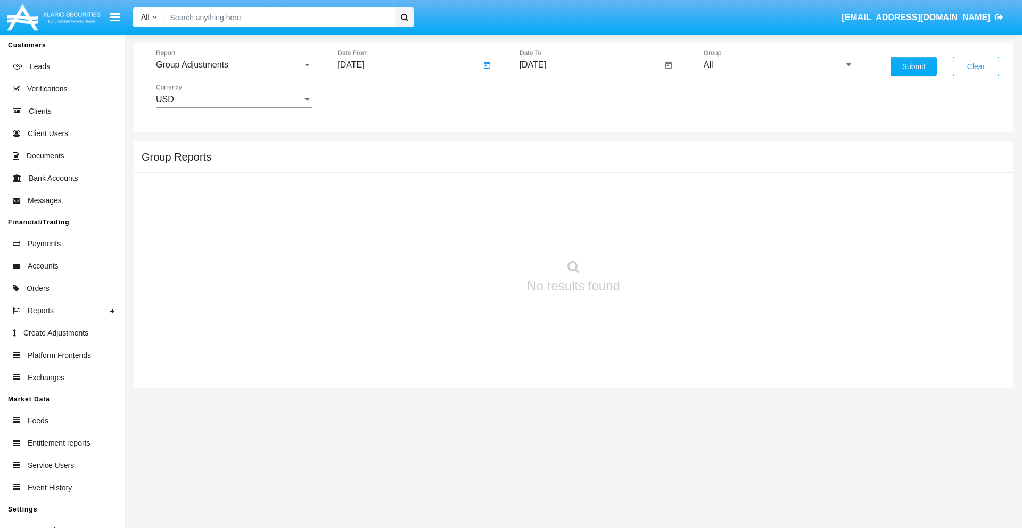
type input "06/29/25"
click at [590, 65] on input "[DATE]" at bounding box center [590, 65] width 143 height 10
click at [553, 96] on span "[DATE]" at bounding box center [544, 96] width 23 height 9
click at [656, 235] on div "2025" at bounding box center [657, 235] width 34 height 19
click at [544, 193] on div "SEP" at bounding box center [545, 192] width 34 height 19
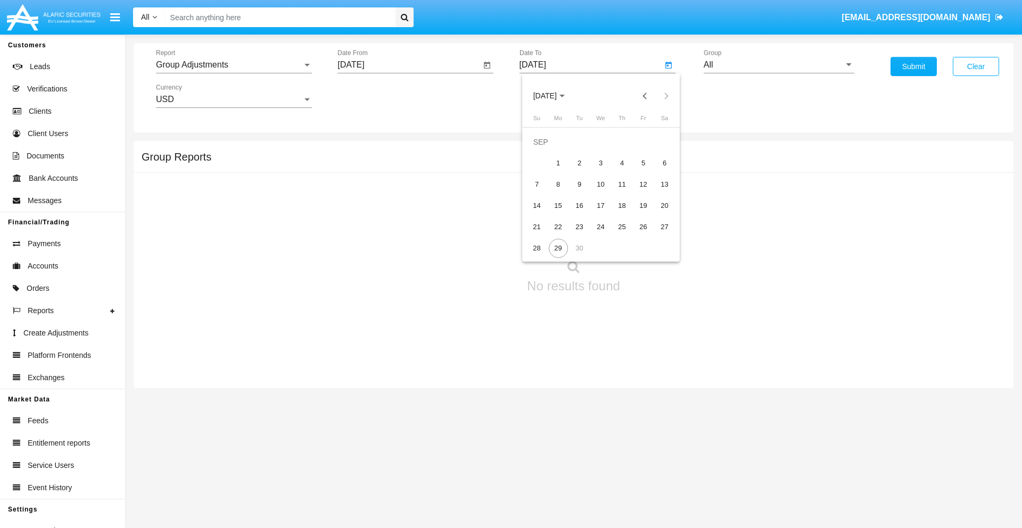
click at [558, 248] on div "29" at bounding box center [558, 248] width 19 height 19
type input "[DATE]"
click at [778, 65] on input "All" at bounding box center [778, 65] width 151 height 10
click at [742, 439] on span "Company AQA" at bounding box center [743, 443] width 56 height 9
type input "Company AQA"
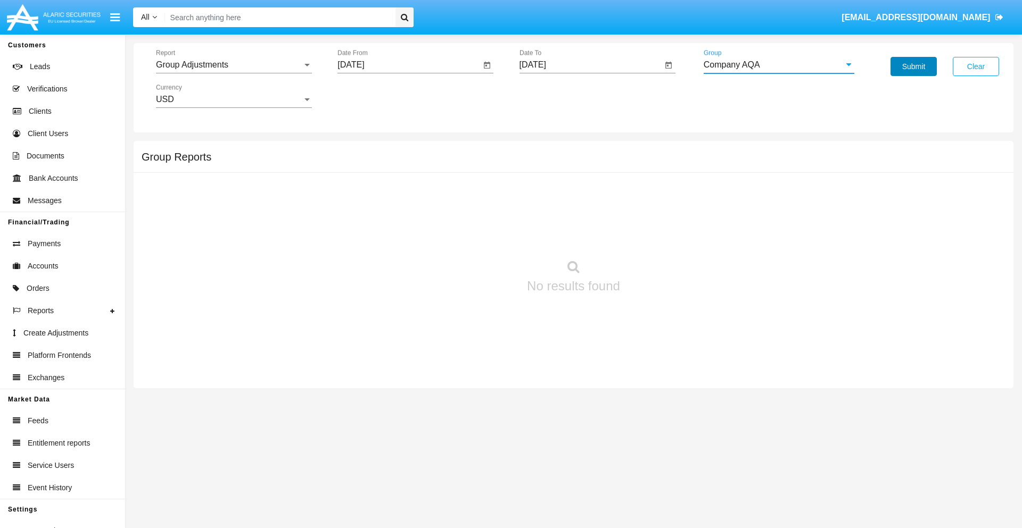
click at [913, 67] on button "Submit" at bounding box center [913, 66] width 46 height 19
click at [234, 65] on span "Report" at bounding box center [229, 65] width 146 height 10
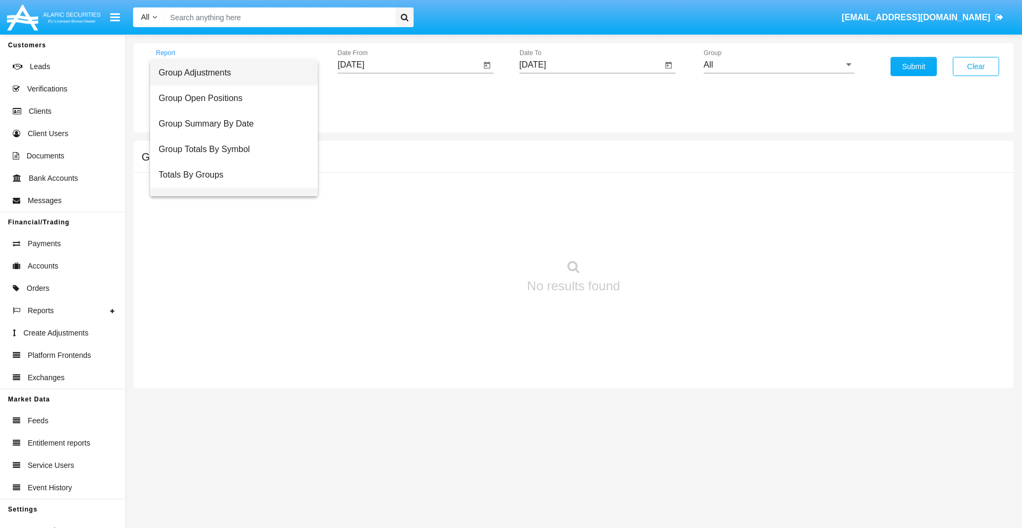
click at [229, 188] on span "Group Fees By Destination" at bounding box center [234, 201] width 151 height 26
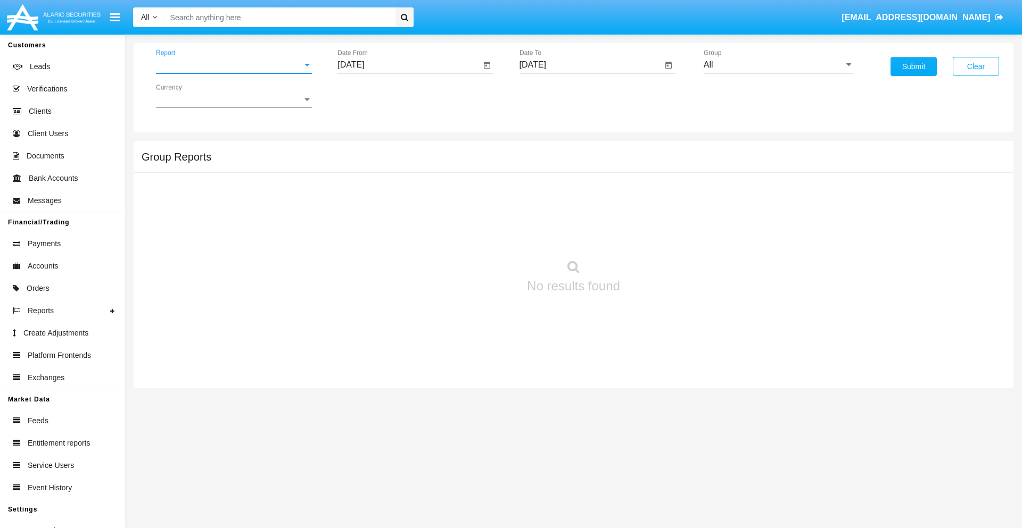
scroll to position [17, 0]
click at [409, 65] on input "[DATE]" at bounding box center [408, 65] width 143 height 10
click at [372, 96] on span "[DATE]" at bounding box center [362, 96] width 23 height 9
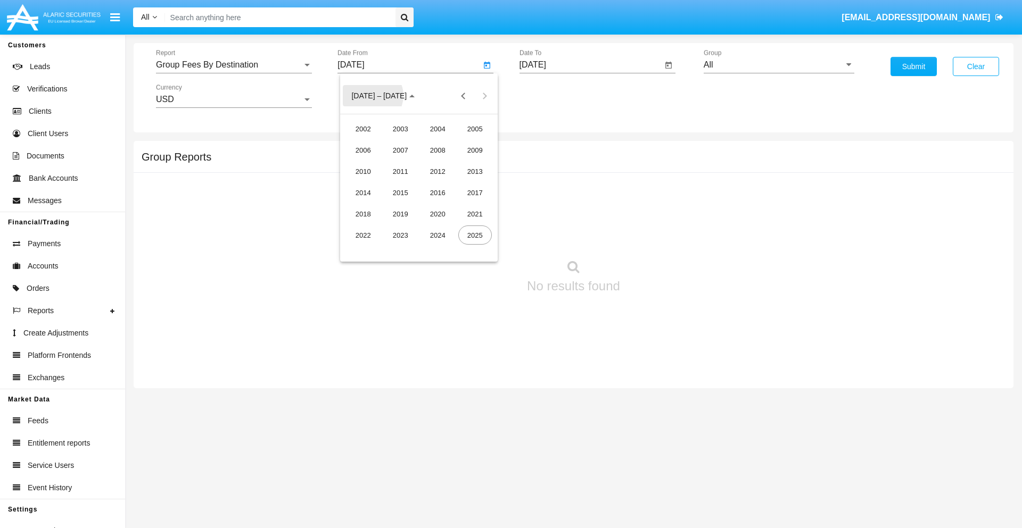
click at [475, 235] on div "2025" at bounding box center [475, 235] width 34 height 19
click at [437, 171] on div "[DATE]" at bounding box center [438, 171] width 34 height 19
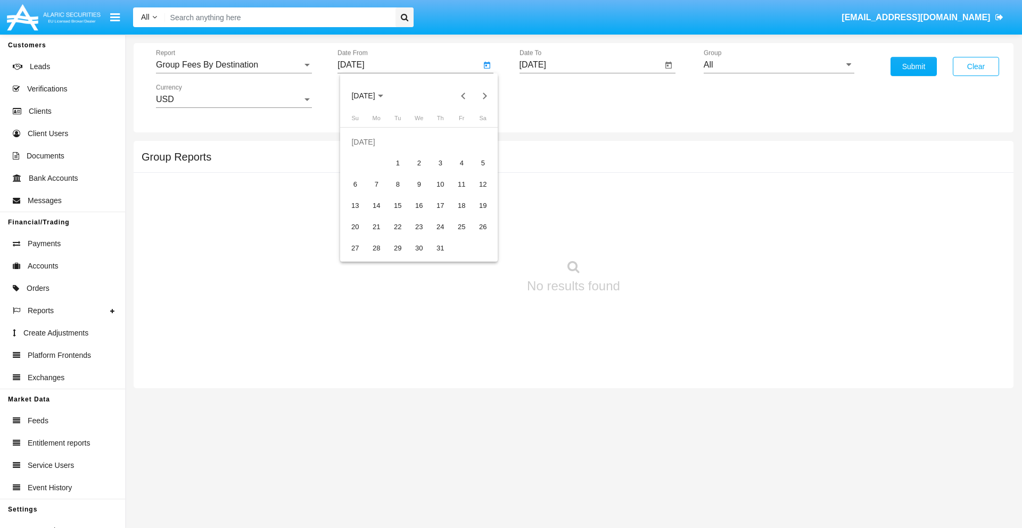
click at [397, 248] on div "29" at bounding box center [397, 248] width 19 height 19
type input "07/29/25"
click at [590, 65] on input "[DATE]" at bounding box center [590, 65] width 143 height 10
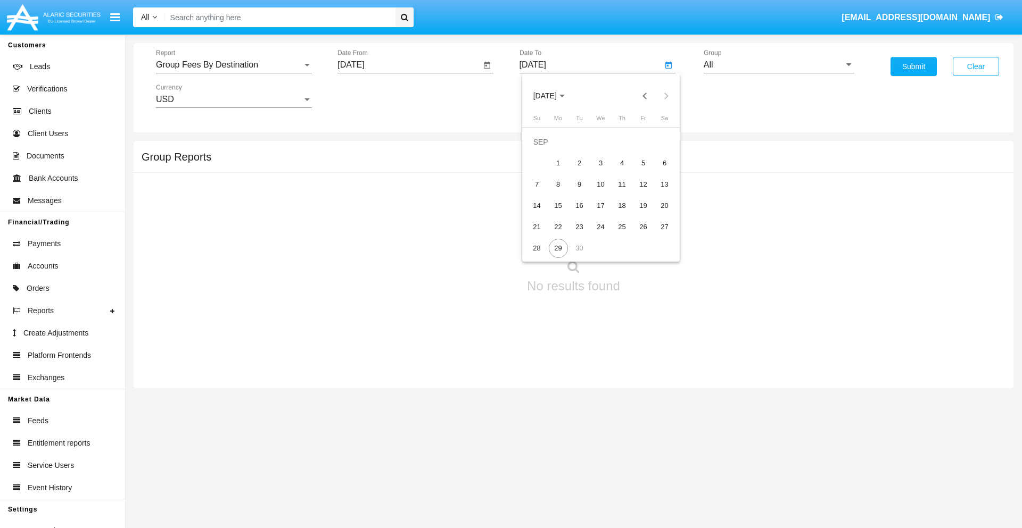
click at [553, 96] on span "[DATE]" at bounding box center [544, 96] width 23 height 9
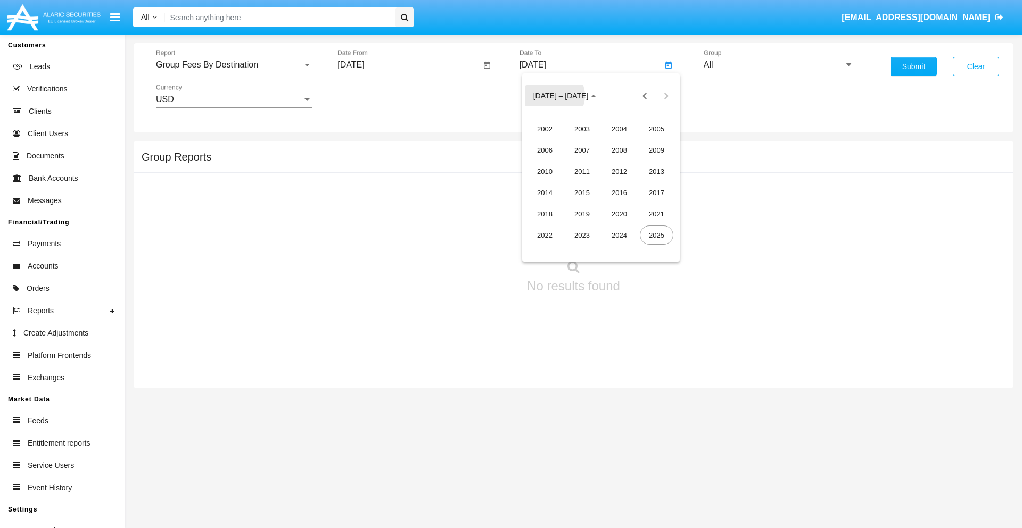
click at [656, 235] on div "2025" at bounding box center [657, 235] width 34 height 19
click at [544, 193] on div "SEP" at bounding box center [545, 192] width 34 height 19
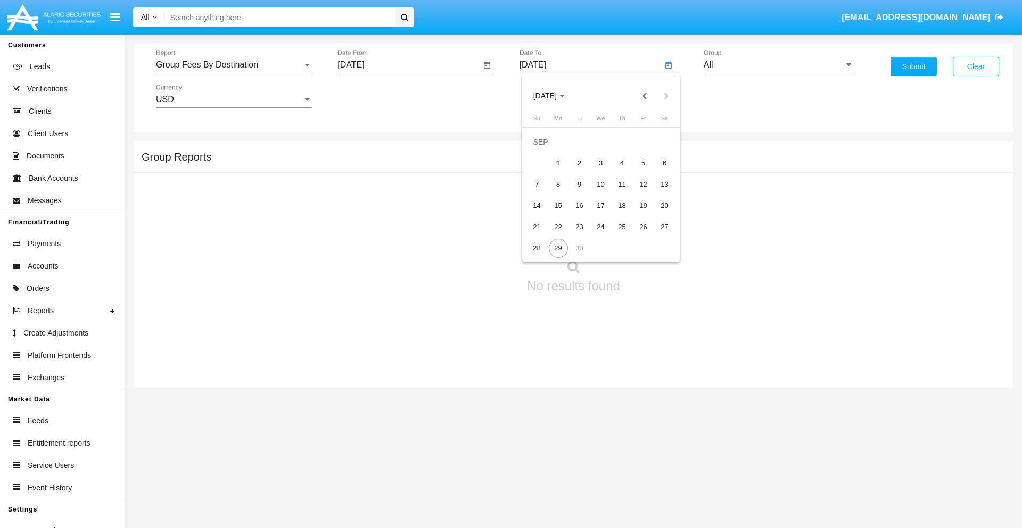
click at [558, 248] on div "29" at bounding box center [558, 248] width 19 height 19
type input "[DATE]"
click at [778, 65] on input "All" at bounding box center [778, 65] width 151 height 10
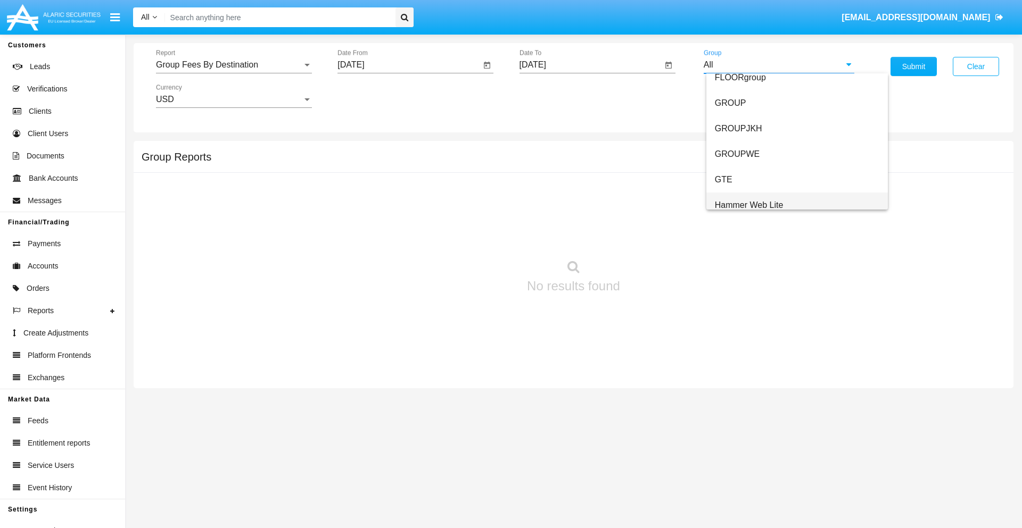
click at [749, 205] on span "Hammer Web Lite" at bounding box center [749, 205] width 69 height 9
type input "Hammer Web Lite"
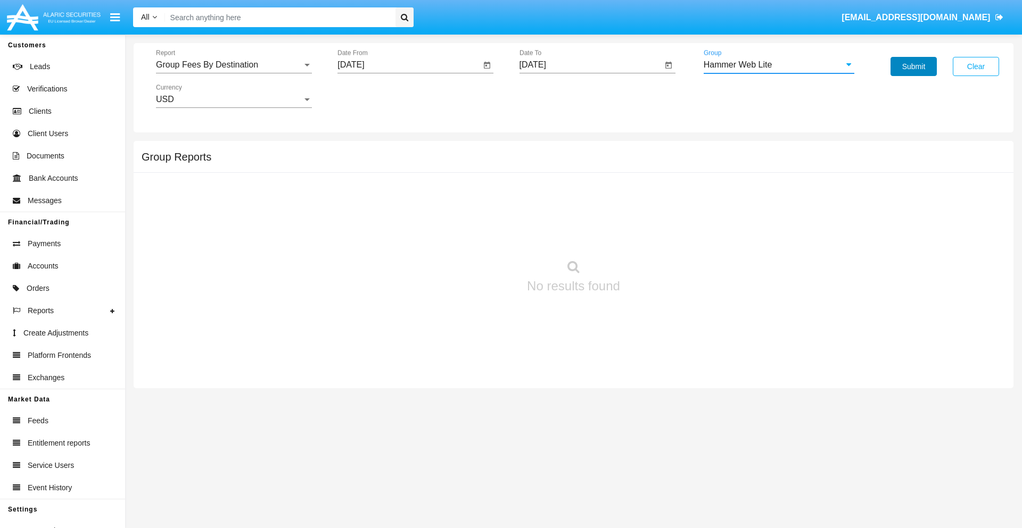
click at [913, 67] on button "Submit" at bounding box center [913, 66] width 46 height 19
click at [234, 65] on span "Report" at bounding box center [229, 65] width 146 height 10
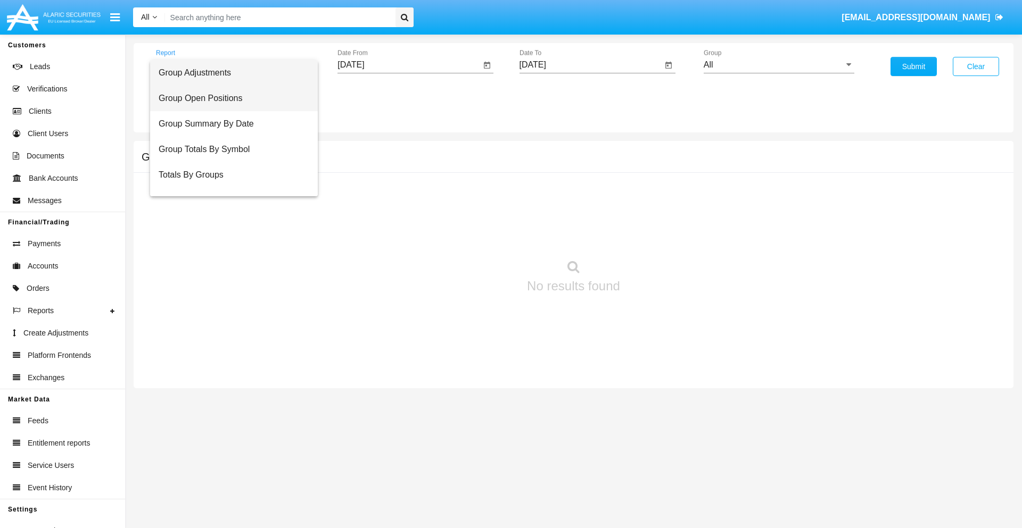
click at [229, 98] on span "Group Open Positions" at bounding box center [234, 99] width 151 height 26
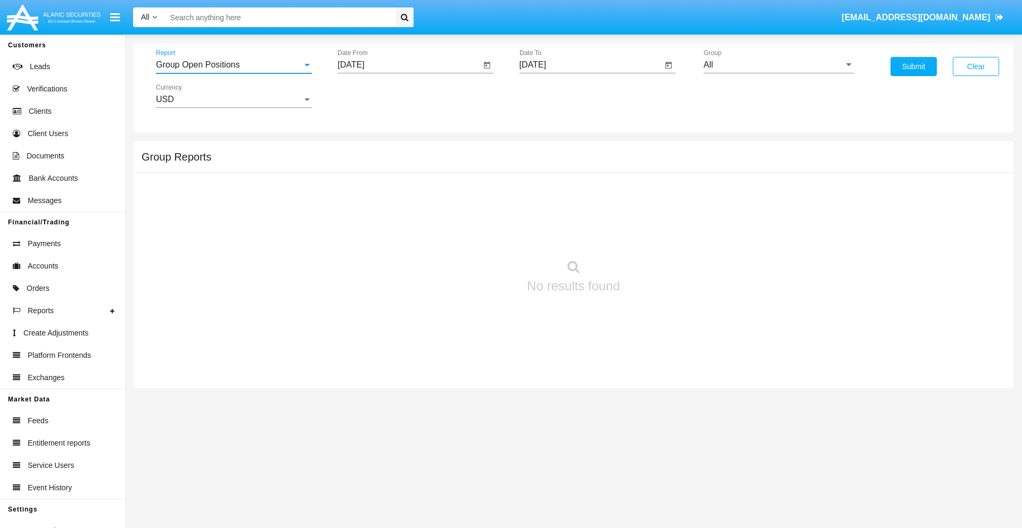
click at [409, 65] on input "[DATE]" at bounding box center [408, 65] width 143 height 10
click at [372, 96] on span "[DATE]" at bounding box center [362, 96] width 23 height 9
click at [475, 235] on div "2025" at bounding box center [475, 235] width 34 height 19
click at [475, 171] on div "AUG" at bounding box center [475, 171] width 34 height 19
click at [461, 227] on div "29" at bounding box center [461, 227] width 19 height 19
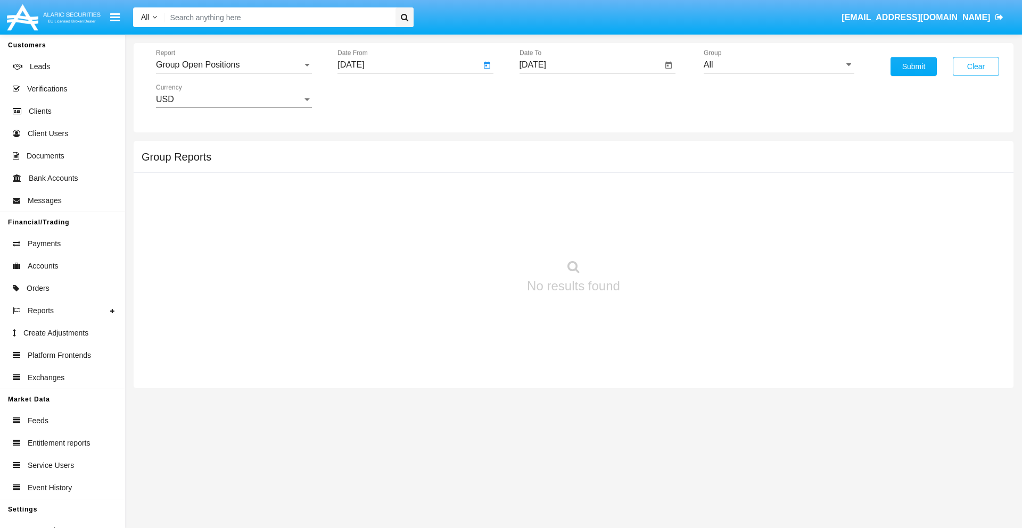
type input "[DATE]"
click at [590, 65] on input "[DATE]" at bounding box center [590, 65] width 143 height 10
click at [553, 96] on span "[DATE]" at bounding box center [544, 96] width 23 height 9
click at [656, 235] on div "2025" at bounding box center [657, 235] width 34 height 19
click at [544, 193] on div "SEP" at bounding box center [545, 192] width 34 height 19
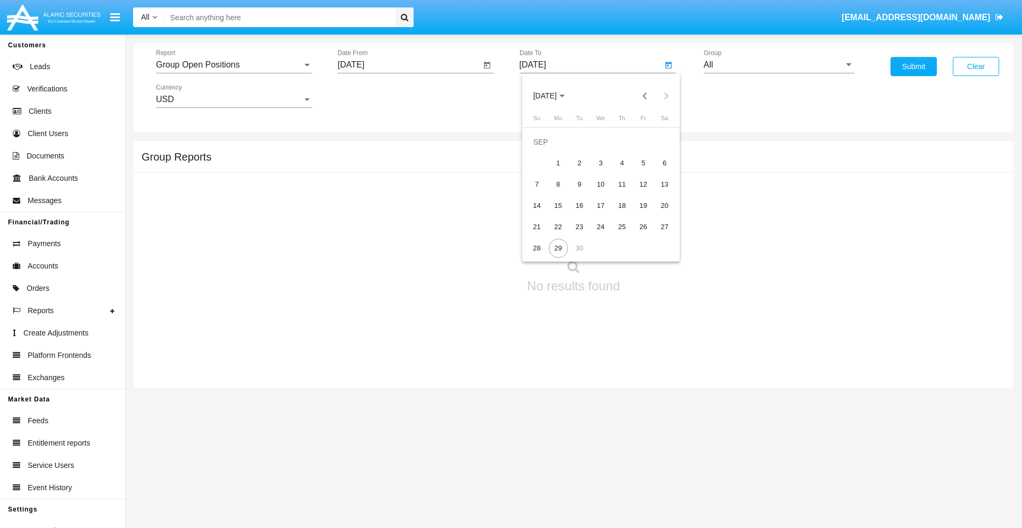
click at [558, 248] on div "29" at bounding box center [558, 248] width 19 height 19
type input "[DATE]"
click at [778, 65] on input "All" at bounding box center [778, 65] width 151 height 10
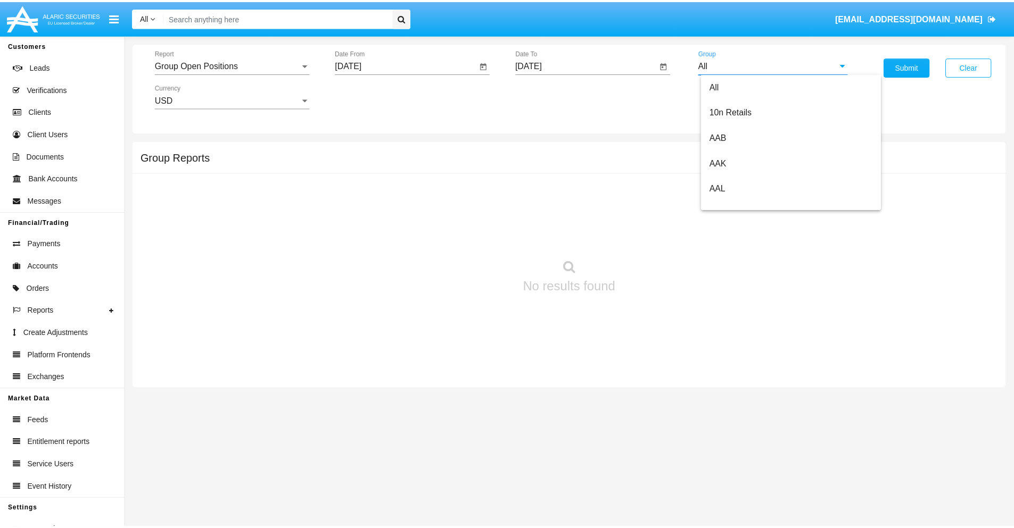
scroll to position [570, 0]
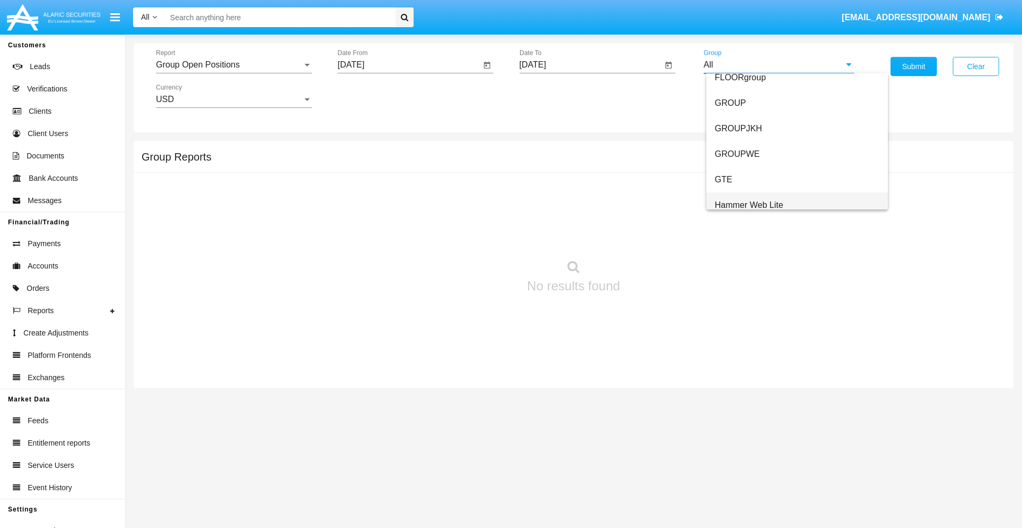
click at [749, 205] on span "Hammer Web Lite" at bounding box center [749, 205] width 69 height 9
type input "Hammer Web Lite"
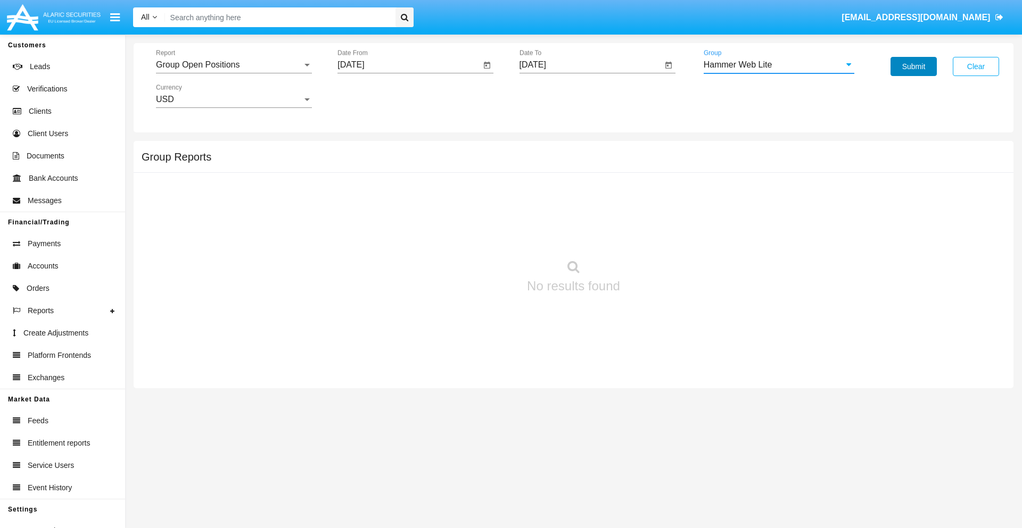
click at [913, 67] on button "Submit" at bounding box center [913, 66] width 46 height 19
click at [234, 65] on span "Report" at bounding box center [229, 65] width 146 height 10
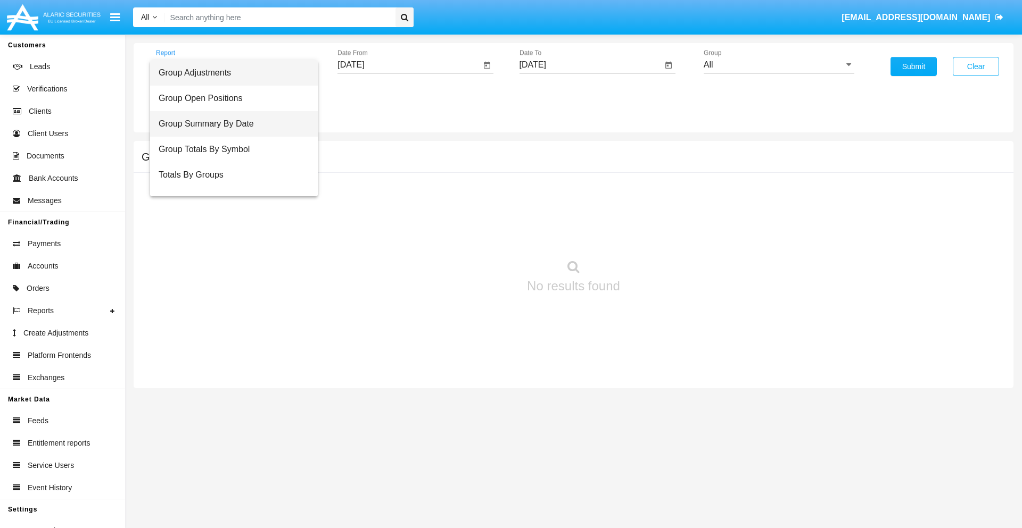
click at [229, 124] on span "Group Summary By Date" at bounding box center [234, 124] width 151 height 26
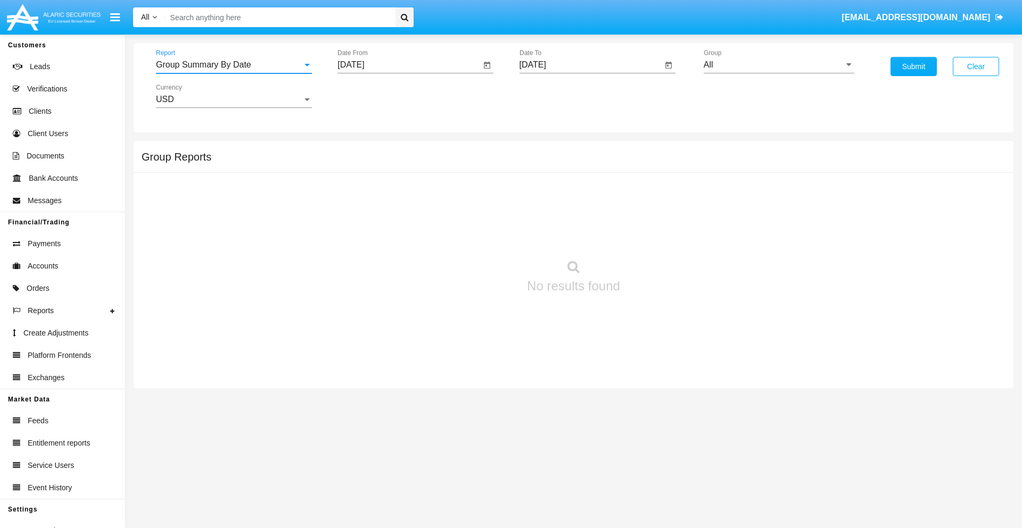
click at [409, 65] on input "[DATE]" at bounding box center [408, 65] width 143 height 10
click at [372, 96] on span "[DATE]" at bounding box center [362, 96] width 23 height 9
click at [475, 235] on div "2025" at bounding box center [475, 235] width 34 height 19
click at [475, 171] on div "AUG" at bounding box center [475, 171] width 34 height 19
click at [461, 227] on div "29" at bounding box center [461, 227] width 19 height 19
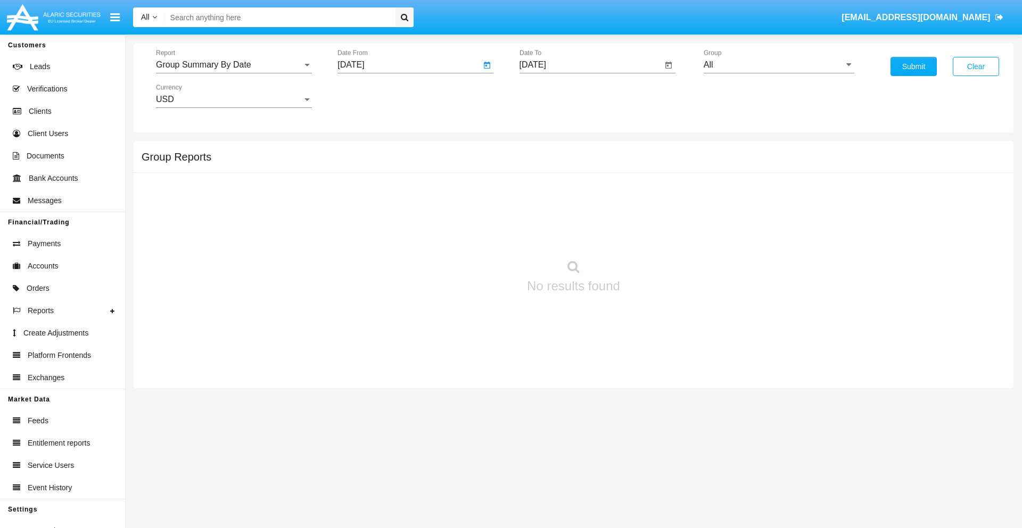
type input "[DATE]"
click at [590, 65] on input "[DATE]" at bounding box center [590, 65] width 143 height 10
click at [553, 96] on span "[DATE]" at bounding box center [544, 96] width 23 height 9
click at [656, 235] on div "2025" at bounding box center [657, 235] width 34 height 19
click at [544, 193] on div "SEP" at bounding box center [545, 192] width 34 height 19
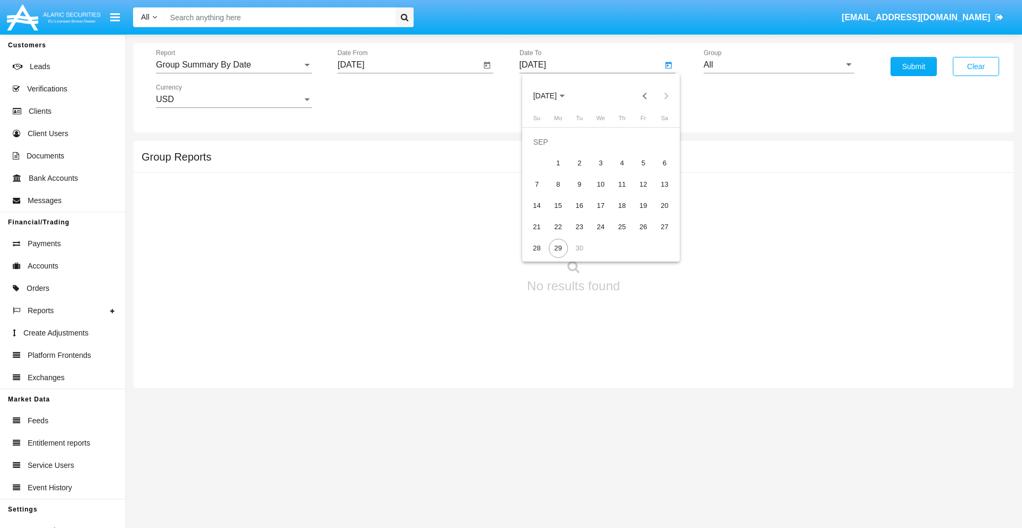
click at [558, 248] on div "29" at bounding box center [558, 248] width 19 height 19
type input "09/29/25"
click at [778, 65] on input "All" at bounding box center [778, 65] width 151 height 10
type input "Hammer Web Lite"
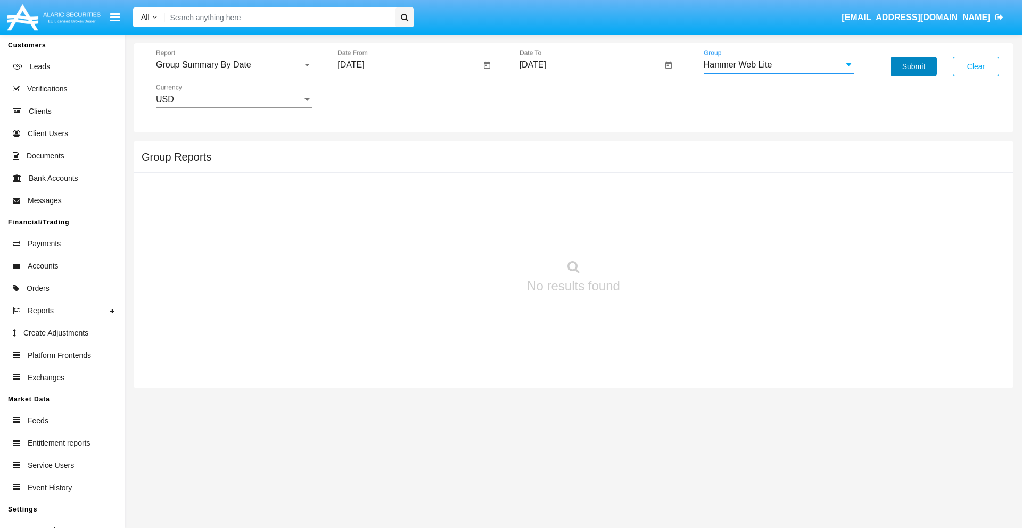
click at [913, 67] on button "Submit" at bounding box center [913, 66] width 46 height 19
click at [234, 65] on span "Report" at bounding box center [229, 65] width 146 height 10
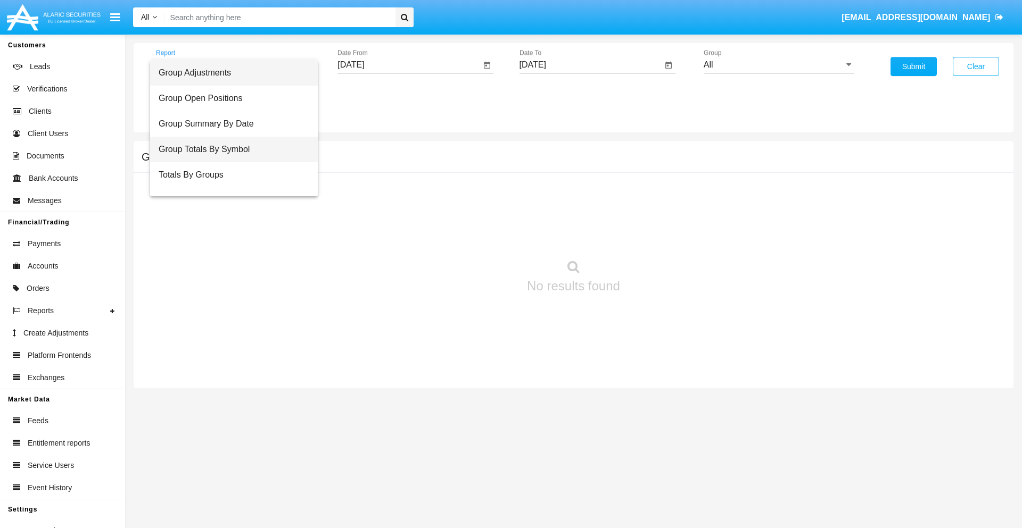
click at [229, 150] on span "Group Totals By Symbol" at bounding box center [234, 150] width 151 height 26
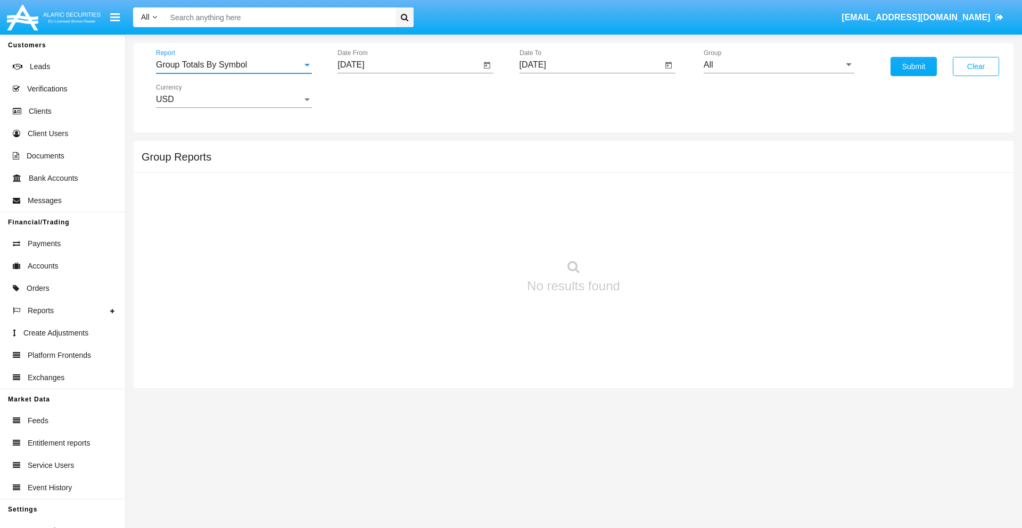
click at [409, 65] on input "[DATE]" at bounding box center [408, 65] width 143 height 10
click at [372, 96] on span "[DATE]" at bounding box center [362, 96] width 23 height 9
click at [475, 235] on div "2025" at bounding box center [475, 235] width 34 height 19
click at [475, 171] on div "AUG" at bounding box center [475, 171] width 34 height 19
click at [461, 227] on div "29" at bounding box center [461, 227] width 19 height 19
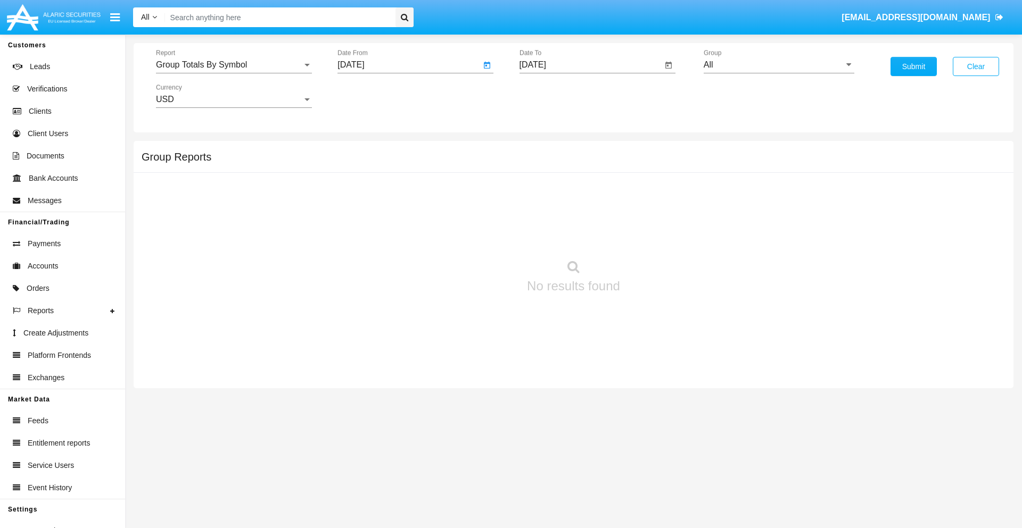
type input "08/29/25"
click at [590, 65] on input "[DATE]" at bounding box center [590, 65] width 143 height 10
click at [553, 96] on span "[DATE]" at bounding box center [544, 96] width 23 height 9
click at [656, 235] on div "2025" at bounding box center [657, 235] width 34 height 19
click at [544, 193] on div "SEP" at bounding box center [545, 192] width 34 height 19
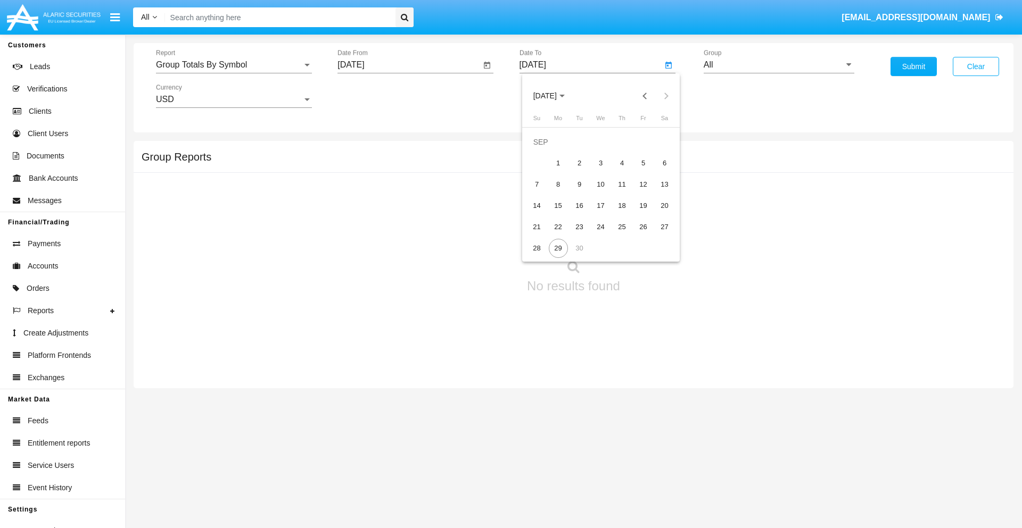
click at [558, 248] on div "29" at bounding box center [558, 248] width 19 height 19
type input "09/29/25"
click at [778, 65] on input "All" at bounding box center [778, 65] width 151 height 10
type input "Hammer Web Lite"
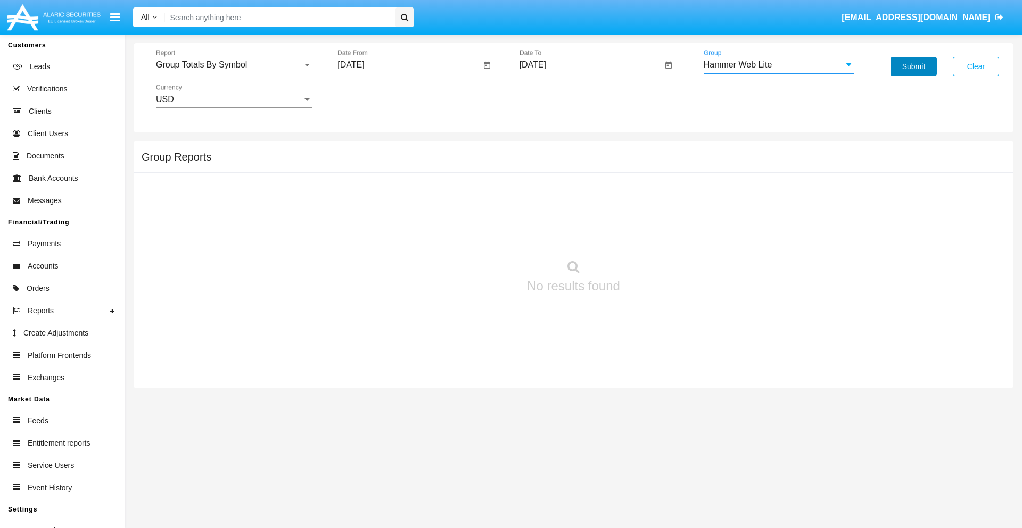
click at [913, 67] on button "Submit" at bounding box center [913, 66] width 46 height 19
click at [234, 65] on span "Report" at bounding box center [229, 65] width 146 height 10
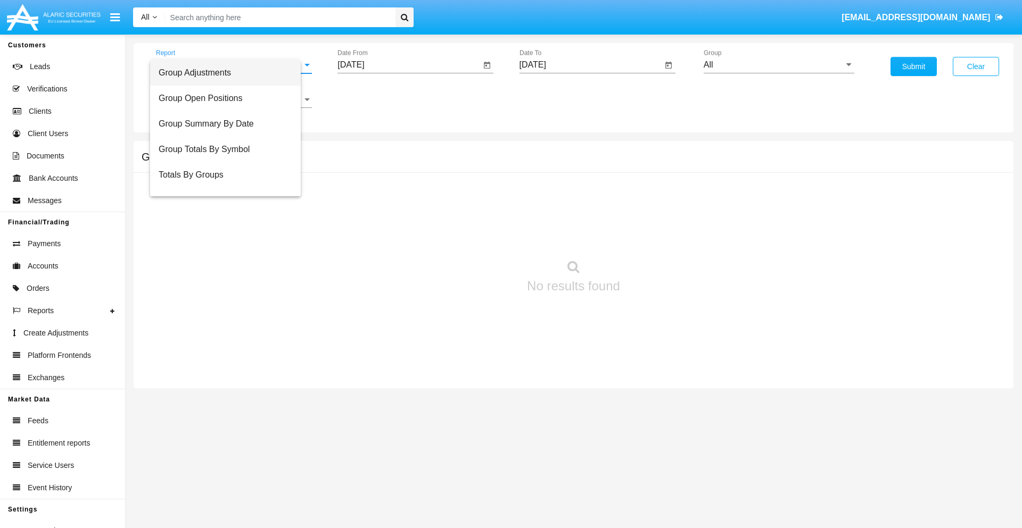
click at [229, 213] on span "Totals By Accounts" at bounding box center [226, 226] width 134 height 26
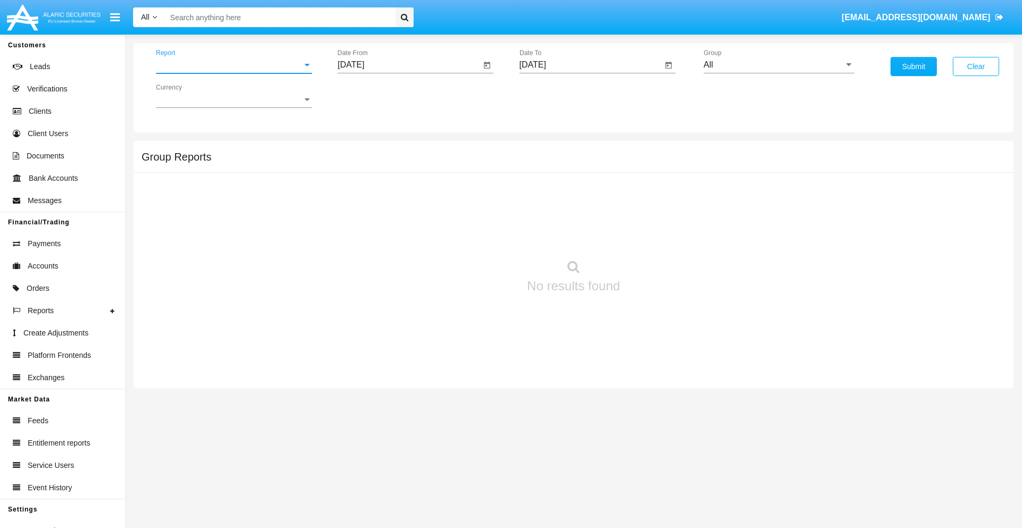
scroll to position [43, 0]
click at [409, 65] on input "[DATE]" at bounding box center [408, 65] width 143 height 10
click at [372, 96] on span "[DATE]" at bounding box center [362, 96] width 23 height 9
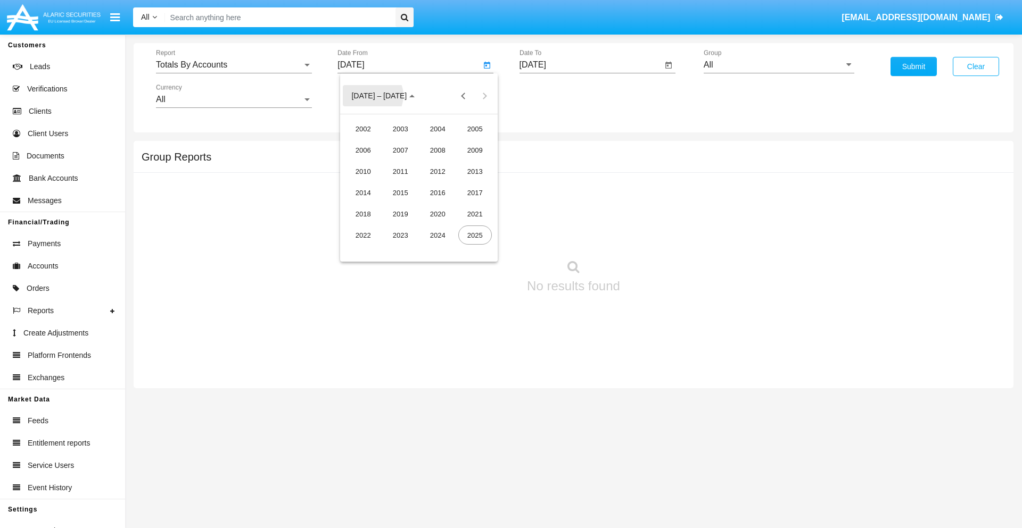
click at [475, 235] on div "2025" at bounding box center [475, 235] width 34 height 19
click at [363, 193] on div "SEP" at bounding box center [363, 192] width 34 height 19
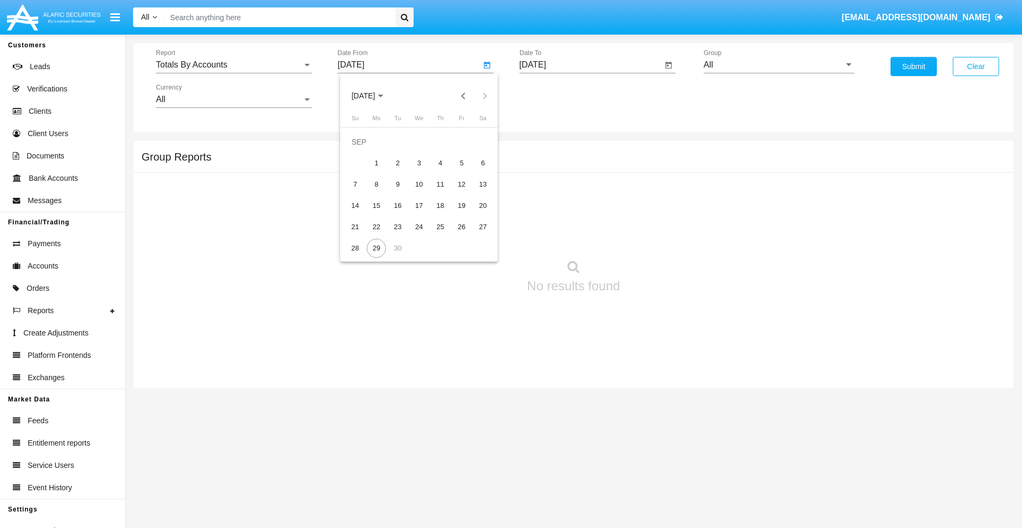
click at [355, 205] on div "14" at bounding box center [354, 205] width 19 height 19
type input "[DATE]"
click at [590, 65] on input "[DATE]" at bounding box center [590, 65] width 143 height 10
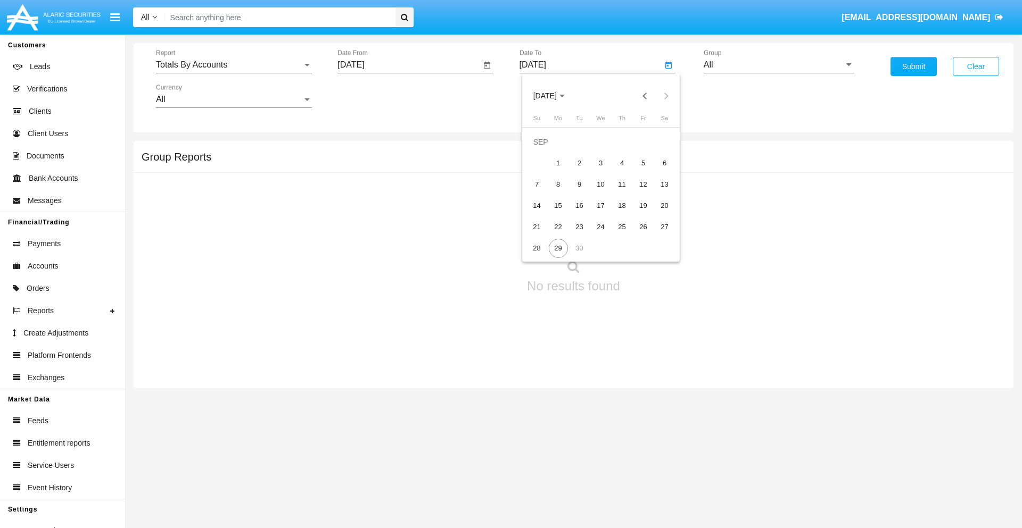
click at [553, 96] on span "[DATE]" at bounding box center [544, 96] width 23 height 9
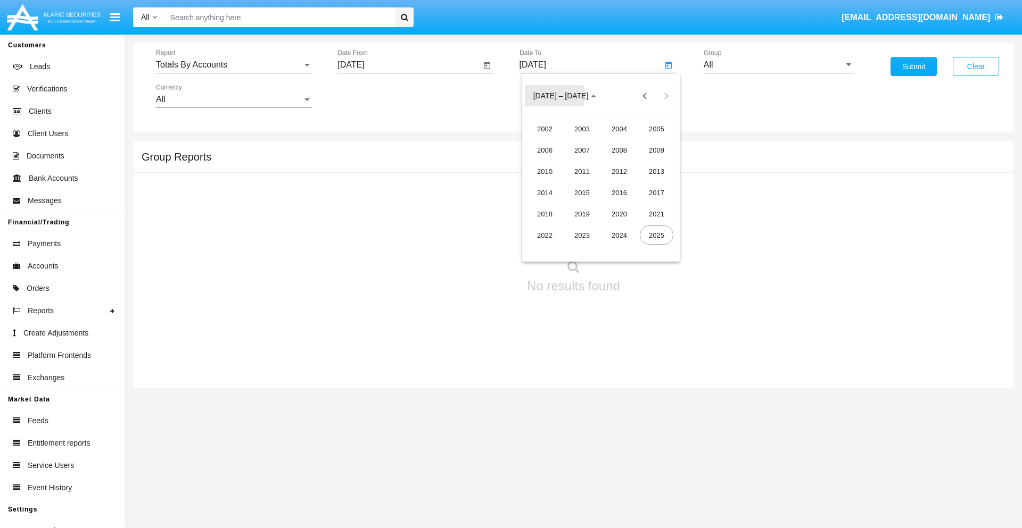
click at [656, 235] on div "2025" at bounding box center [657, 235] width 34 height 19
click at [544, 193] on div "SEP" at bounding box center [545, 192] width 34 height 19
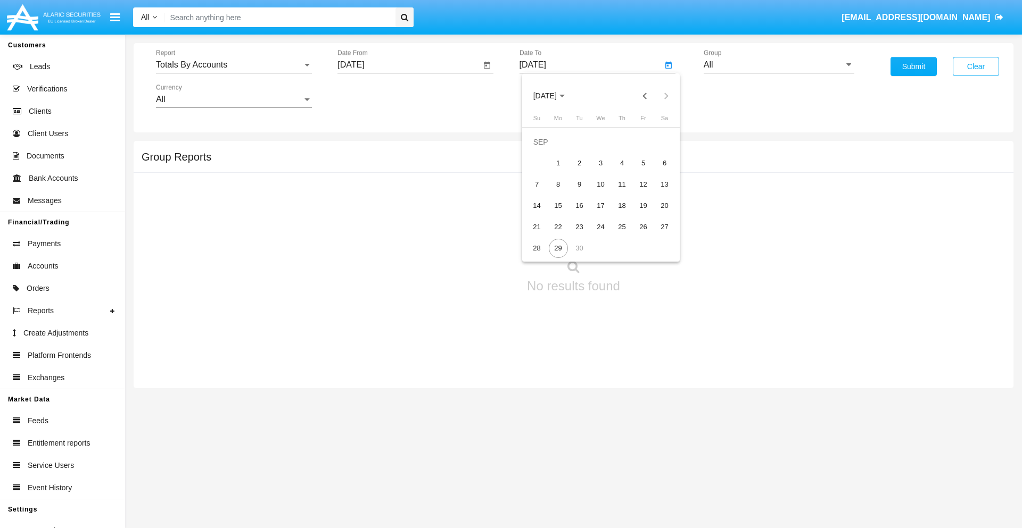
click at [558, 248] on div "29" at bounding box center [558, 248] width 19 height 19
type input "[DATE]"
click at [778, 65] on input "All" at bounding box center [778, 65] width 151 height 10
type input "Hammer Web Lite"
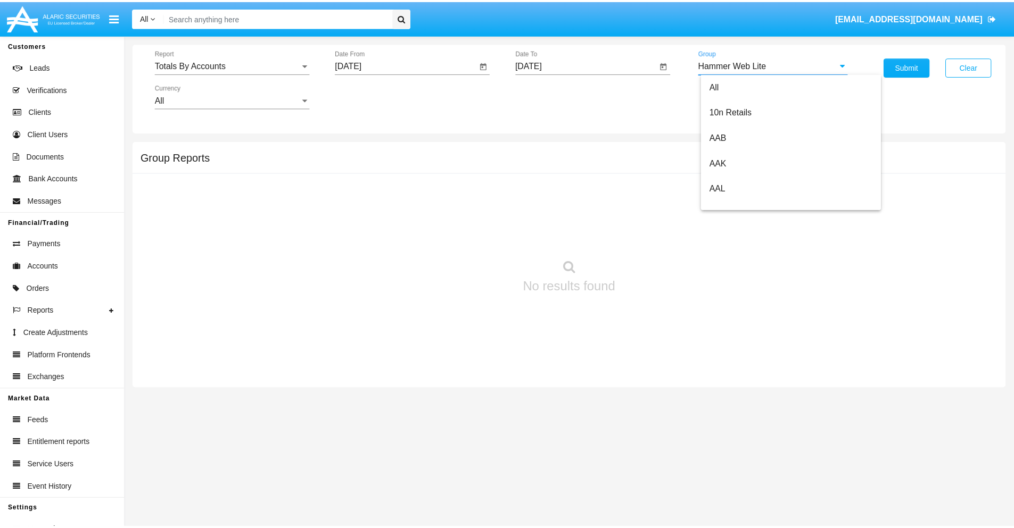
scroll to position [0, 0]
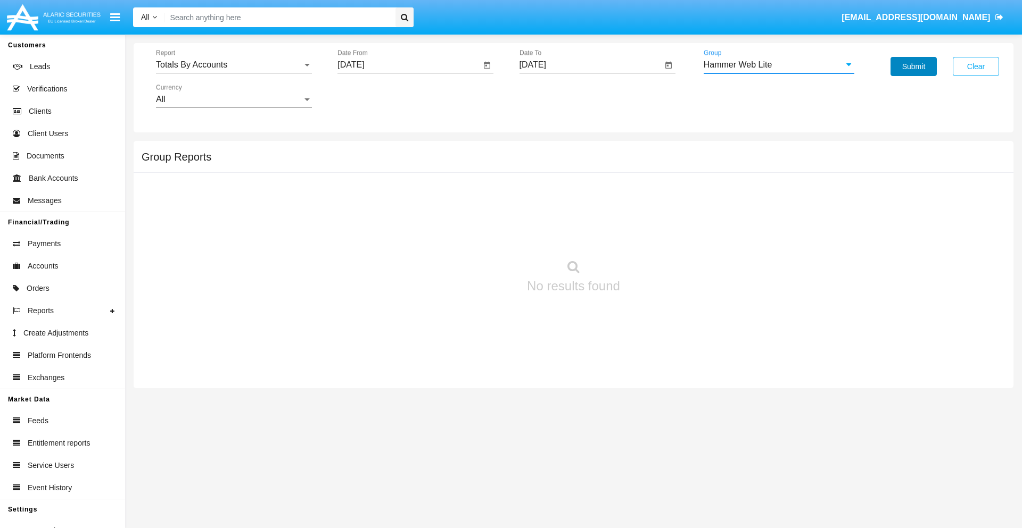
click at [913, 67] on button "Submit" at bounding box center [913, 66] width 46 height 19
click at [234, 65] on span "Report" at bounding box center [229, 65] width 146 height 10
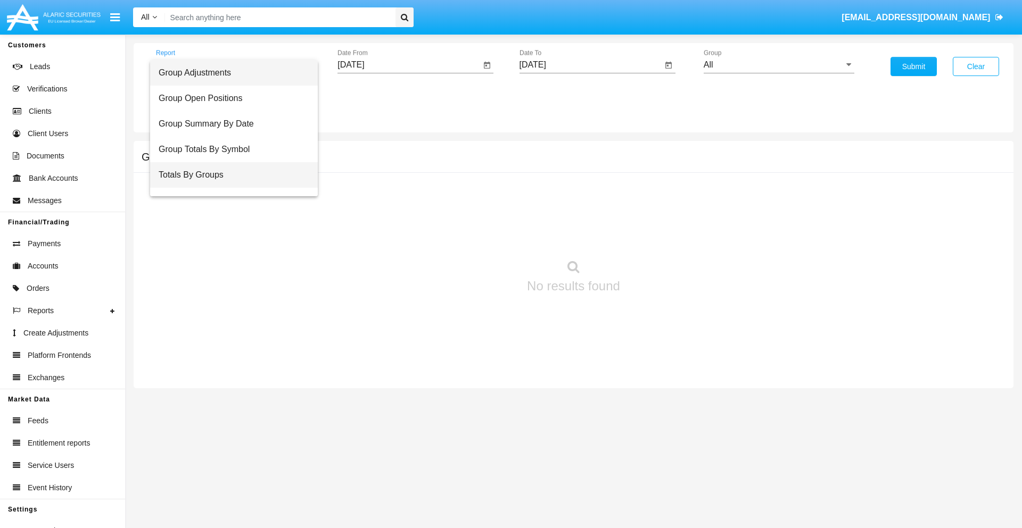
click at [229, 175] on span "Totals By Groups" at bounding box center [234, 175] width 151 height 26
click at [409, 65] on input "[DATE]" at bounding box center [408, 65] width 143 height 10
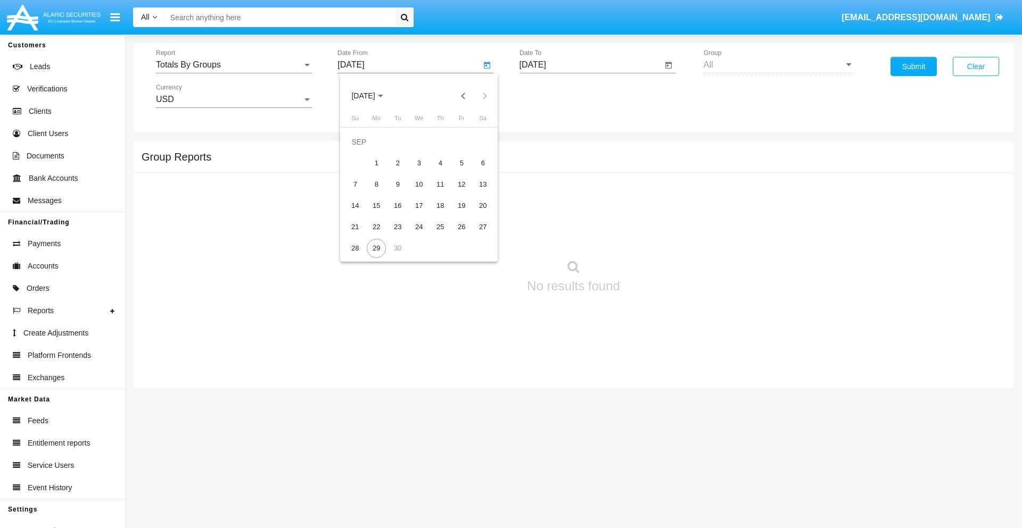
click at [372, 96] on span "SEP 2025" at bounding box center [362, 96] width 23 height 9
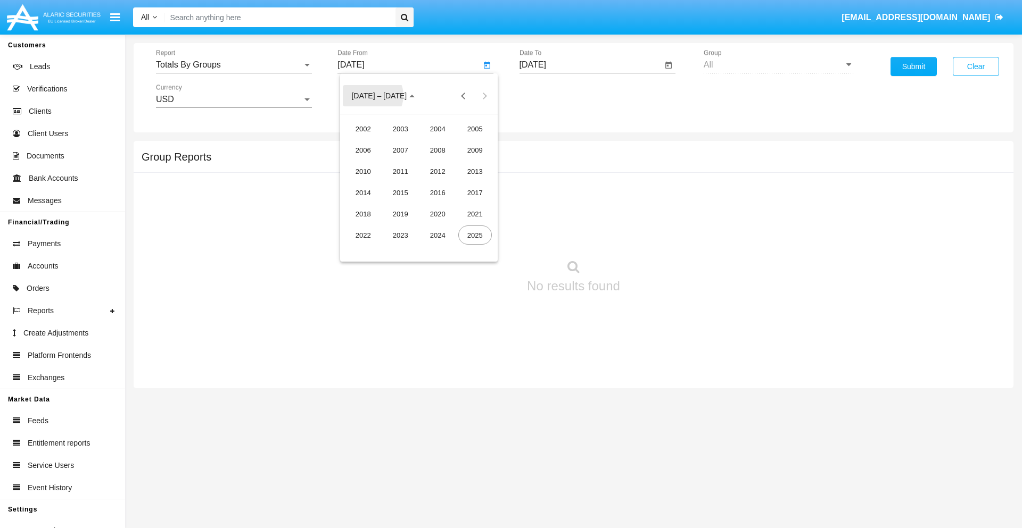
click at [475, 235] on div "2025" at bounding box center [475, 235] width 34 height 19
click at [363, 193] on div "SEP" at bounding box center [363, 192] width 34 height 19
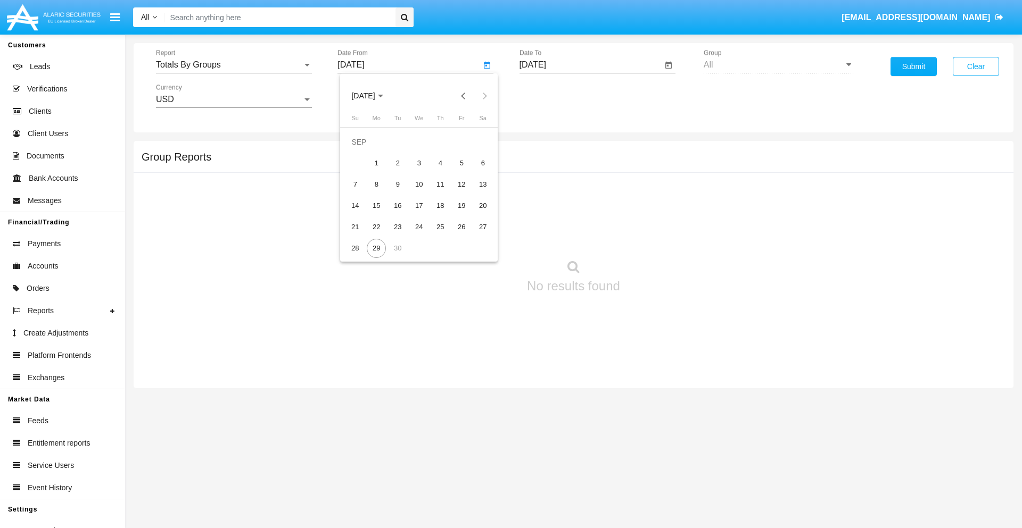
click at [355, 205] on div "14" at bounding box center [354, 205] width 19 height 19
type input "09/14/25"
click at [590, 65] on input "[DATE]" at bounding box center [590, 65] width 143 height 10
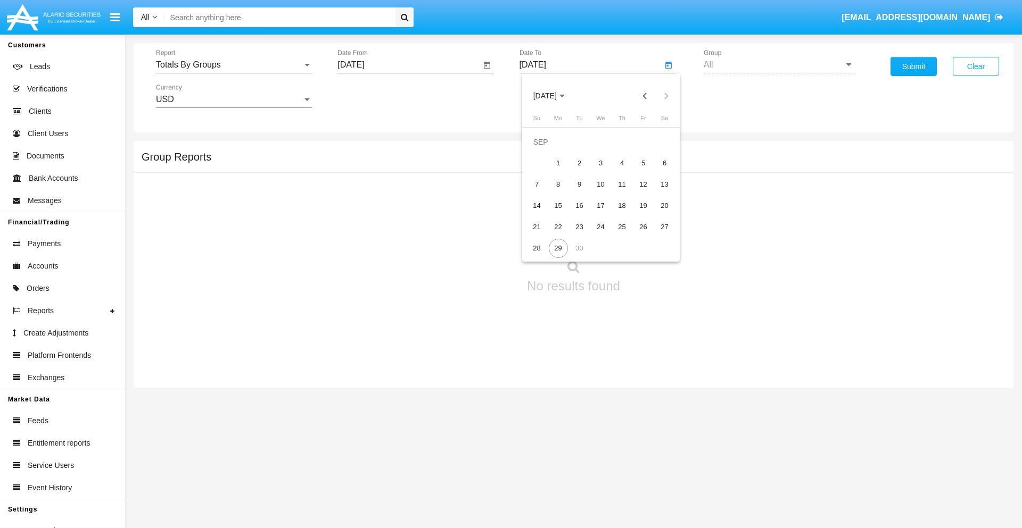
click at [553, 96] on span "SEP 2025" at bounding box center [544, 96] width 23 height 9
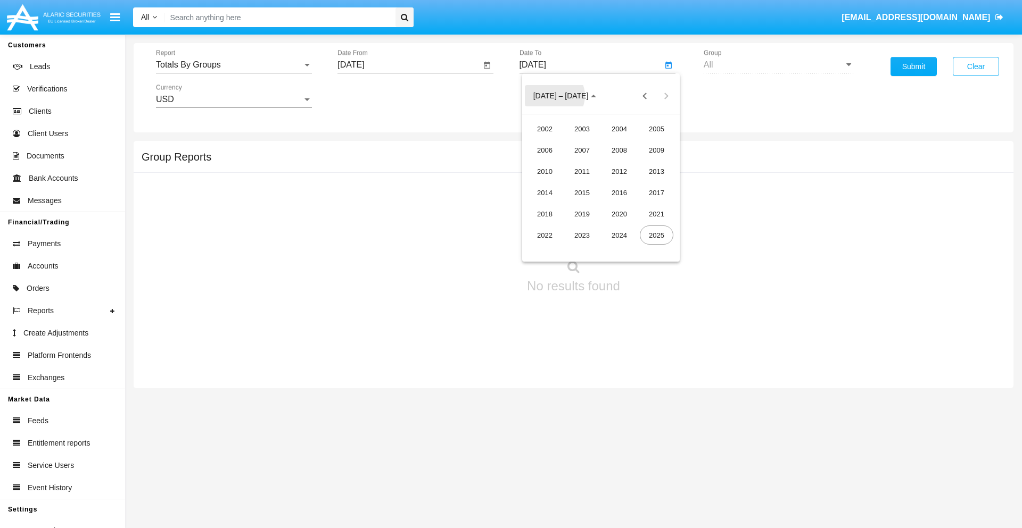
click at [656, 235] on div "2025" at bounding box center [657, 235] width 34 height 19
click at [544, 193] on div "SEP" at bounding box center [545, 192] width 34 height 19
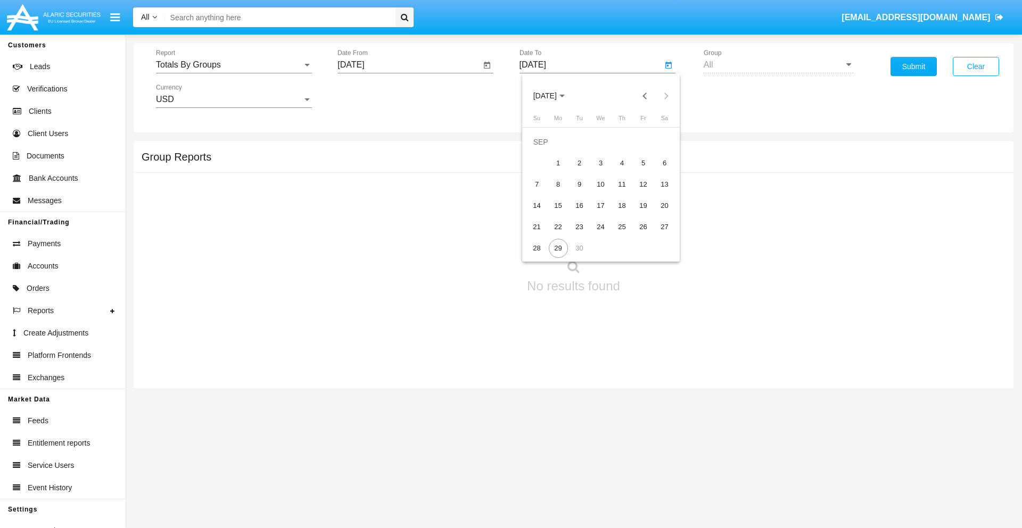
click at [558, 248] on div "29" at bounding box center [558, 248] width 19 height 19
type input "[DATE]"
click at [913, 67] on button "Submit" at bounding box center [913, 66] width 46 height 19
click at [234, 65] on span "Report" at bounding box center [229, 65] width 146 height 10
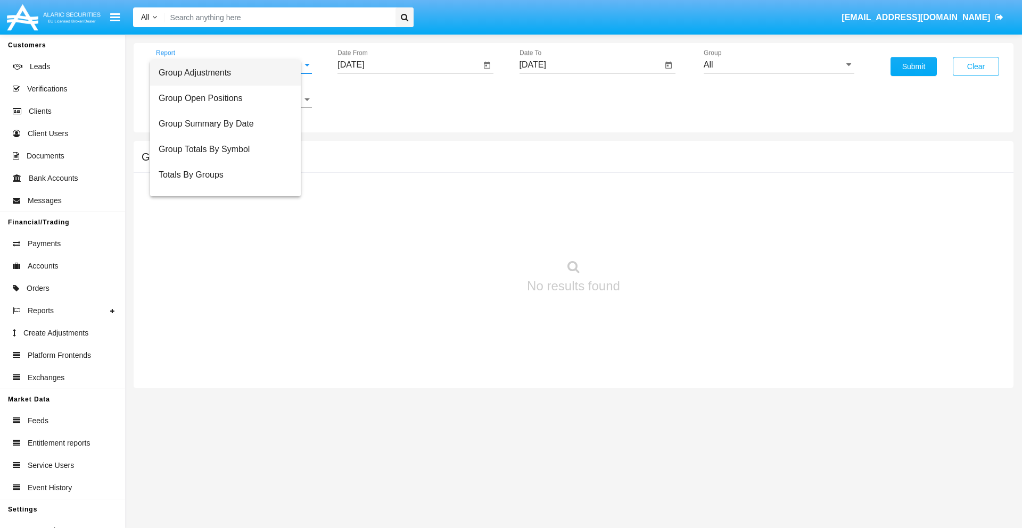
click at [229, 73] on span "Group Adjustments" at bounding box center [226, 73] width 134 height 26
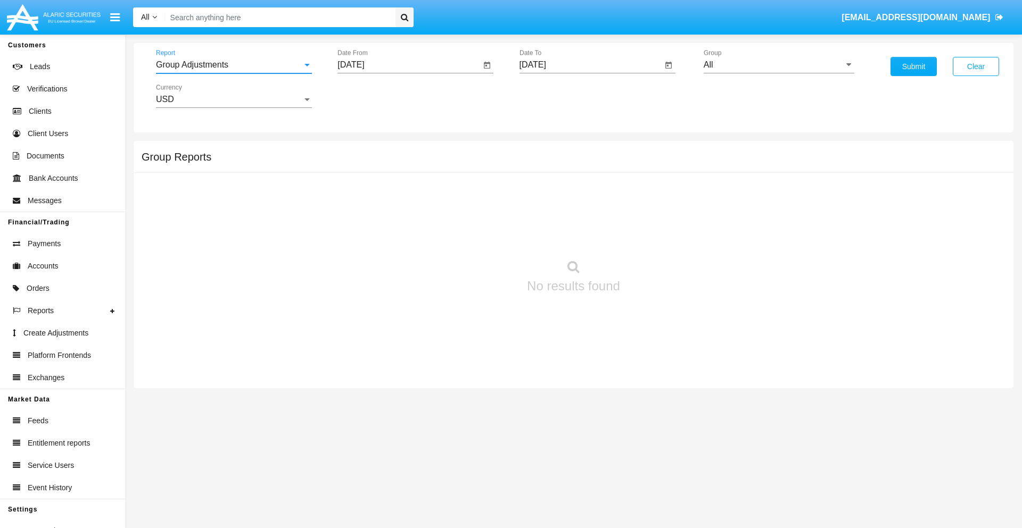
click at [778, 65] on input "All" at bounding box center [778, 65] width 151 height 10
click at [913, 67] on button "Submit" at bounding box center [913, 66] width 46 height 19
click at [234, 65] on span "Report" at bounding box center [229, 65] width 146 height 10
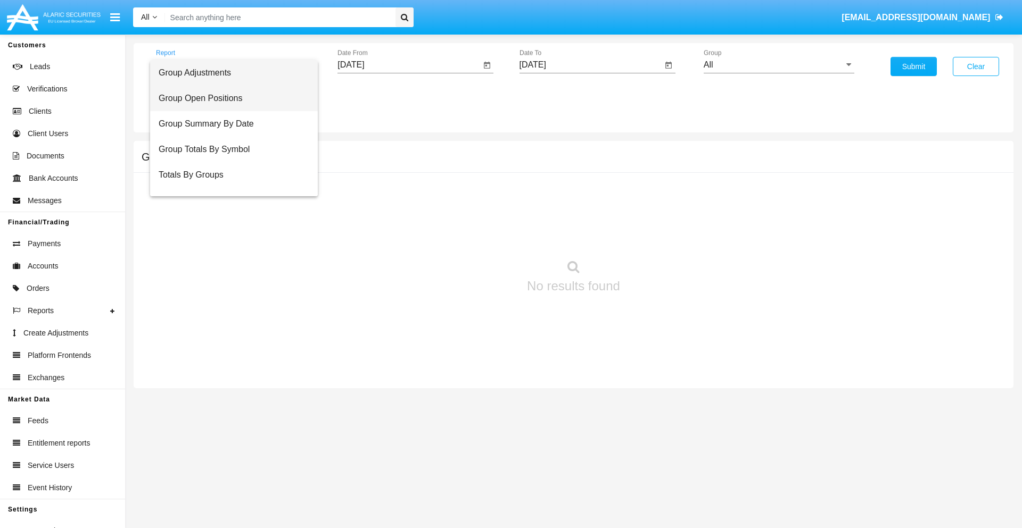
click at [229, 98] on span "Group Open Positions" at bounding box center [234, 99] width 151 height 26
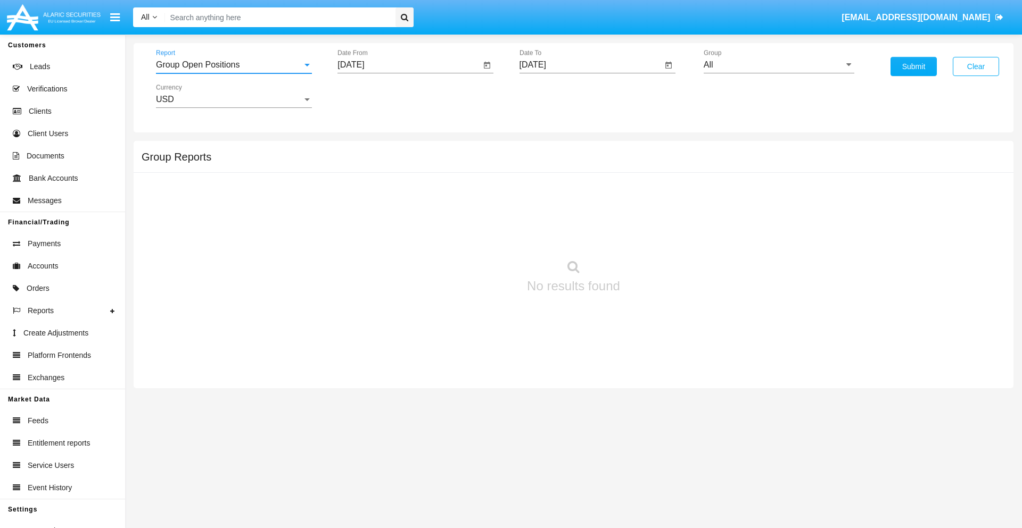
click at [778, 65] on input "All" at bounding box center [778, 65] width 151 height 10
click at [913, 67] on button "Submit" at bounding box center [913, 66] width 46 height 19
click at [234, 65] on span "Report" at bounding box center [229, 65] width 146 height 10
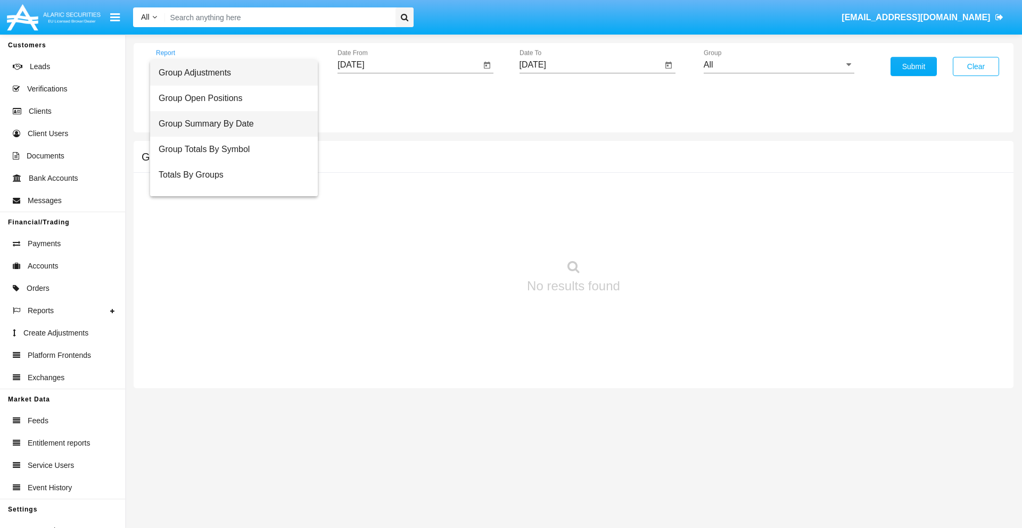
click at [229, 124] on span "Group Summary By Date" at bounding box center [234, 124] width 151 height 26
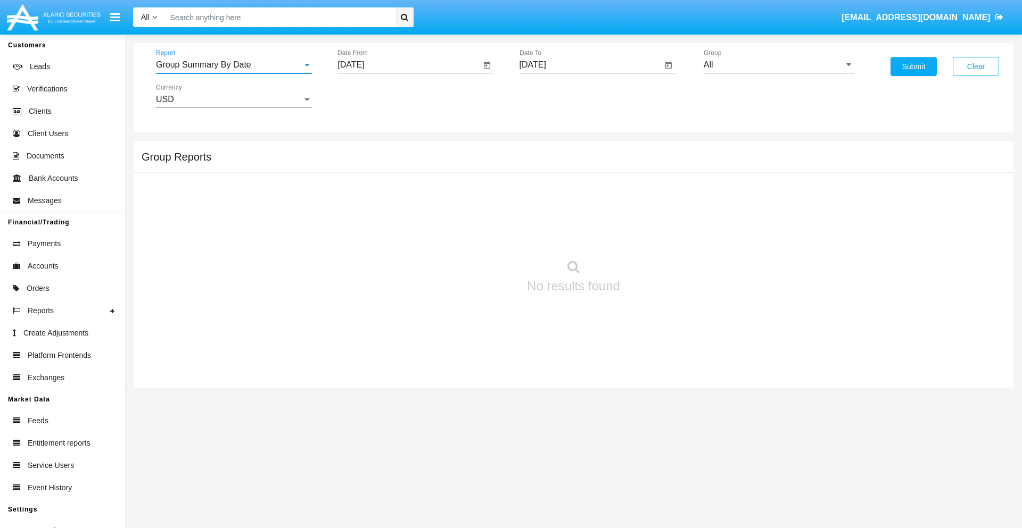
click at [778, 65] on input "All" at bounding box center [778, 65] width 151 height 10
click at [913, 67] on button "Submit" at bounding box center [913, 66] width 46 height 19
click at [234, 65] on span "Report" at bounding box center [229, 65] width 146 height 10
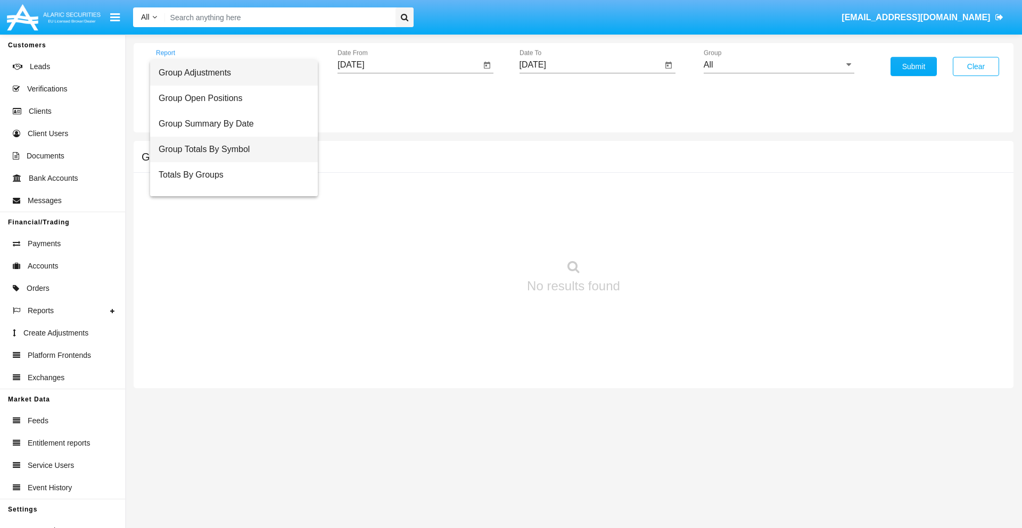
click at [229, 150] on span "Group Totals By Symbol" at bounding box center [234, 150] width 151 height 26
click at [778, 65] on input "All" at bounding box center [778, 65] width 151 height 10
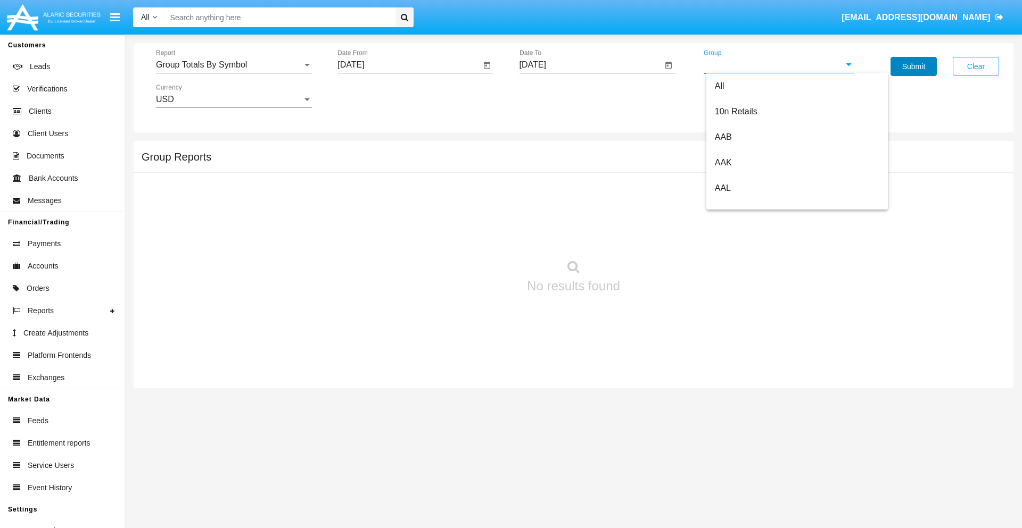
click at [913, 67] on button "Submit" at bounding box center [913, 66] width 46 height 19
click at [234, 65] on span "Report" at bounding box center [229, 65] width 146 height 10
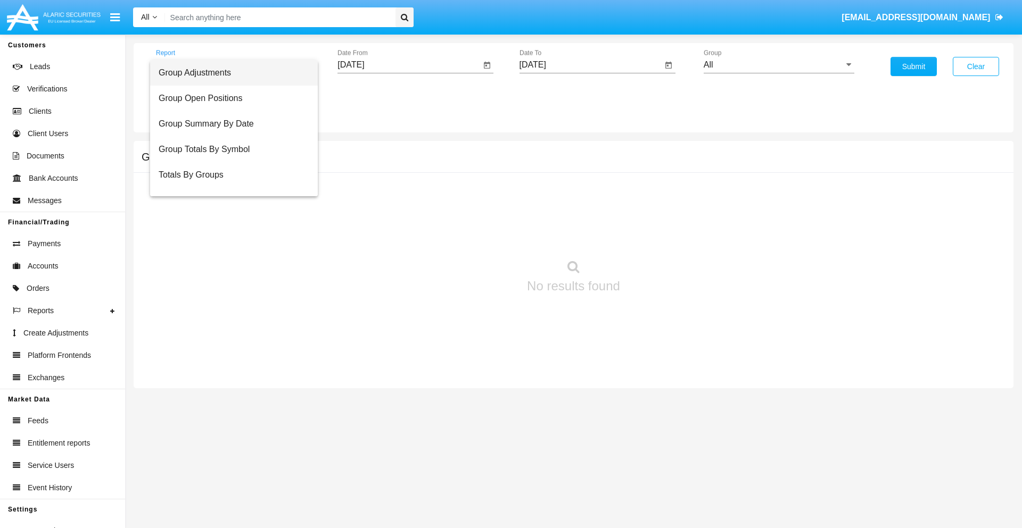
scroll to position [17, 0]
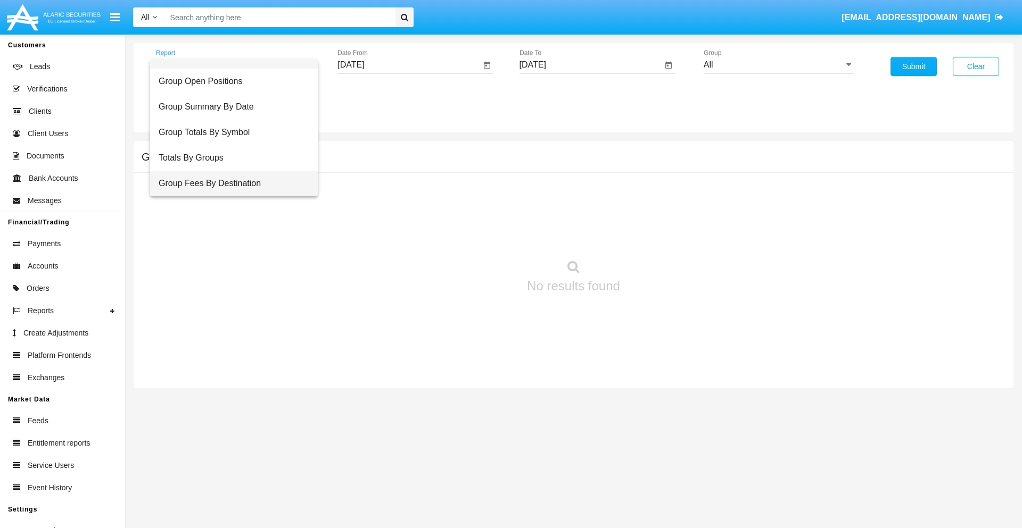
click at [229, 184] on span "Group Fees By Destination" at bounding box center [234, 184] width 151 height 26
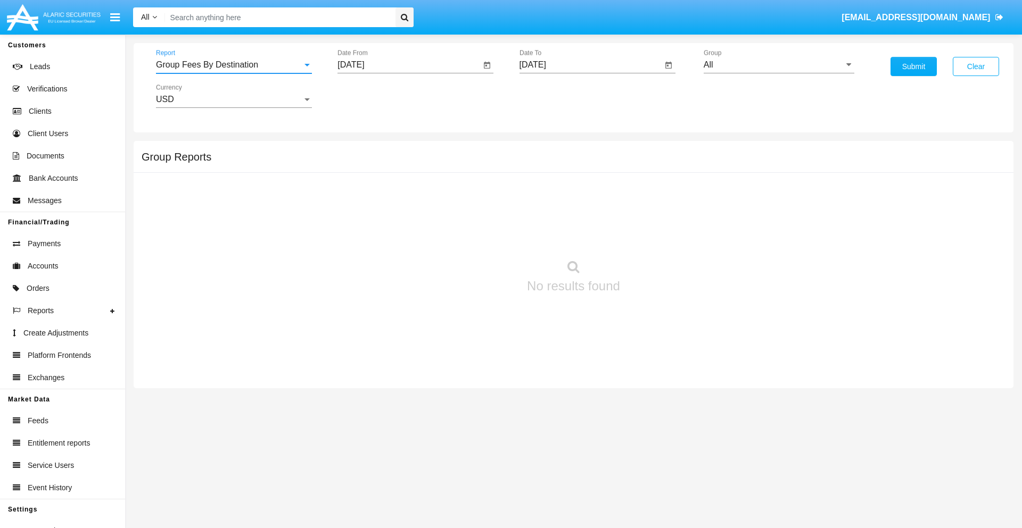
click at [778, 65] on input "All" at bounding box center [778, 65] width 151 height 10
click at [913, 67] on button "Submit" at bounding box center [913, 66] width 46 height 19
